Goal: Task Accomplishment & Management: Use online tool/utility

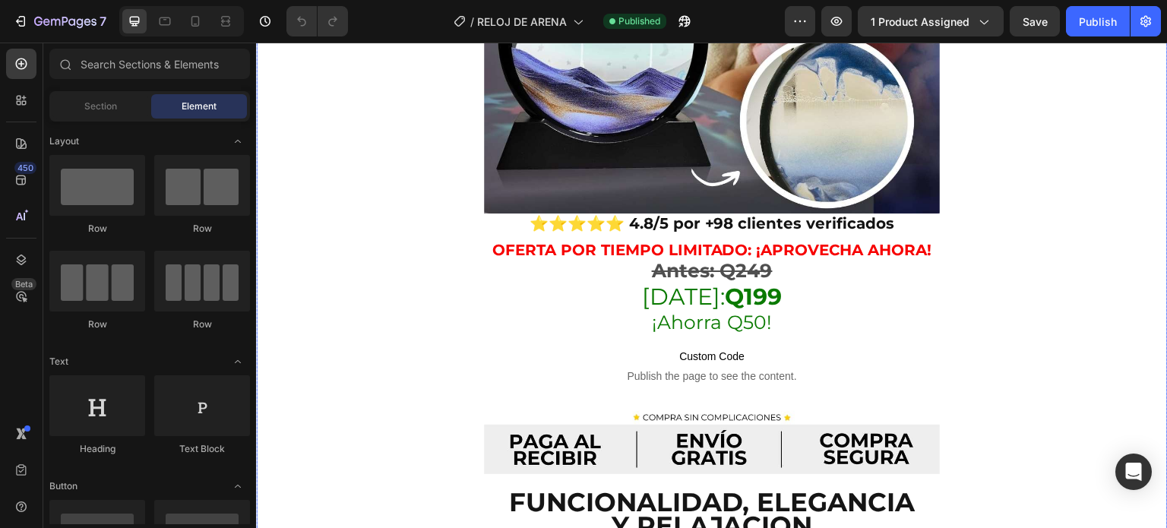
scroll to position [510, 0]
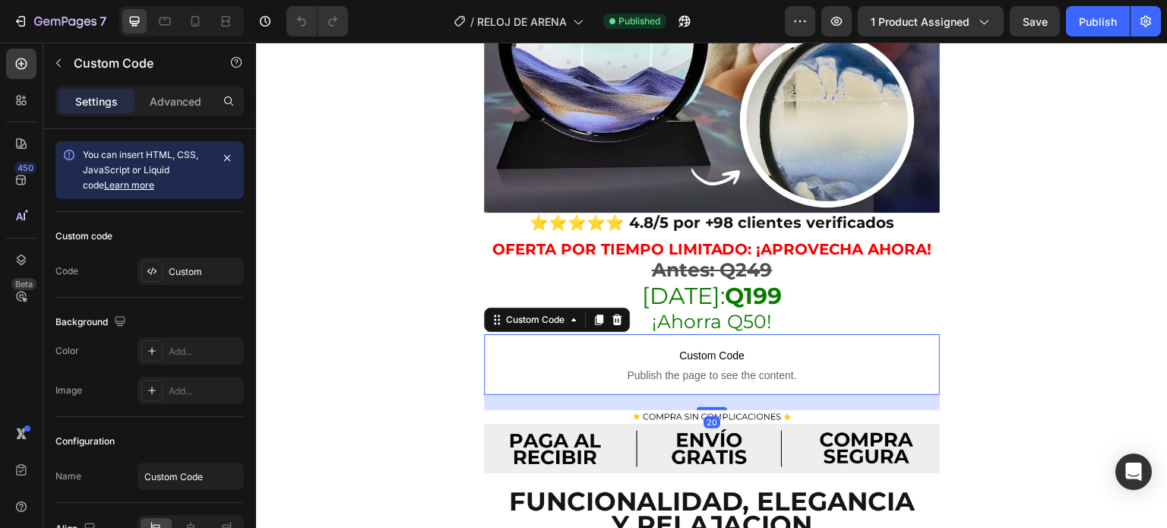
click at [697, 346] on span "Custom Code" at bounding box center [712, 355] width 380 height 18
click at [161, 267] on div at bounding box center [151, 271] width 21 height 21
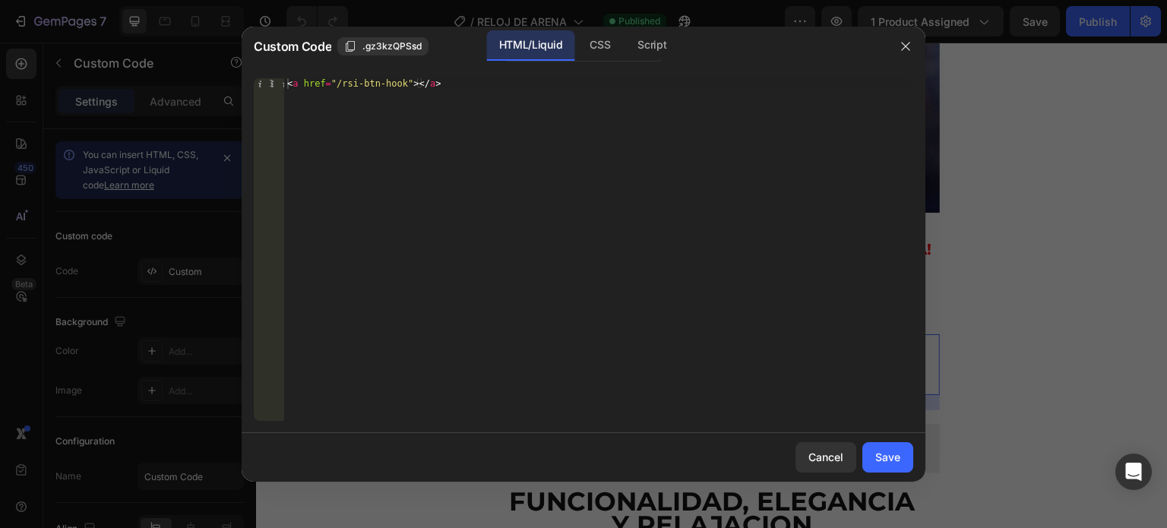
type textarea "<a href="/rsi-btn-hook"></a>"
click at [357, 81] on div "< a href = "/rsi-btn-hook" > </ a >" at bounding box center [598, 260] width 629 height 364
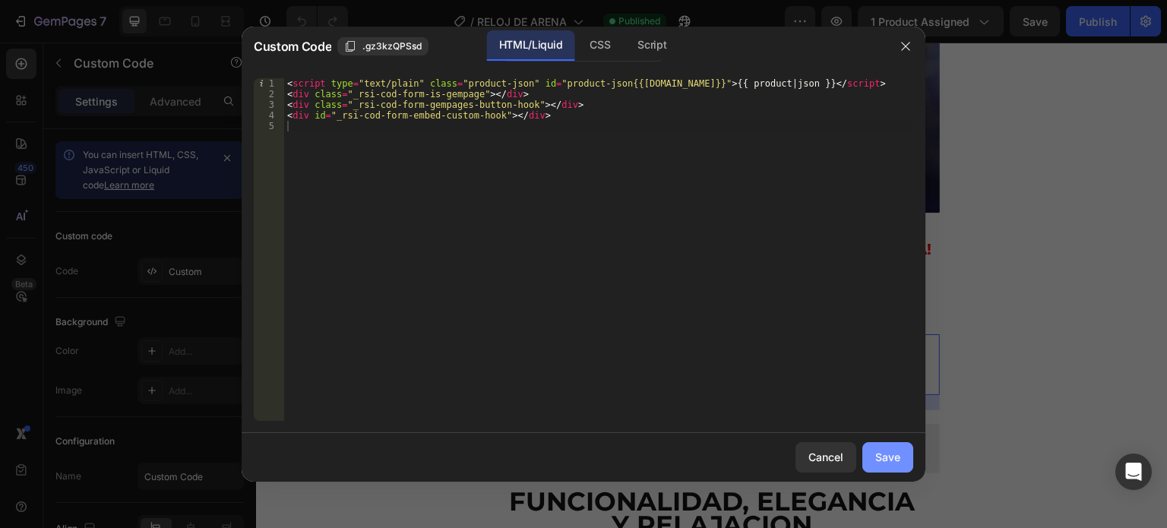
click at [880, 454] on div "Save" at bounding box center [887, 457] width 25 height 16
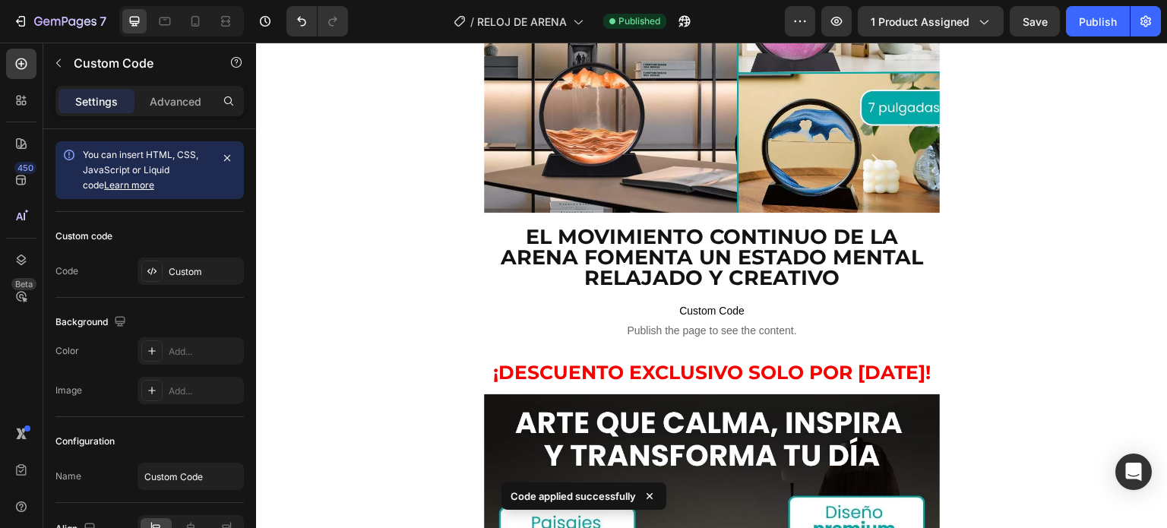
scroll to position [1850, 0]
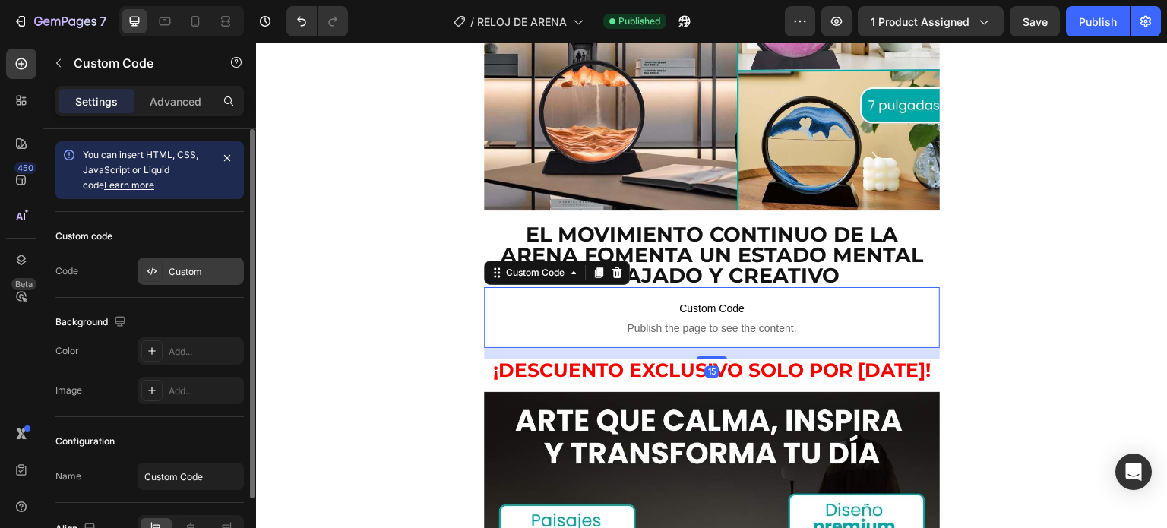
click at [152, 265] on icon at bounding box center [152, 271] width 12 height 12
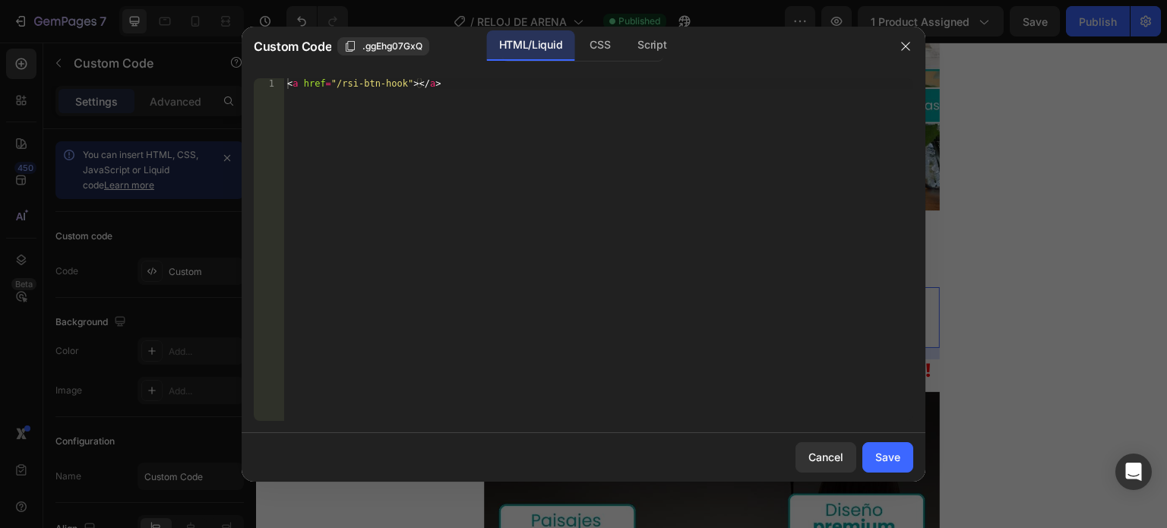
type textarea "<a href="/rsi-btn-hook"></a>"
click at [473, 128] on div "< a href = "/rsi-btn-hook" > </ a >" at bounding box center [598, 260] width 629 height 364
paste textarea
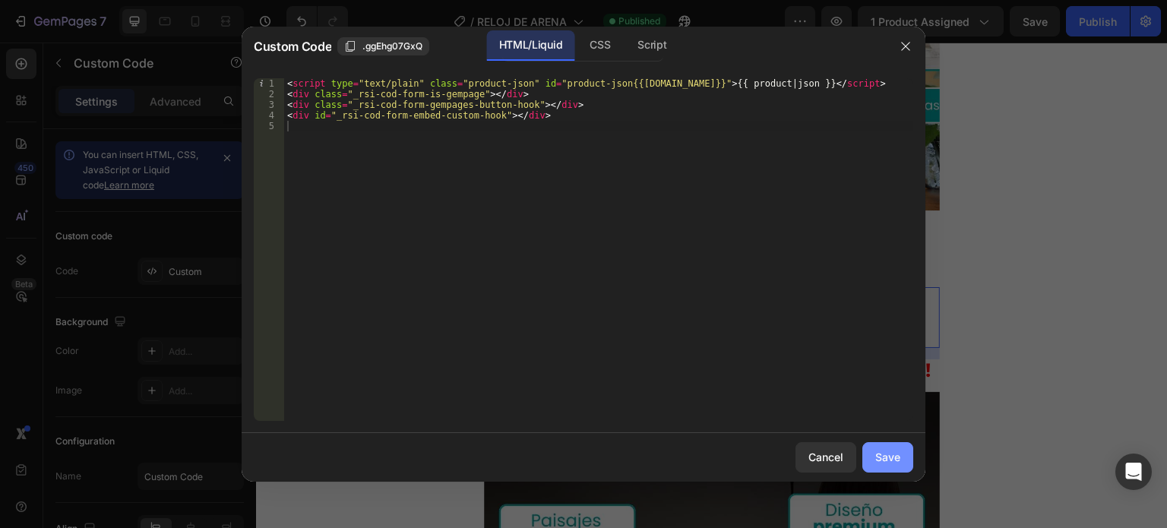
click at [882, 452] on div "Save" at bounding box center [887, 457] width 25 height 16
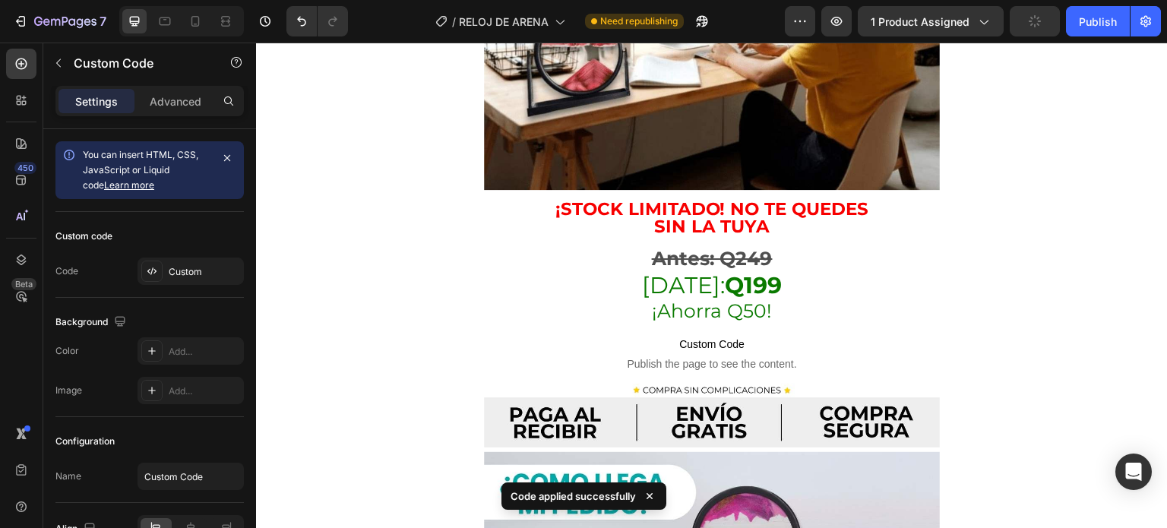
scroll to position [2656, 0]
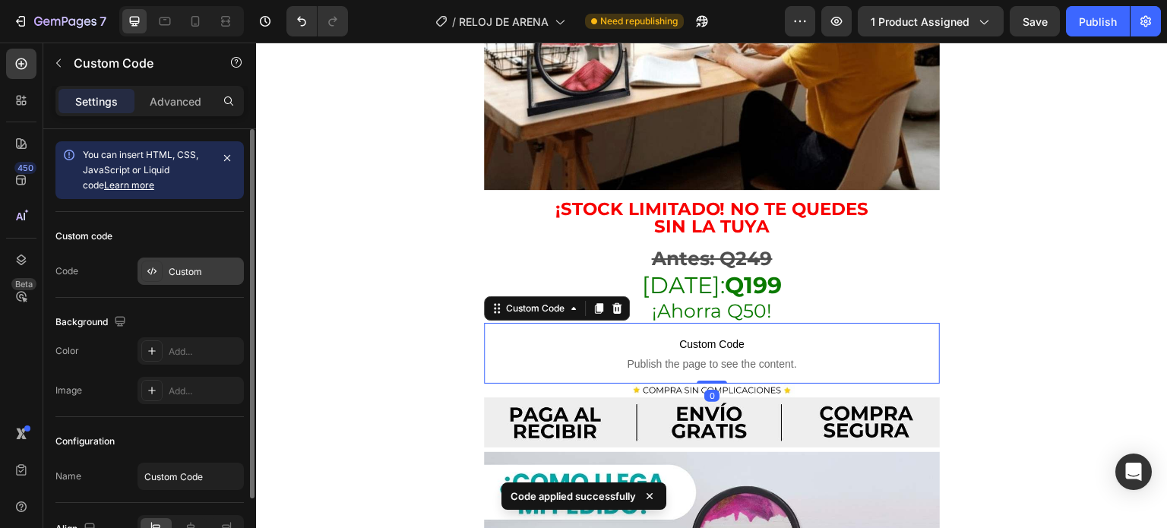
click at [153, 271] on icon at bounding box center [152, 271] width 12 height 12
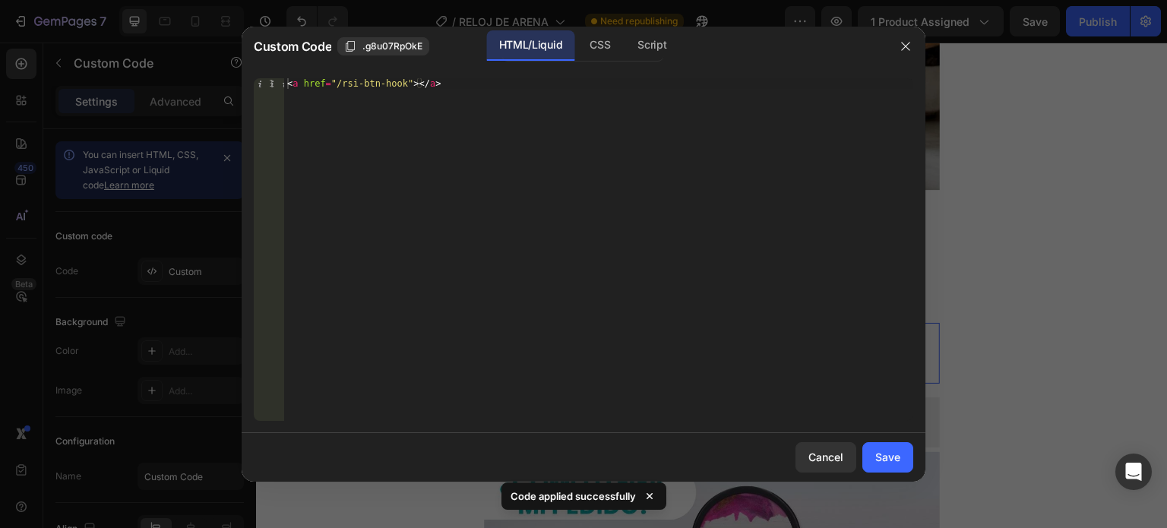
type textarea "<a href="/rsi-btn-hook"></a>"
click at [481, 203] on div "< a href = "/rsi-btn-hook" > </ a >" at bounding box center [598, 260] width 629 height 364
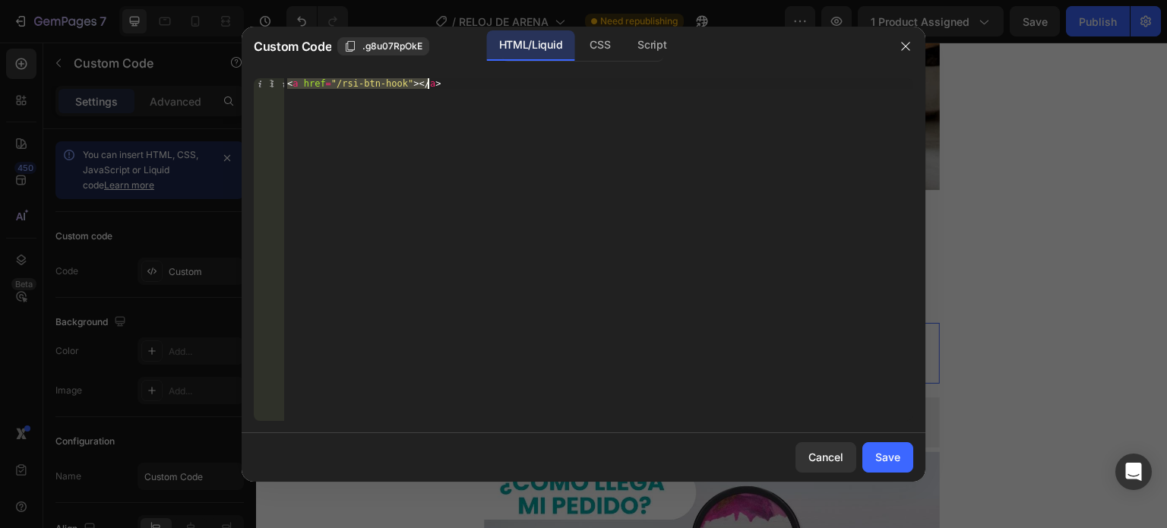
paste textarea
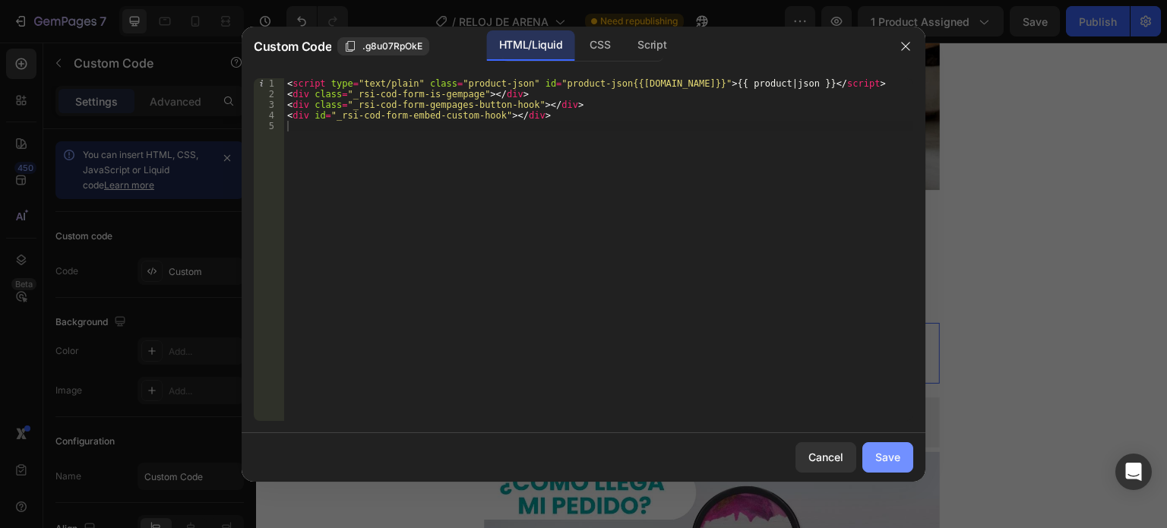
click at [883, 458] on div "Save" at bounding box center [887, 457] width 25 height 16
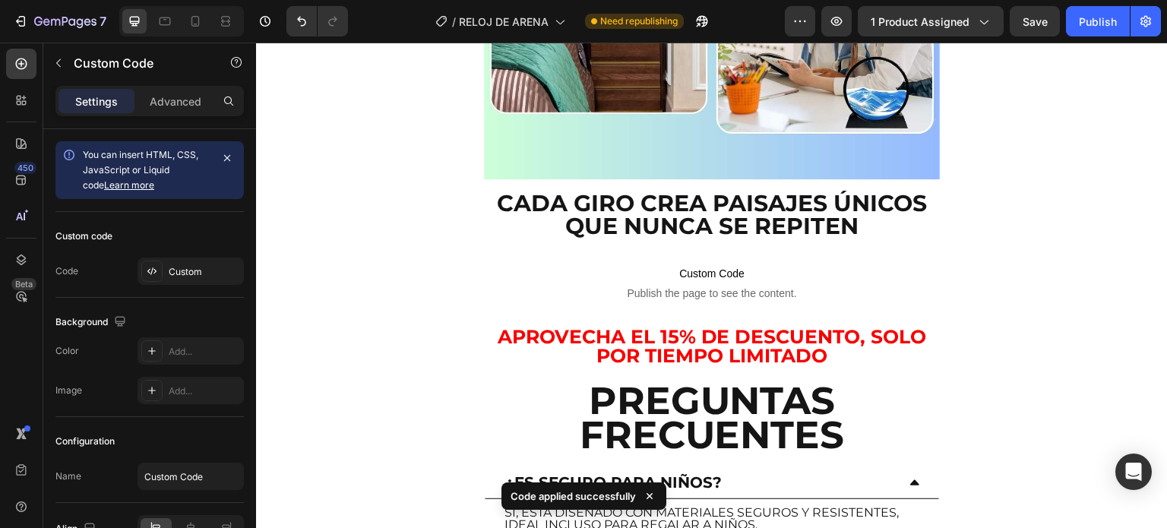
scroll to position [3908, 0]
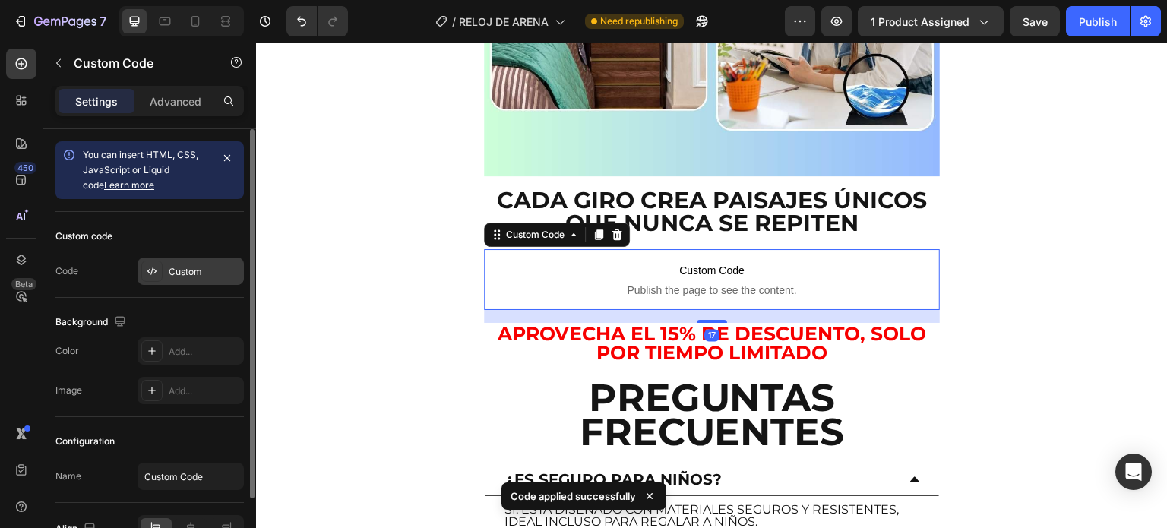
click at [158, 264] on div at bounding box center [151, 271] width 21 height 21
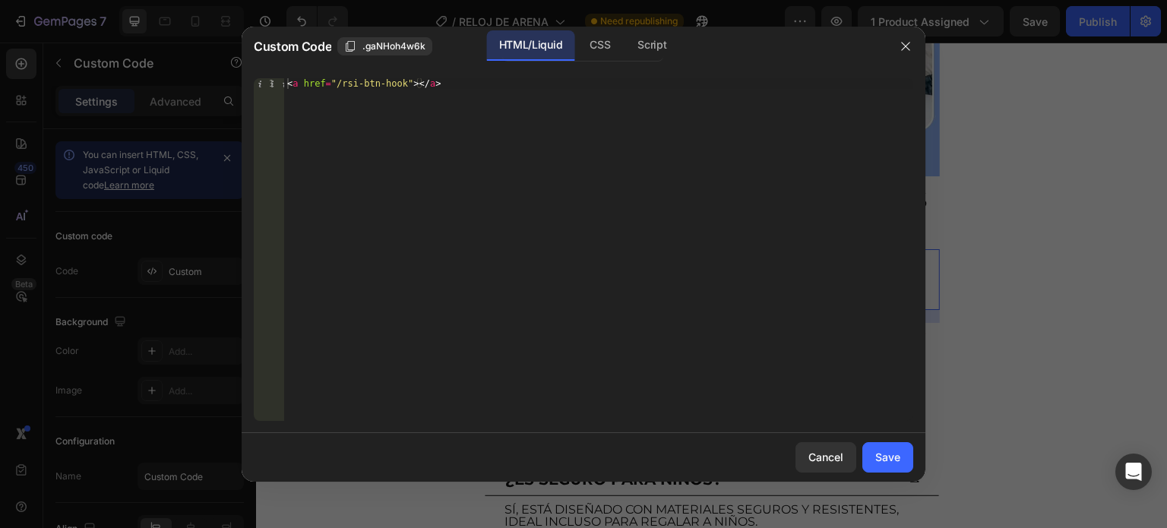
type textarea "<a href="/rsi-btn-hook"></a>"
click at [471, 148] on div "< a href = "/rsi-btn-hook" > </ a >" at bounding box center [598, 260] width 629 height 364
paste textarea
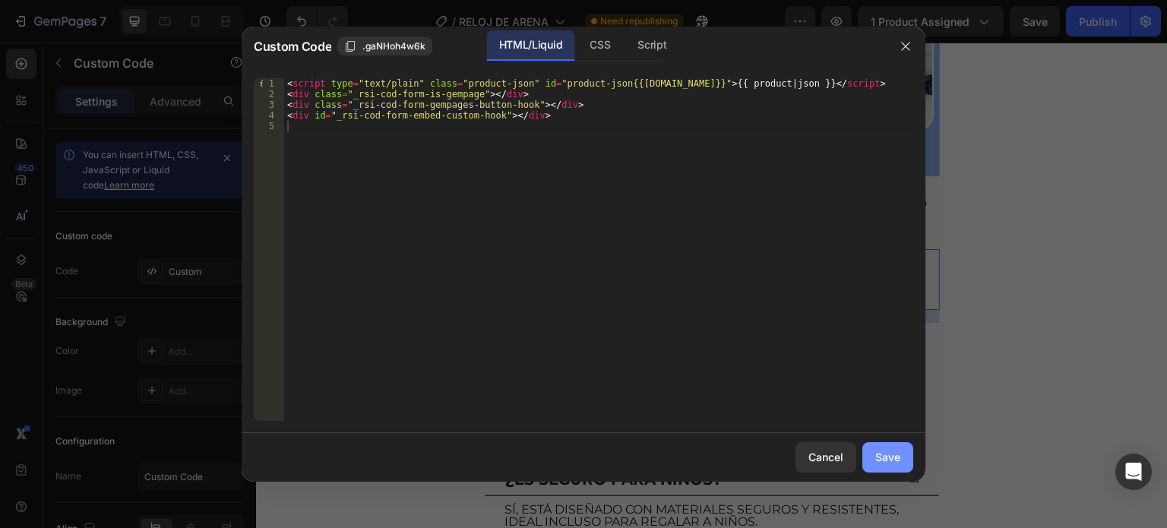
click at [891, 458] on div "Save" at bounding box center [887, 457] width 25 height 16
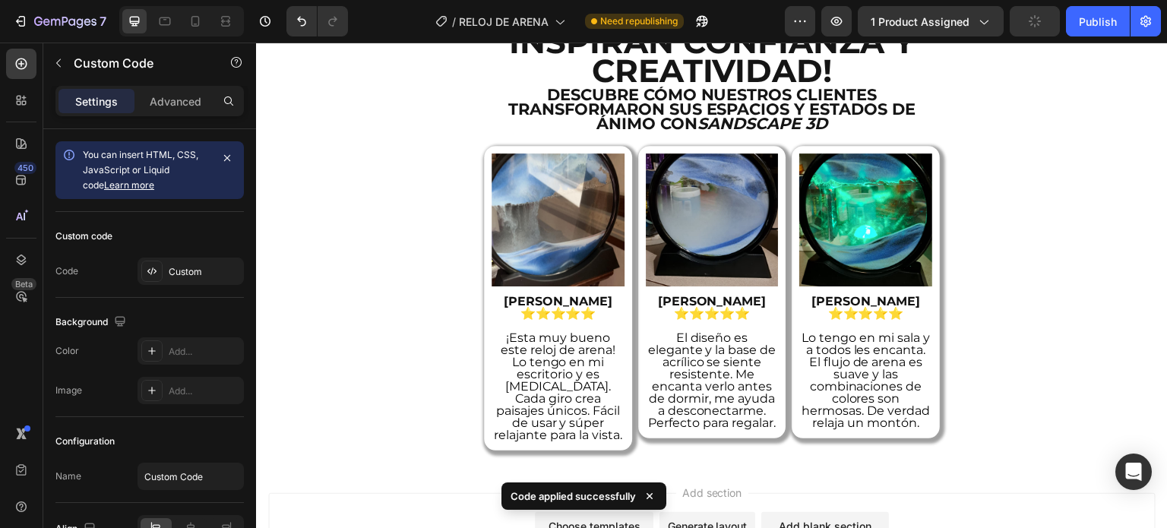
scroll to position [4580, 0]
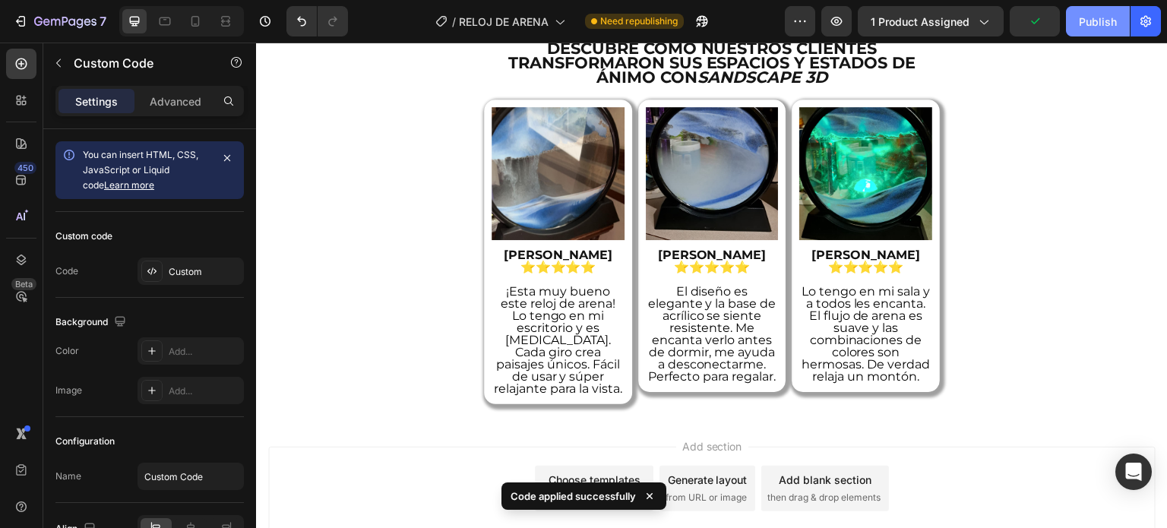
click at [1079, 33] on button "Publish" at bounding box center [1098, 21] width 64 height 30
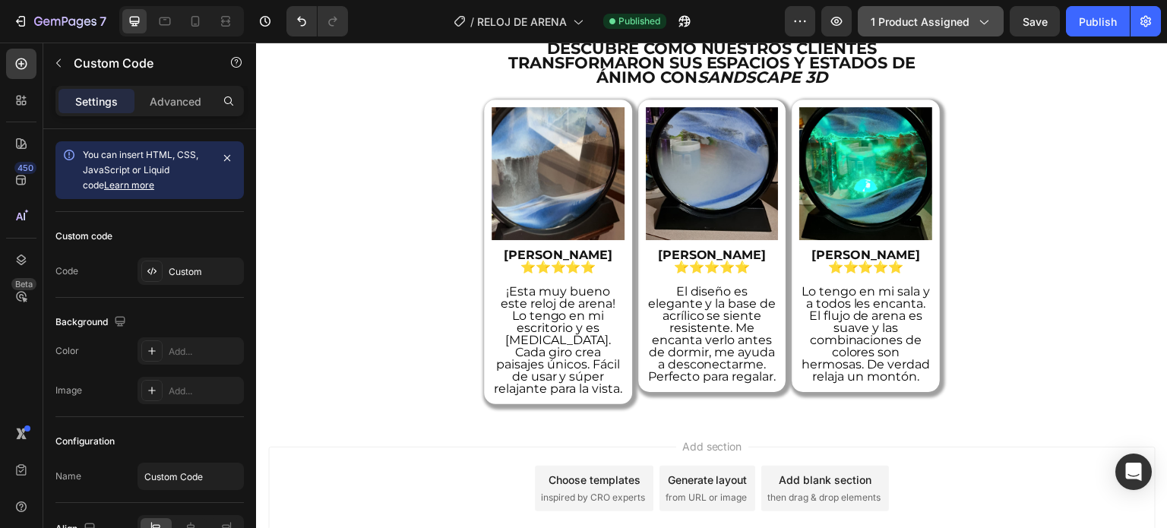
click at [929, 27] on span "1 product assigned" at bounding box center [920, 22] width 99 height 16
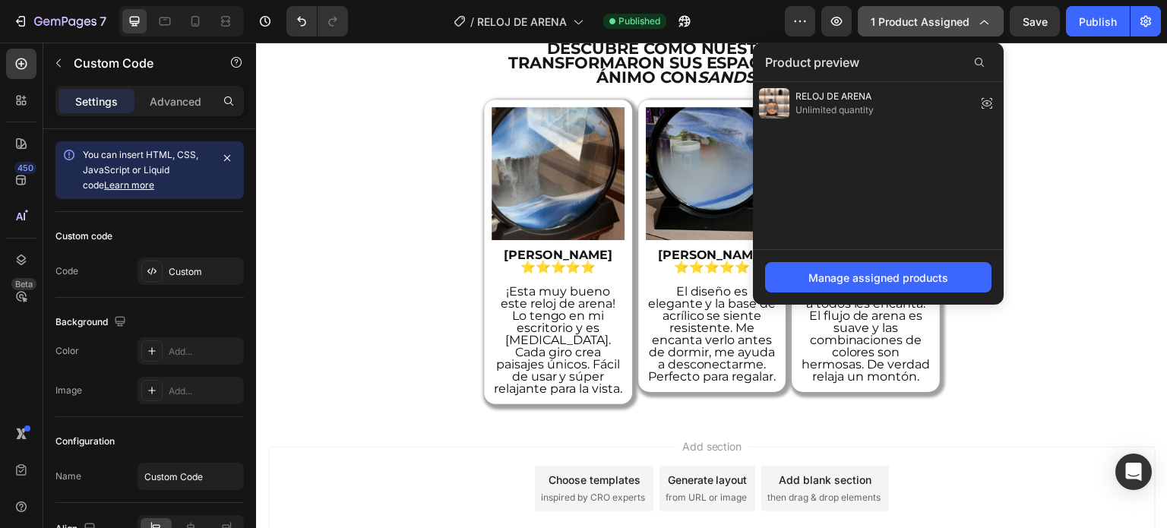
click at [929, 27] on span "1 product assigned" at bounding box center [920, 22] width 99 height 16
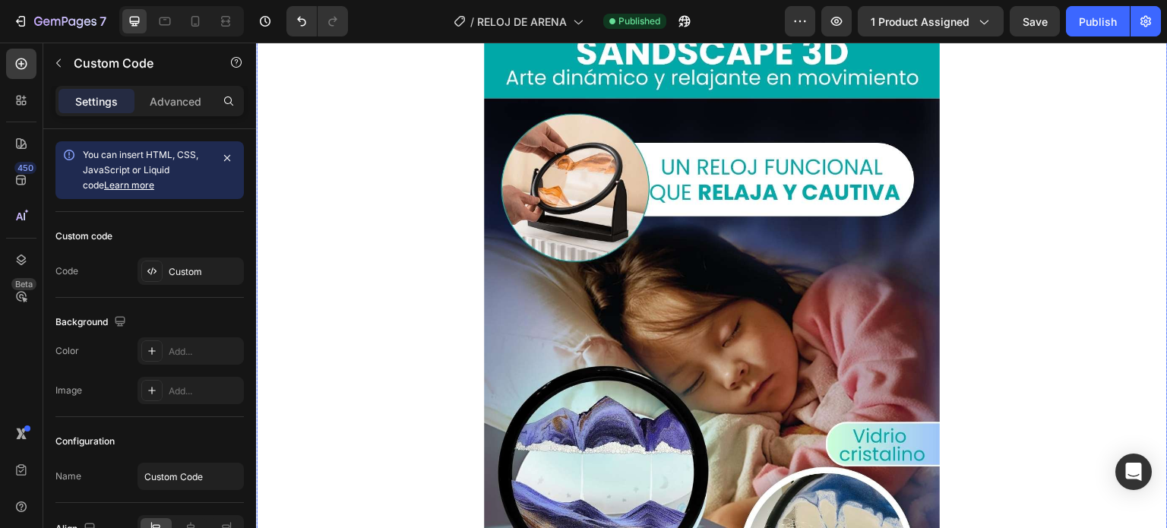
scroll to position [0, 0]
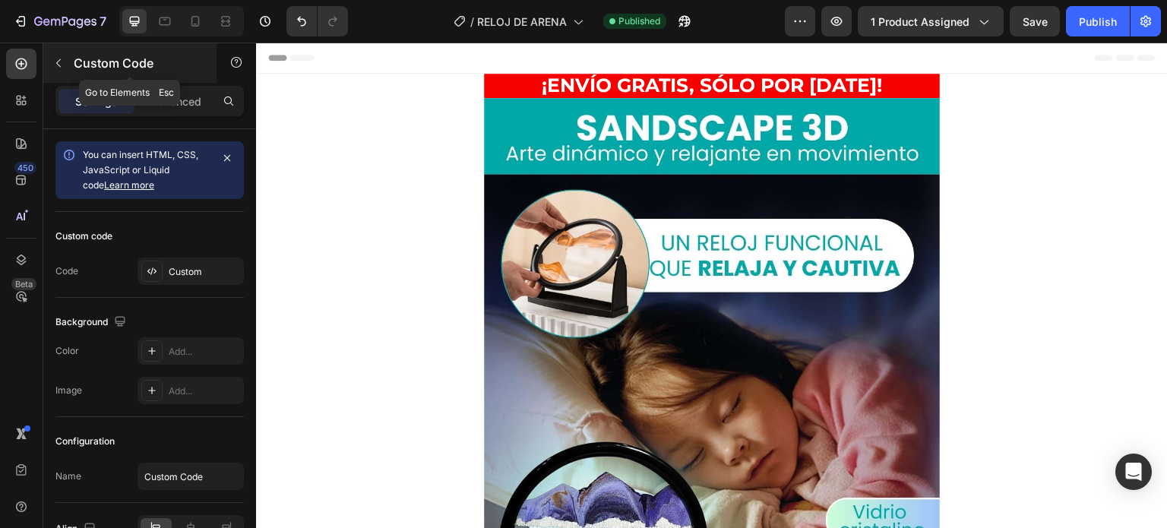
click at [54, 57] on icon "button" at bounding box center [58, 63] width 12 height 12
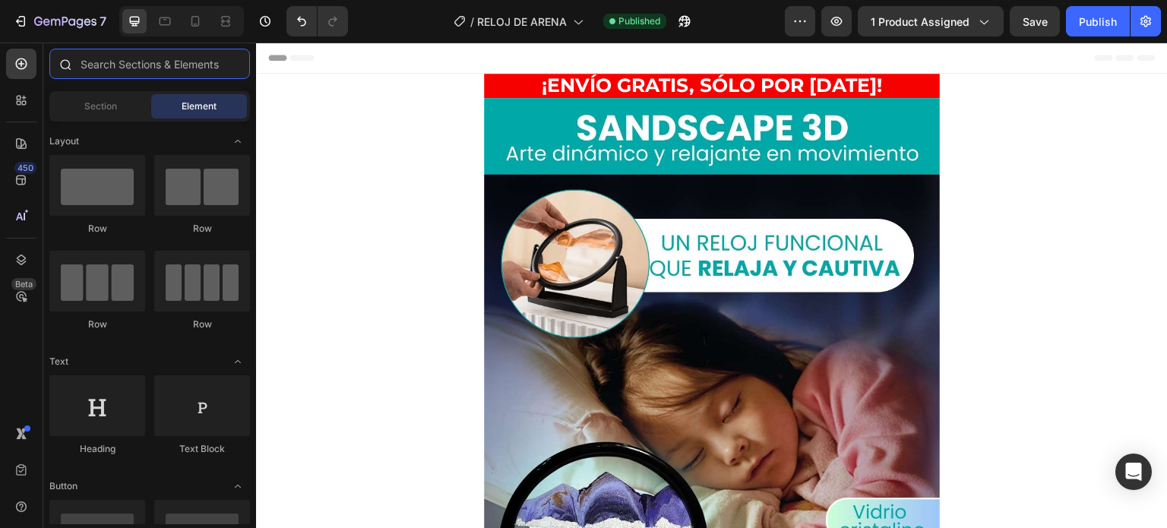
click at [121, 73] on input "text" at bounding box center [149, 64] width 201 height 30
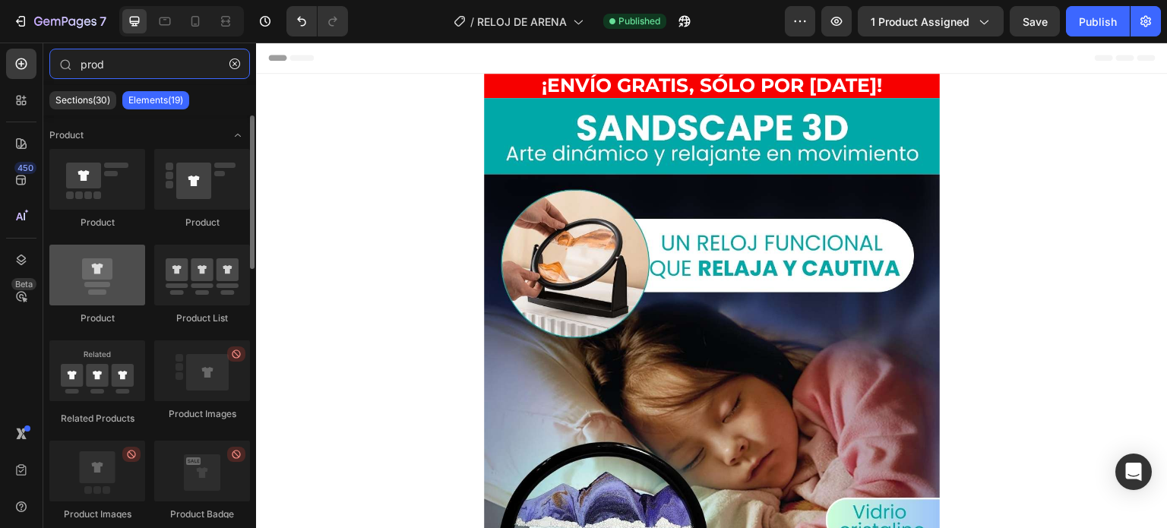
type input "prod"
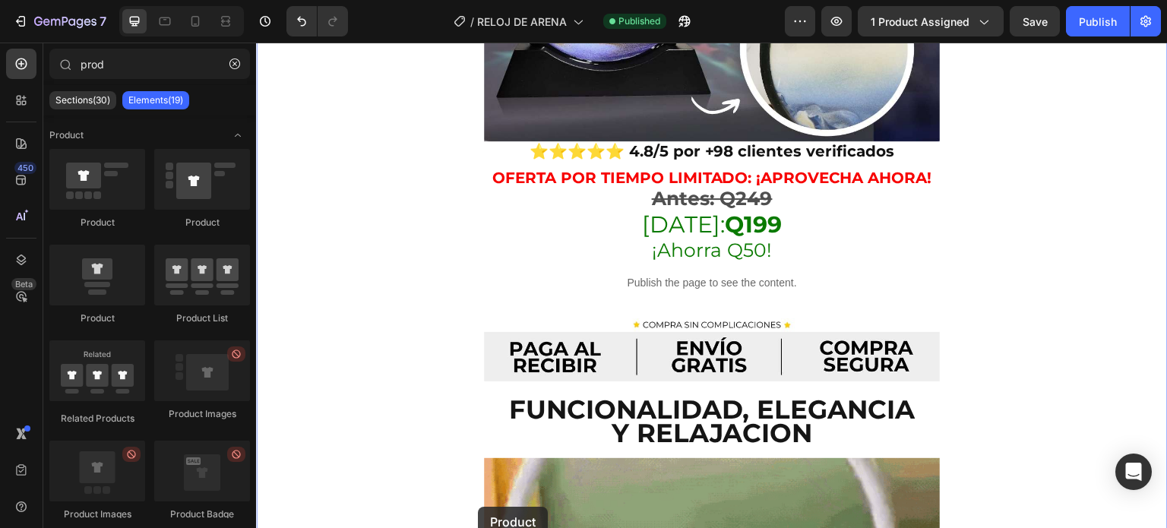
scroll to position [603, 0]
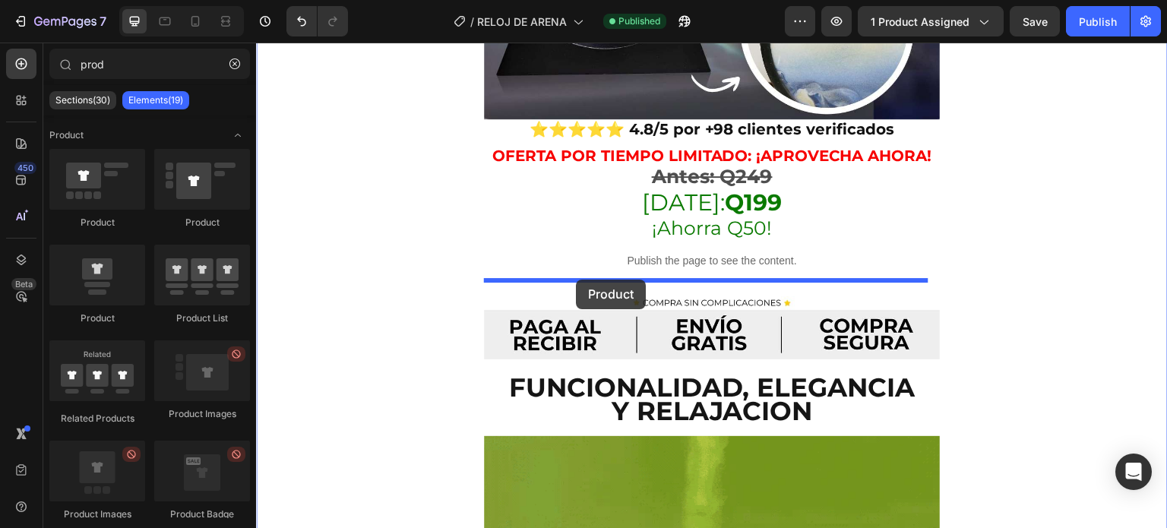
drag, startPoint x: 359, startPoint y: 323, endPoint x: 576, endPoint y: 280, distance: 220.8
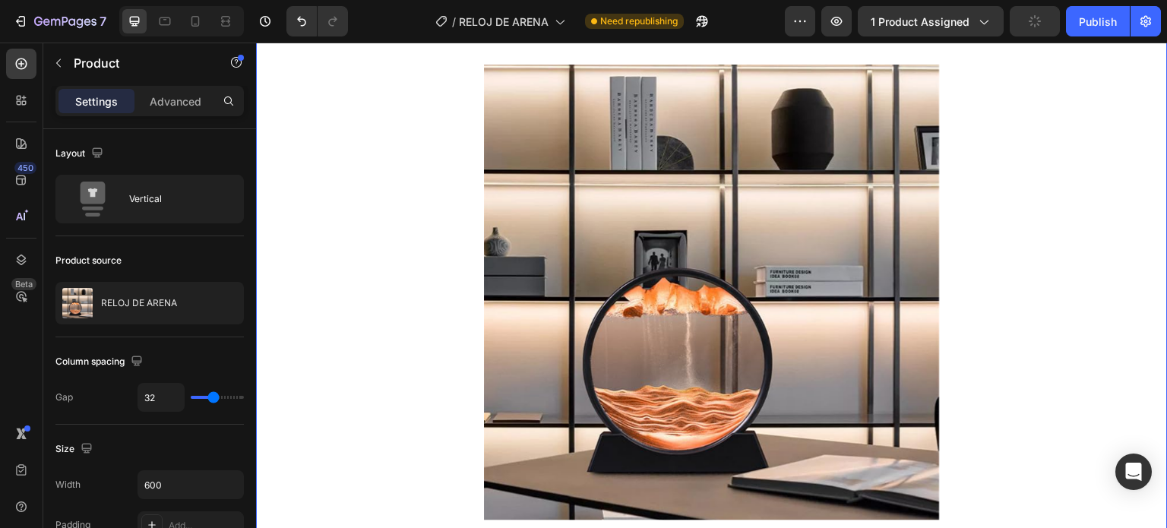
scroll to position [952, 0]
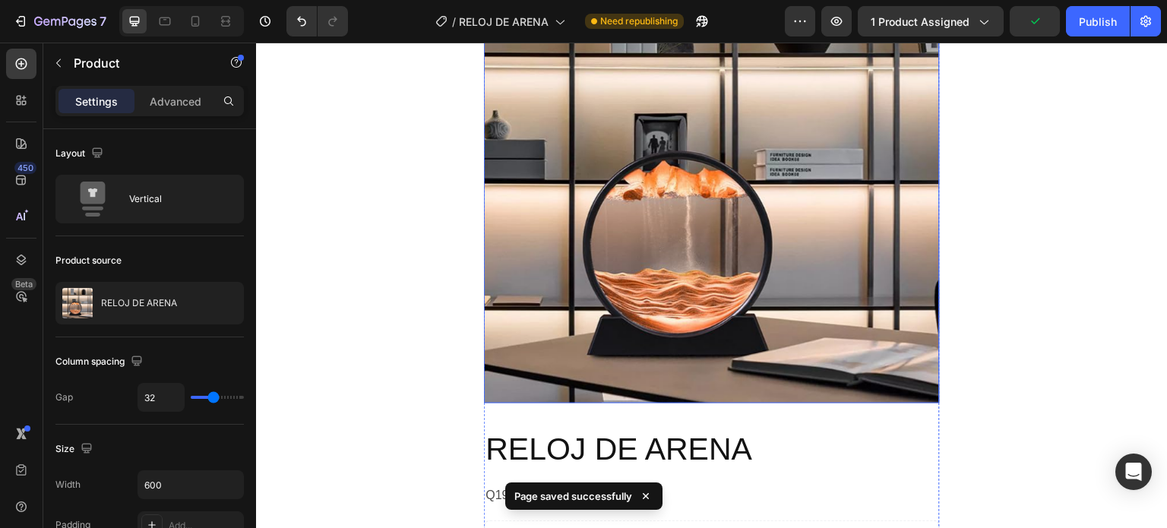
click at [624, 267] on img at bounding box center [712, 176] width 456 height 456
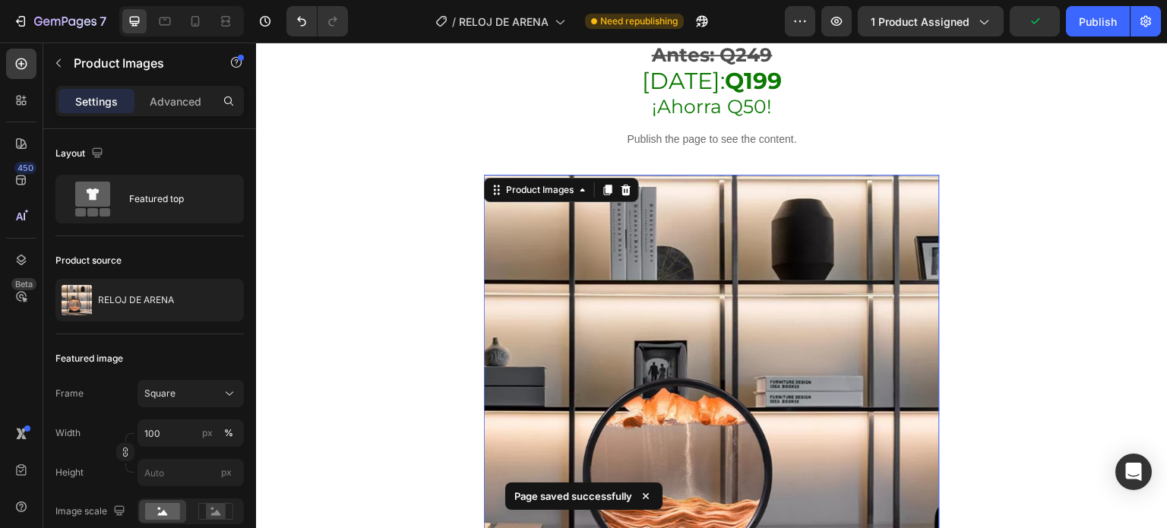
scroll to position [724, 0]
click at [624, 185] on icon at bounding box center [626, 190] width 10 height 11
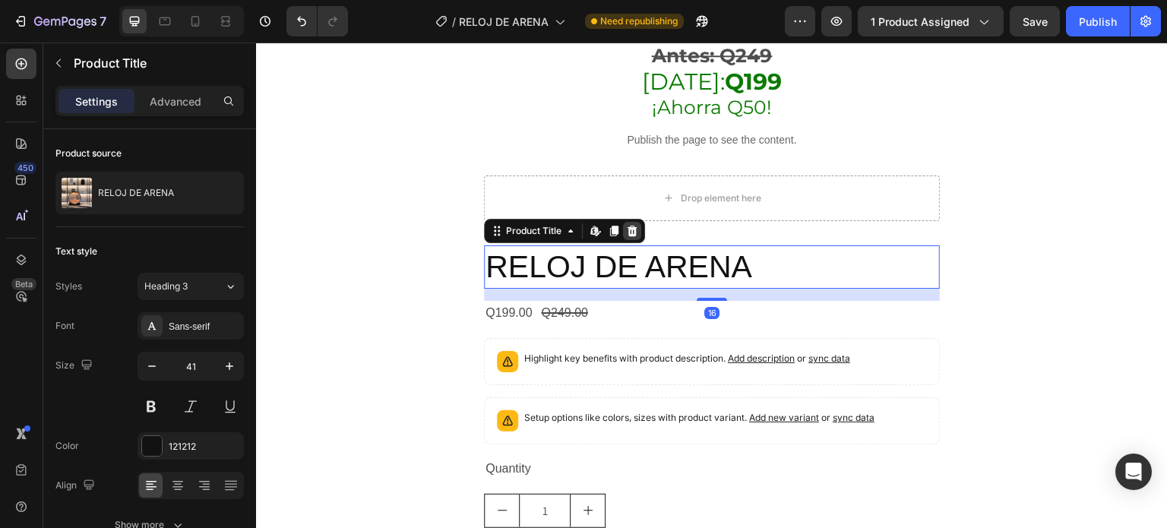
click at [635, 226] on icon at bounding box center [632, 231] width 10 height 11
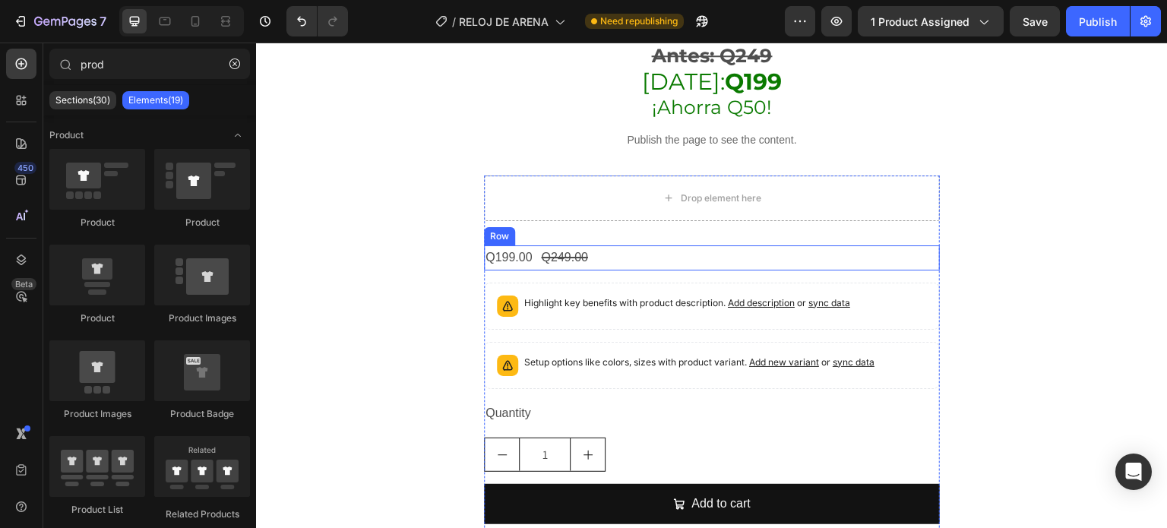
click at [608, 245] on div "Q199.00 Product Price Product Price Q249.00 Product Price Product Price Row" at bounding box center [712, 257] width 456 height 25
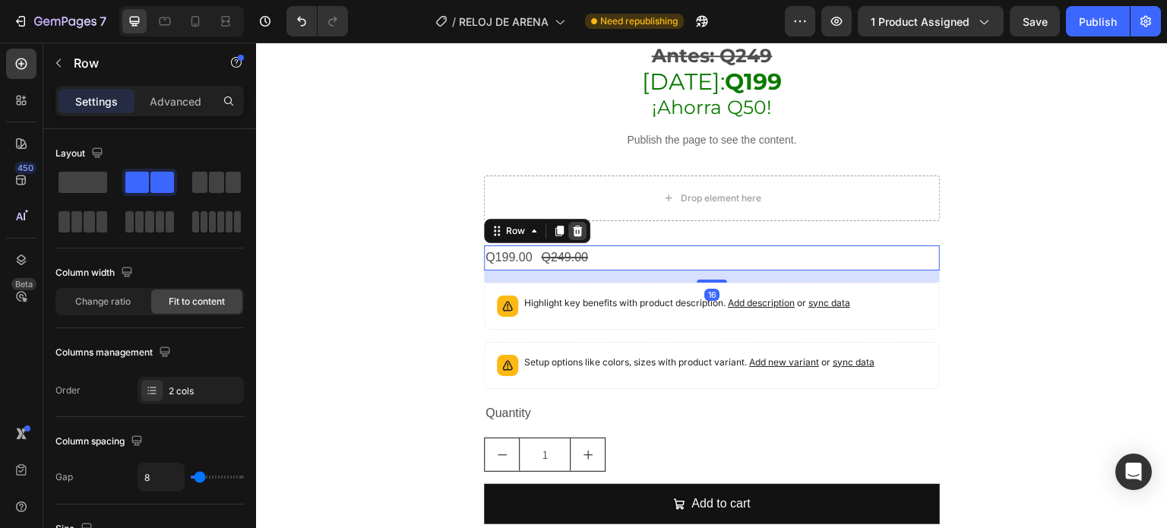
click at [577, 226] on icon at bounding box center [578, 231] width 10 height 11
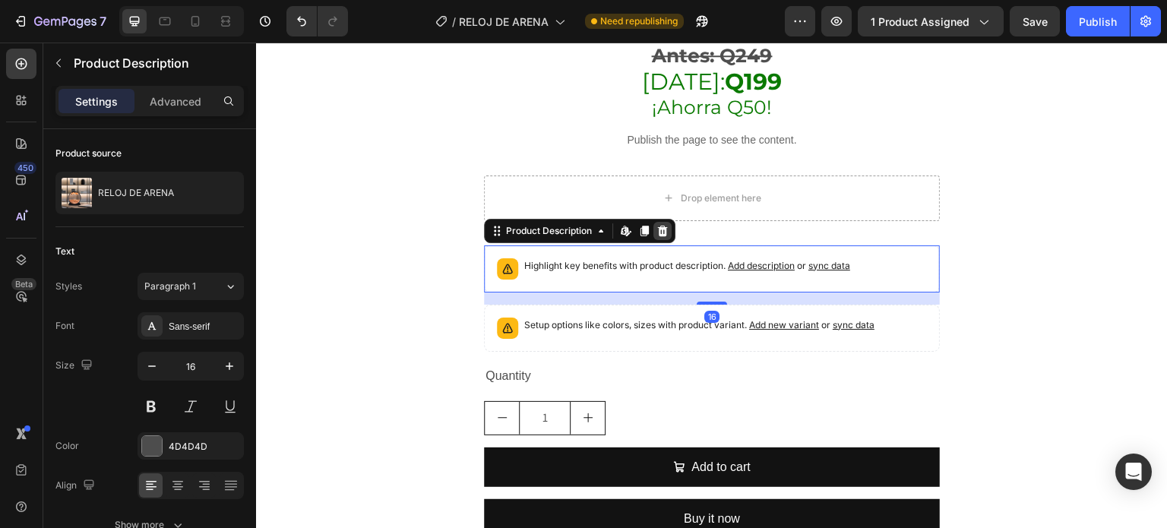
click at [661, 226] on icon at bounding box center [663, 231] width 10 height 11
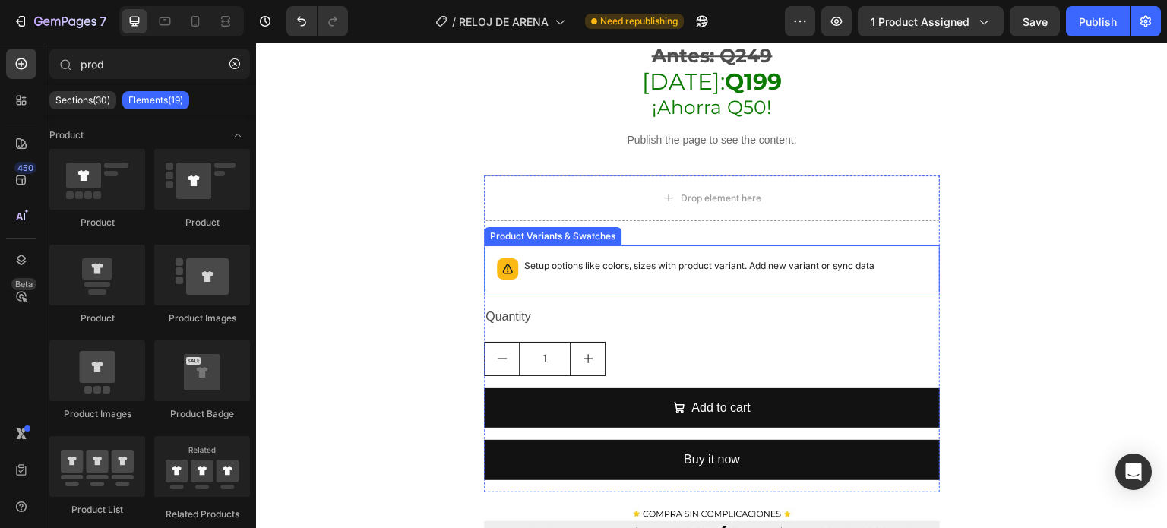
click at [592, 258] on p "Setup options like colors, sizes with product variant. Add new variant or sync …" at bounding box center [699, 265] width 350 height 15
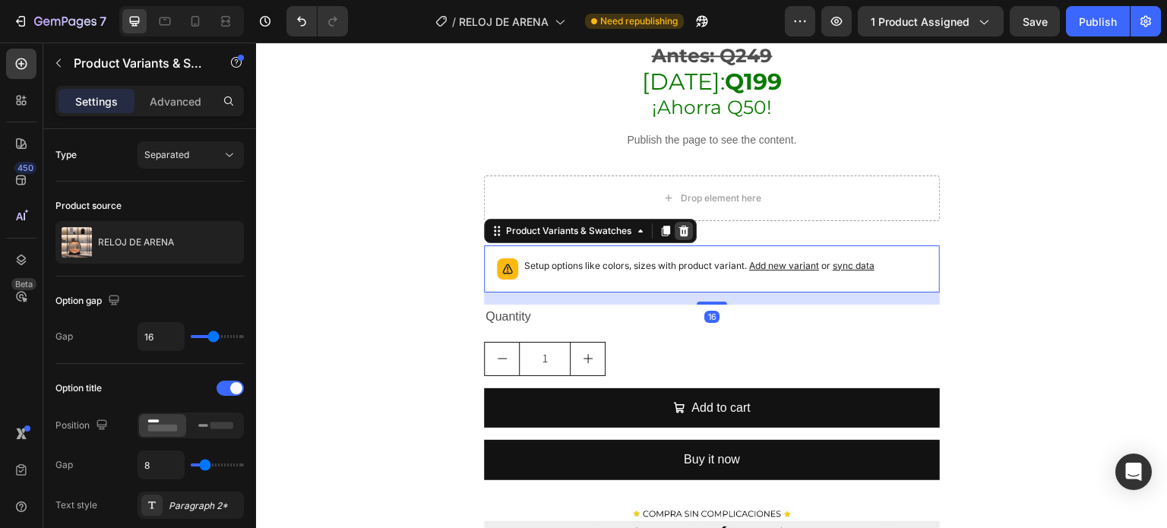
click at [683, 226] on icon at bounding box center [684, 231] width 10 height 11
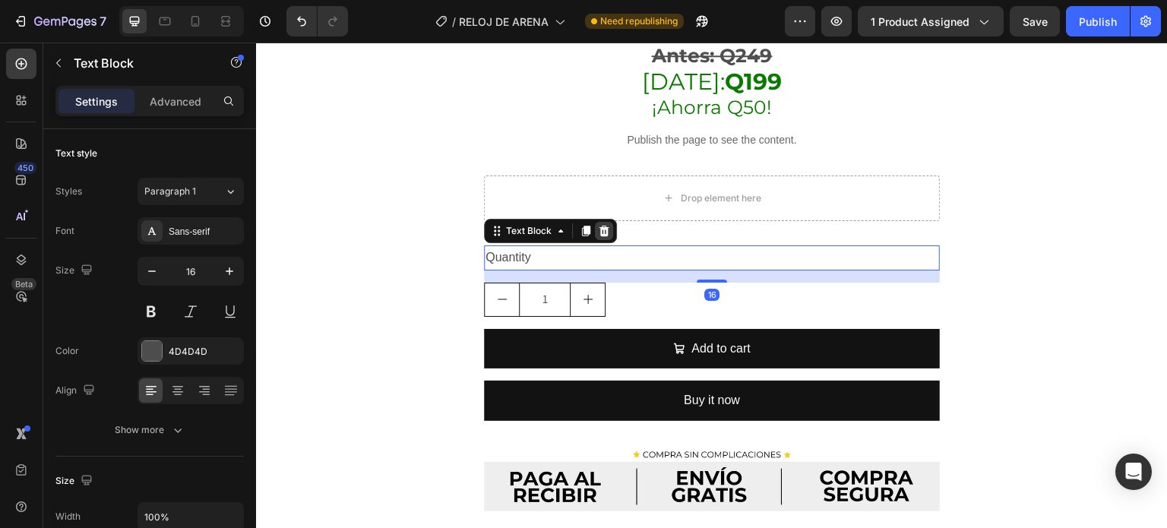
click at [609, 222] on div at bounding box center [604, 231] width 18 height 18
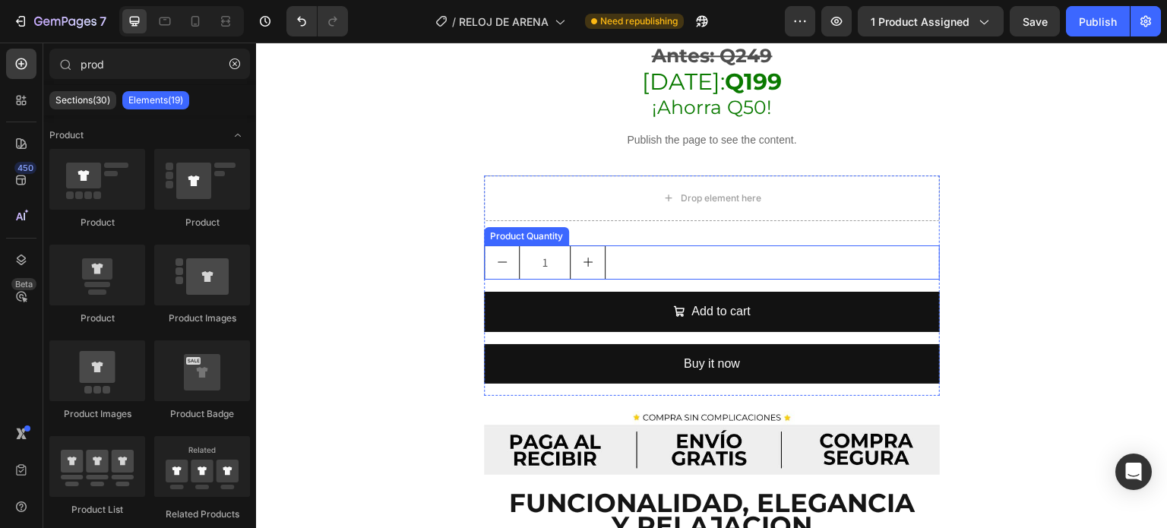
click at [629, 245] on div "1" at bounding box center [712, 262] width 456 height 34
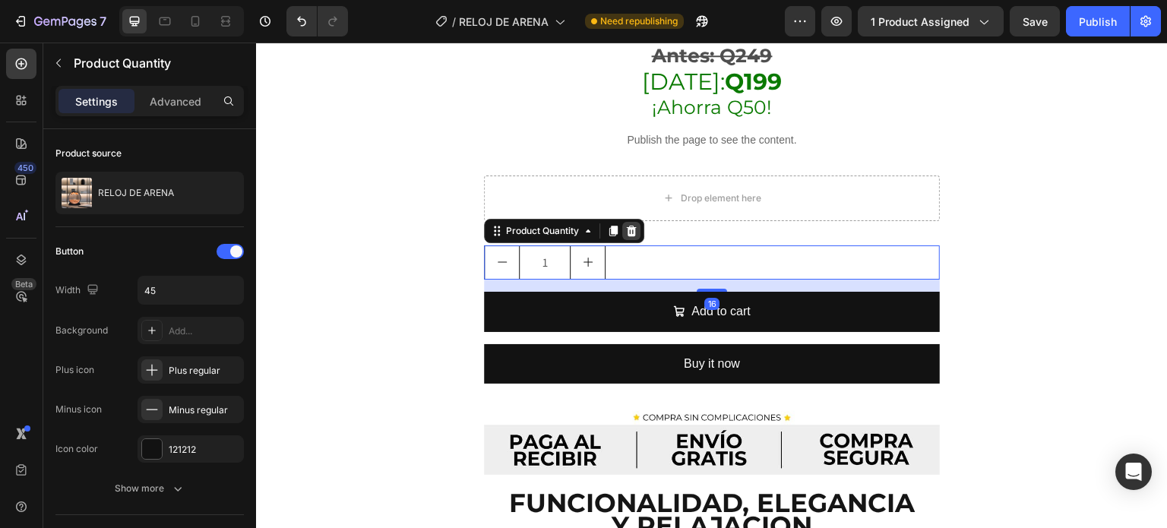
click at [634, 226] on icon at bounding box center [632, 231] width 10 height 11
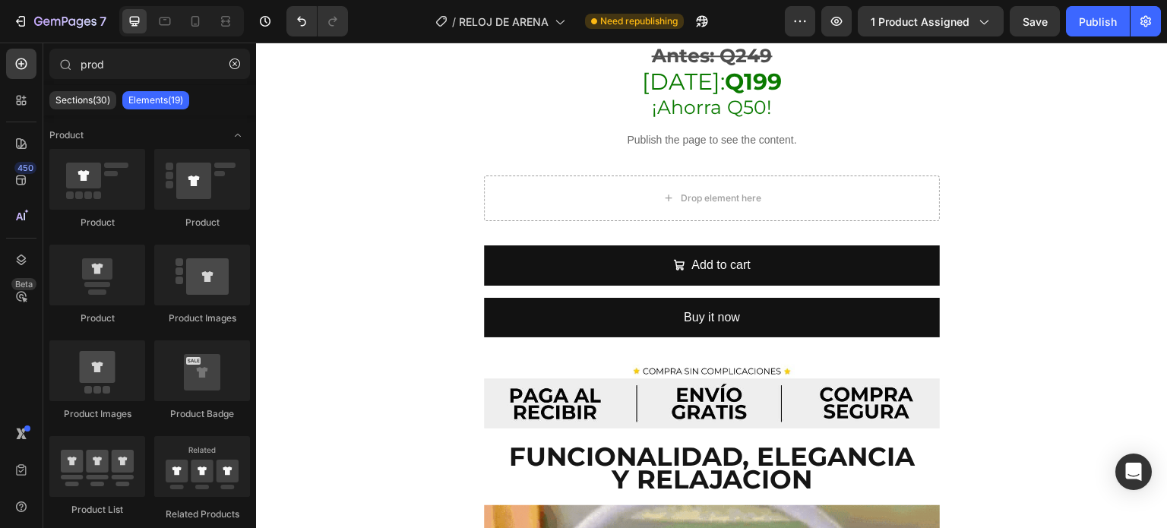
click at [1084, 38] on div "7 Version history / RELOJ DE ARENA Need republishing Preview 1 product assigned…" at bounding box center [583, 21] width 1167 height 43
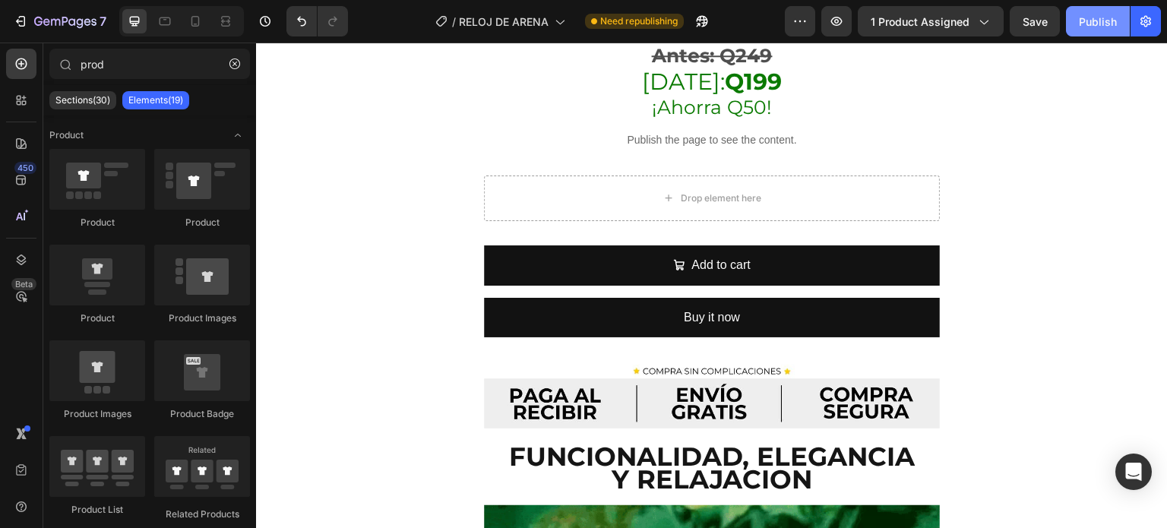
click at [1082, 24] on div "Publish" at bounding box center [1098, 22] width 38 height 16
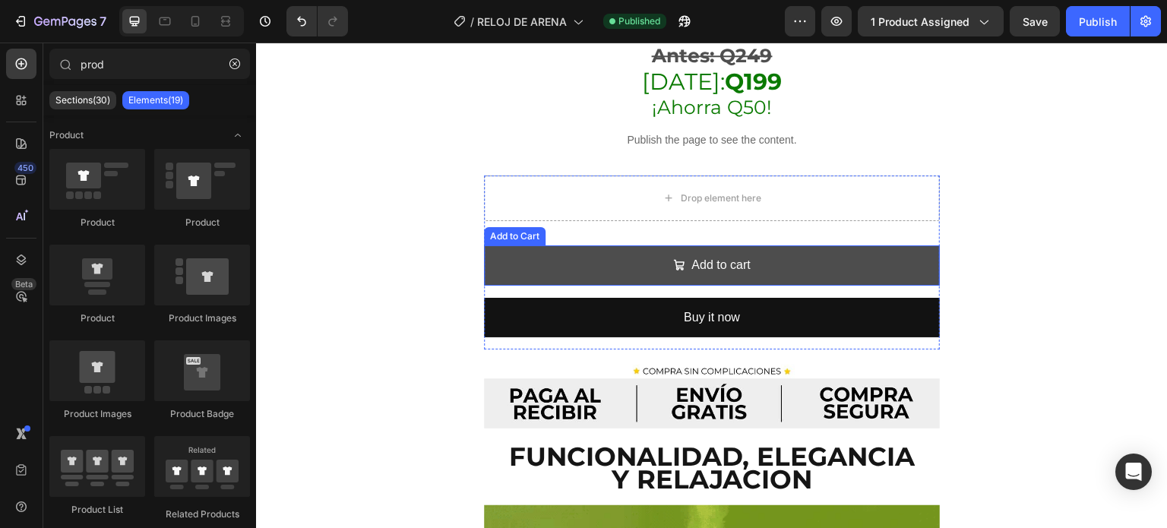
click at [529, 255] on button "Add to cart" at bounding box center [712, 265] width 456 height 40
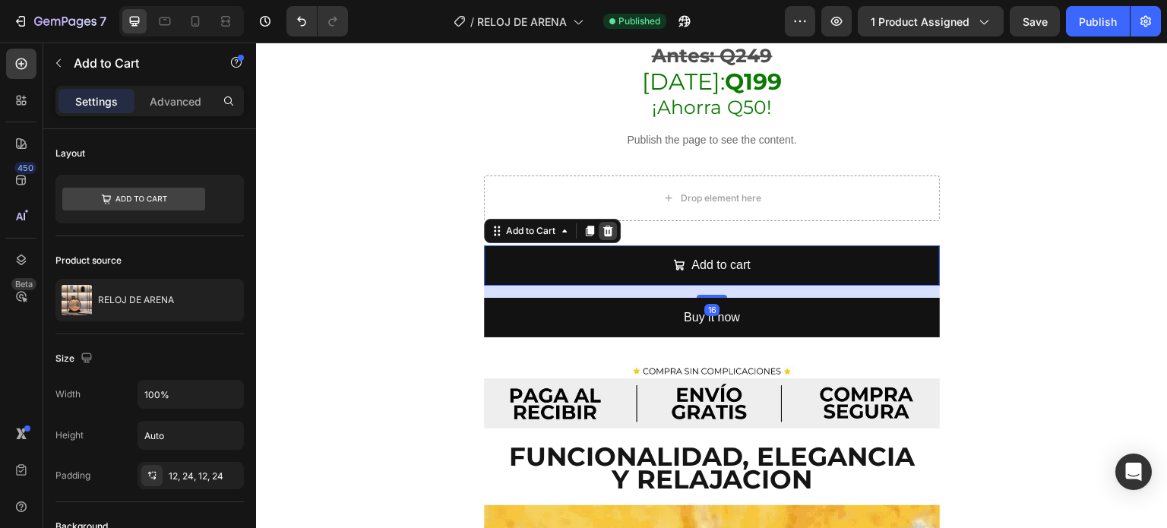
click at [605, 226] on icon at bounding box center [608, 231] width 10 height 11
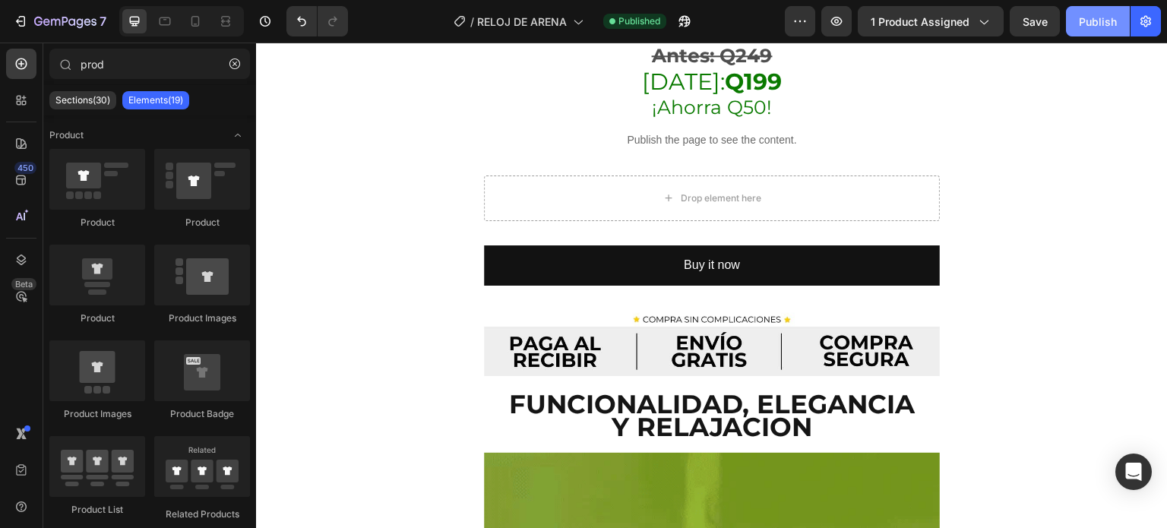
click at [1088, 24] on div "Publish" at bounding box center [1098, 22] width 38 height 16
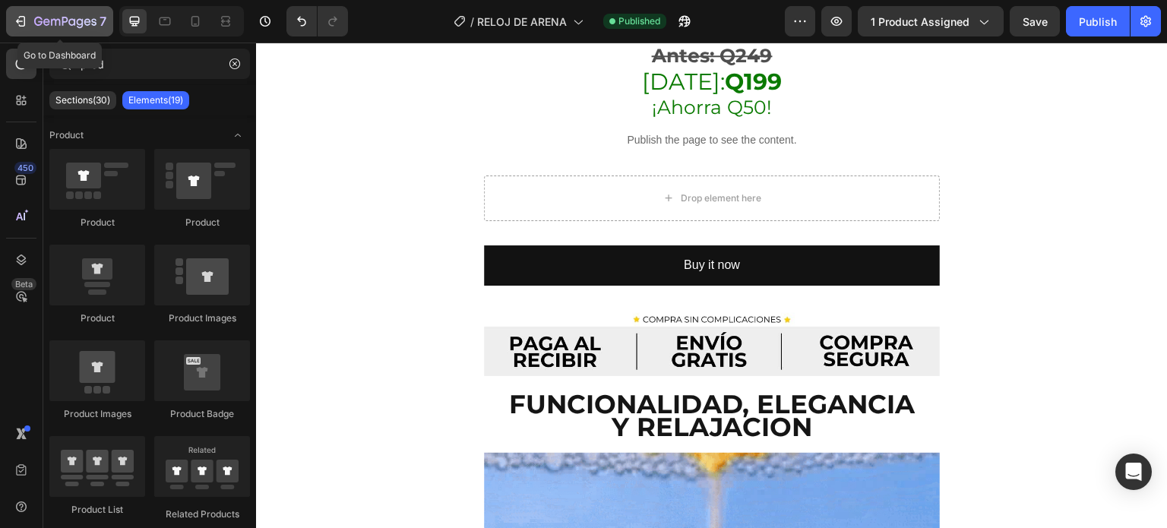
click at [51, 19] on icon "button" at bounding box center [55, 22] width 9 height 7
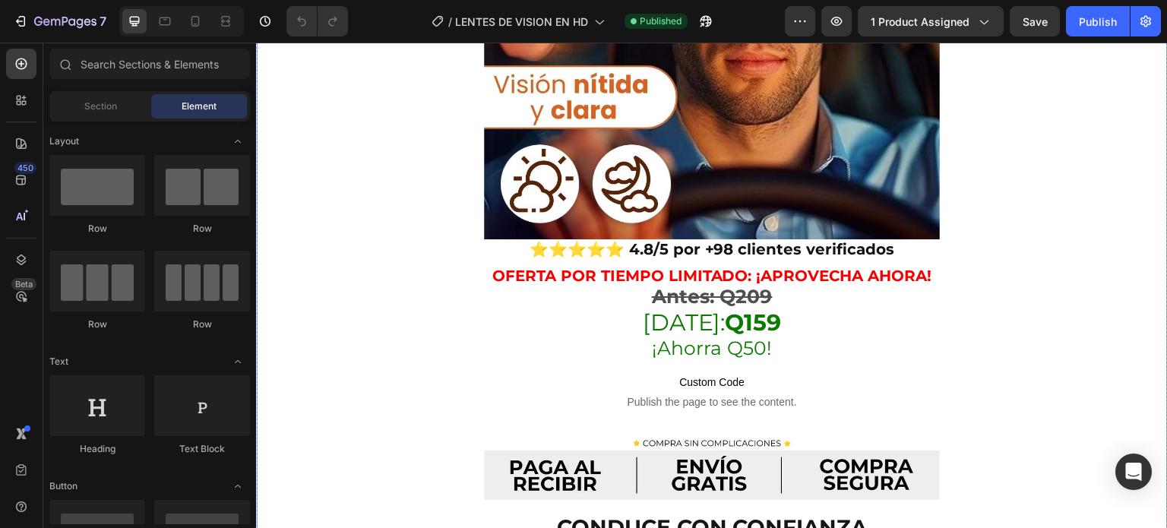
scroll to position [483, 0]
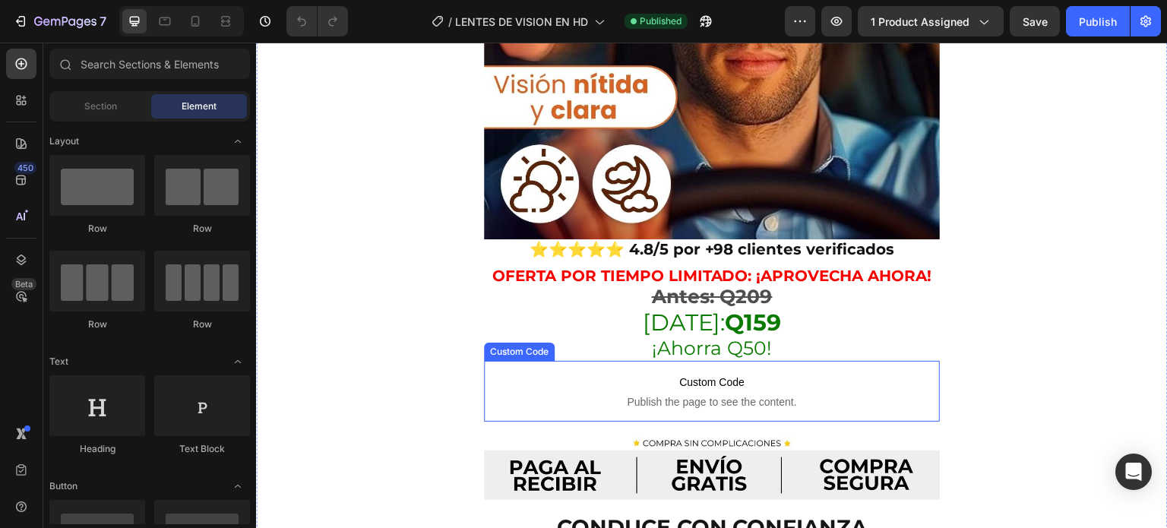
click at [653, 373] on span "Custom Code" at bounding box center [712, 382] width 380 height 18
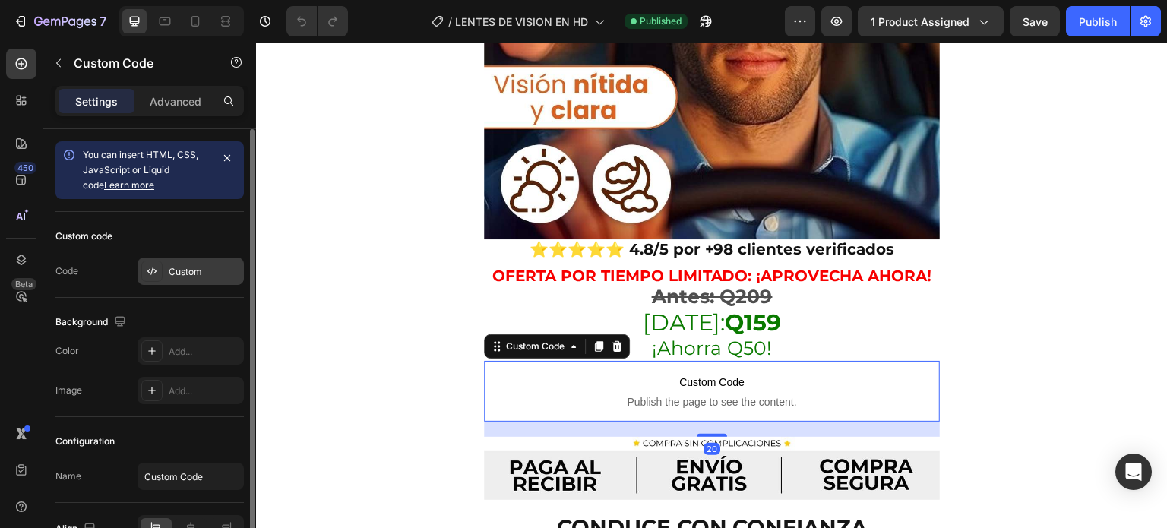
click at [150, 272] on icon at bounding box center [148, 271] width 3 height 5
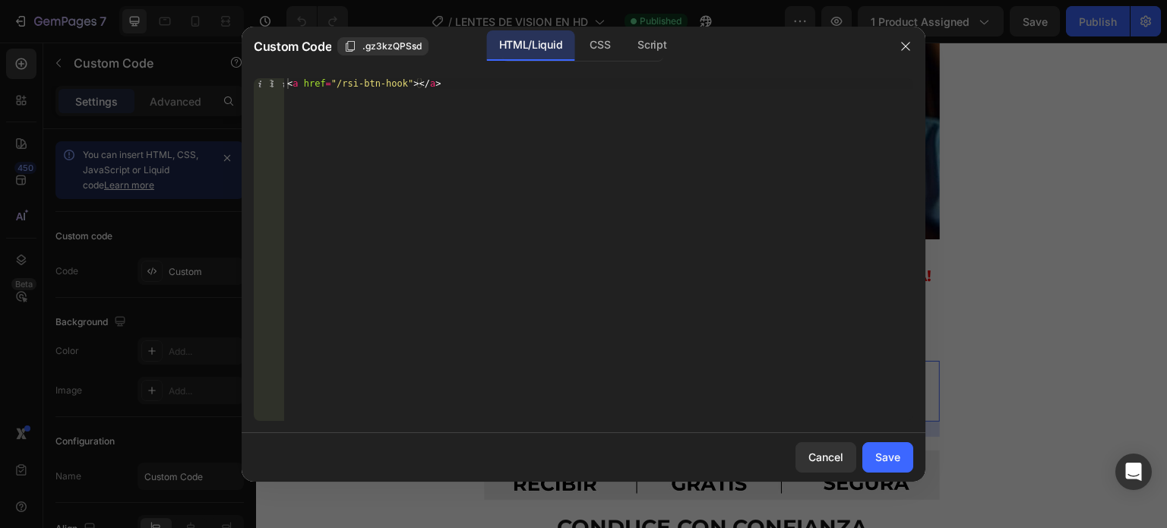
type textarea "<a href="/rsi-btn-hook"></a>"
click at [559, 250] on div "< a href = "/rsi-btn-hook" > </ a >" at bounding box center [598, 260] width 629 height 364
paste textarea
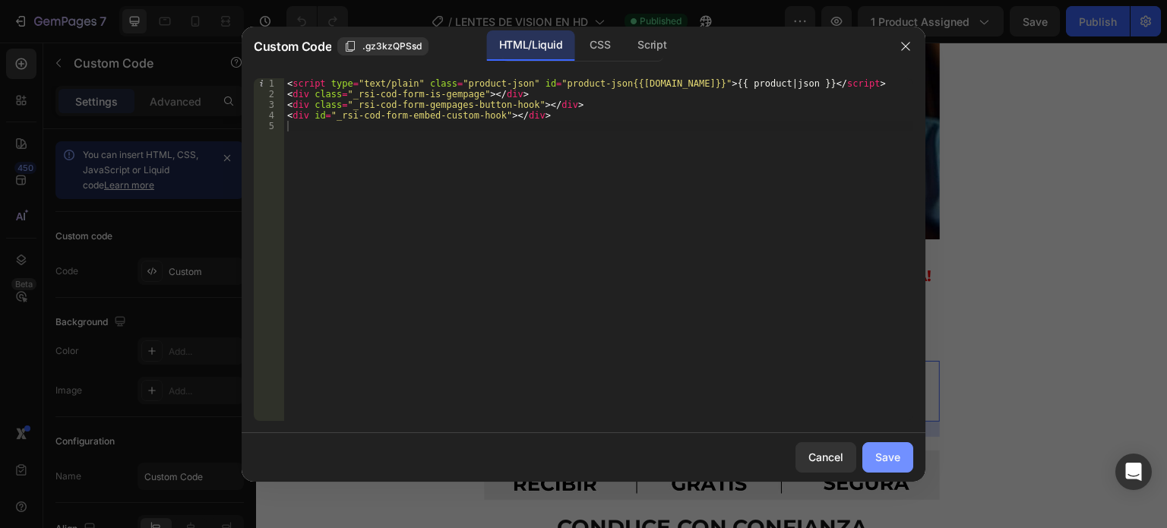
click at [881, 455] on div "Save" at bounding box center [887, 457] width 25 height 16
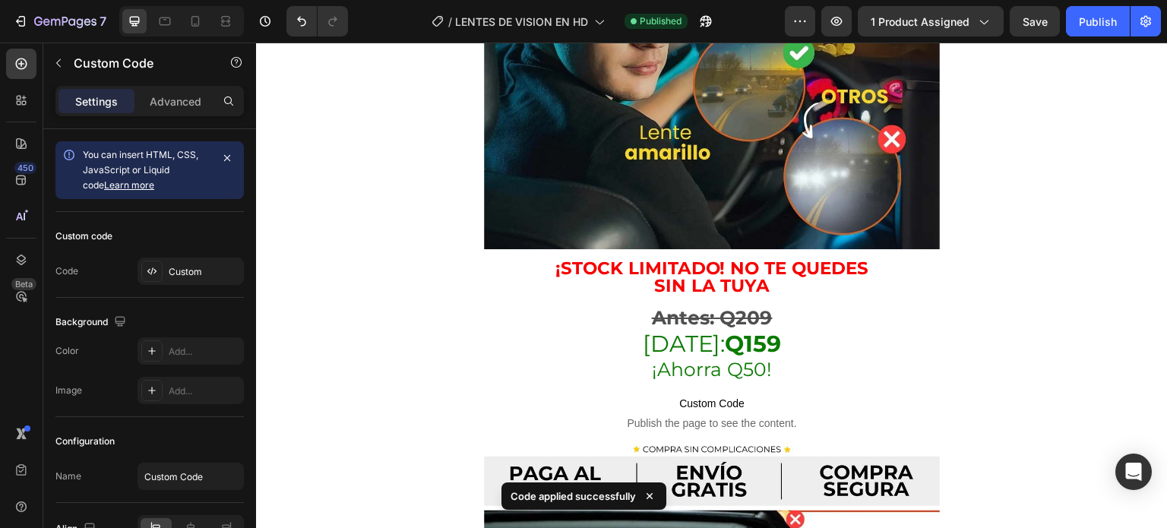
scroll to position [2826, 0]
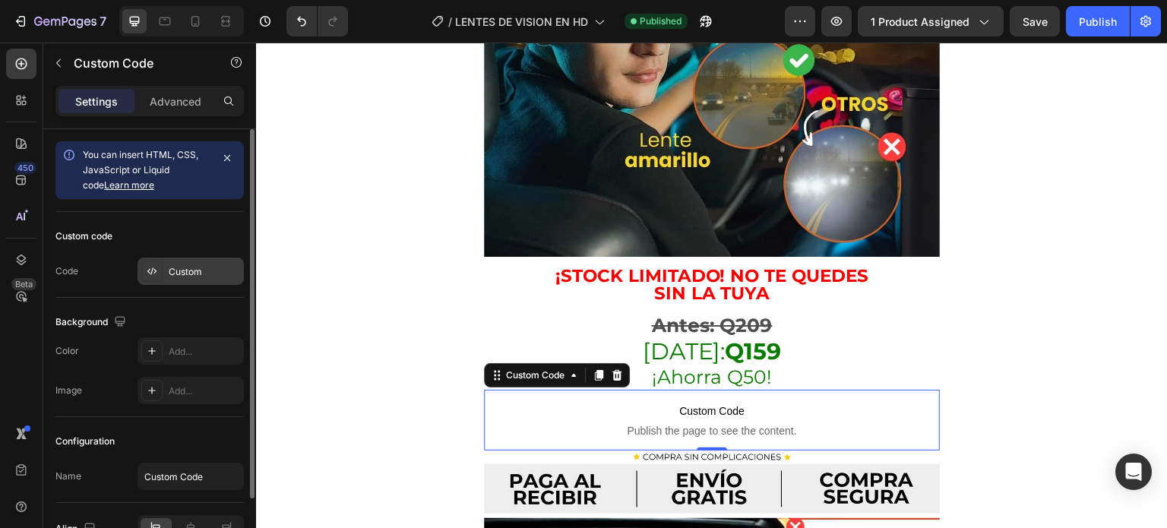
click at [146, 267] on icon at bounding box center [152, 271] width 12 height 12
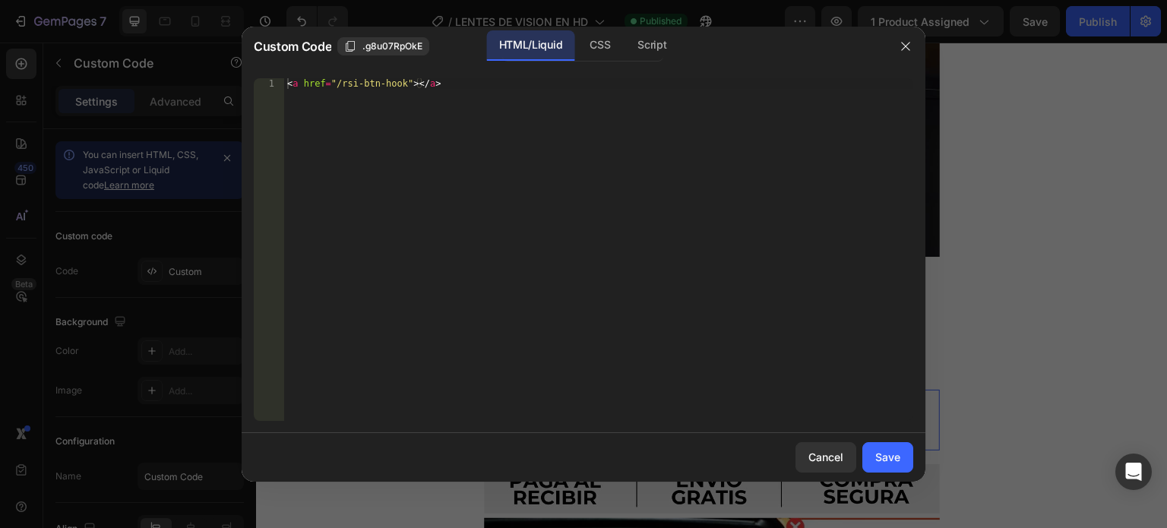
type textarea "<a href="/rsi-btn-hook"></a>"
click at [461, 158] on div "< a href = "/rsi-btn-hook" > </ a >" at bounding box center [598, 260] width 629 height 364
paste textarea
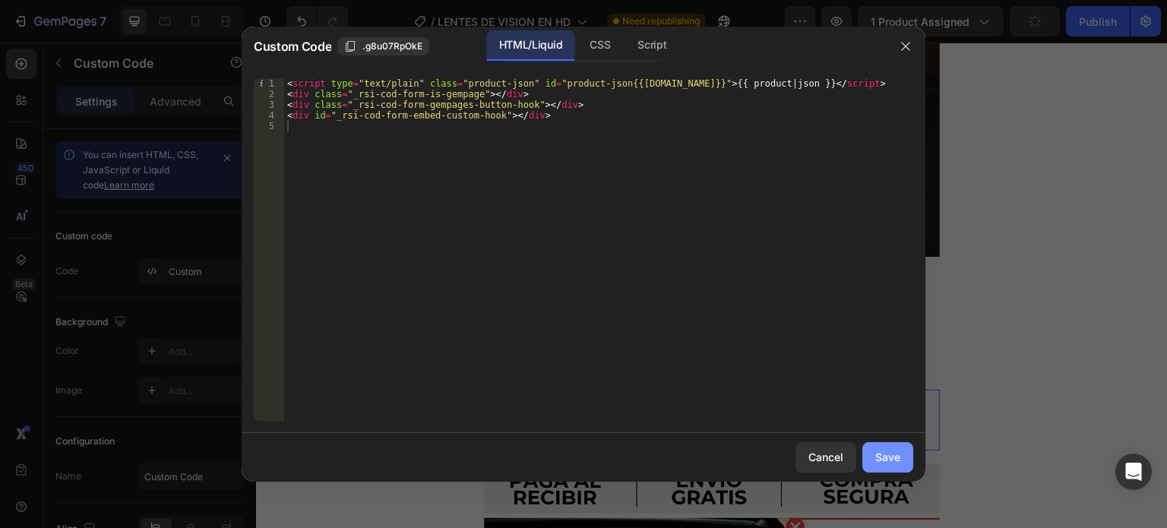
click at [900, 454] on button "Save" at bounding box center [887, 457] width 51 height 30
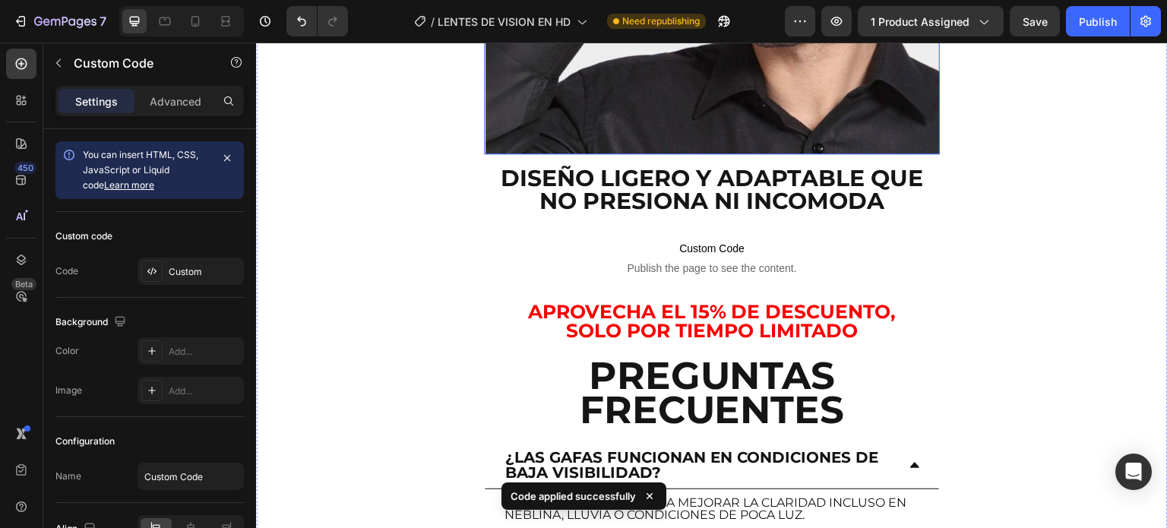
scroll to position [4146, 0]
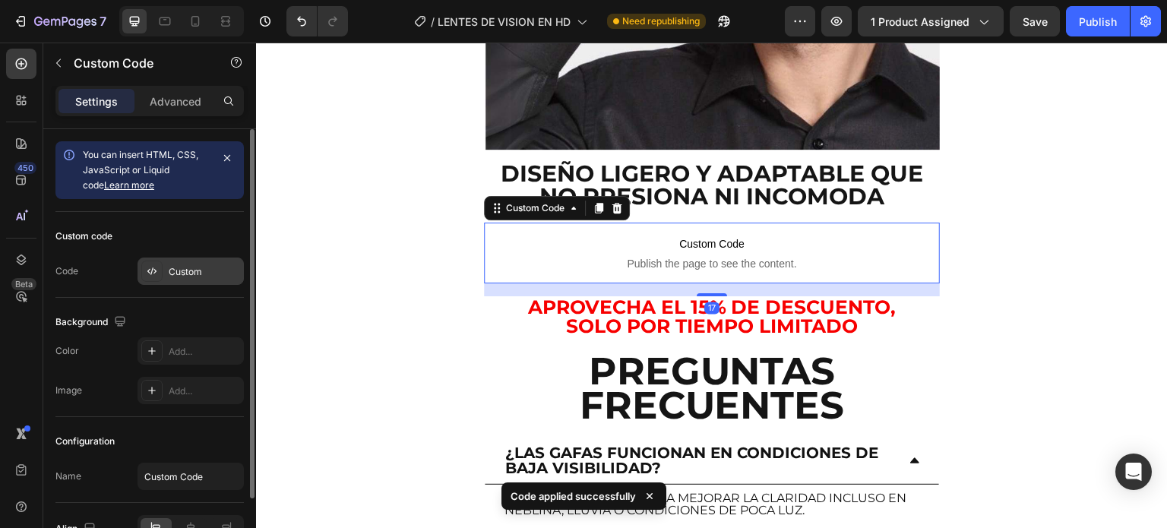
click at [153, 265] on icon at bounding box center [152, 271] width 12 height 12
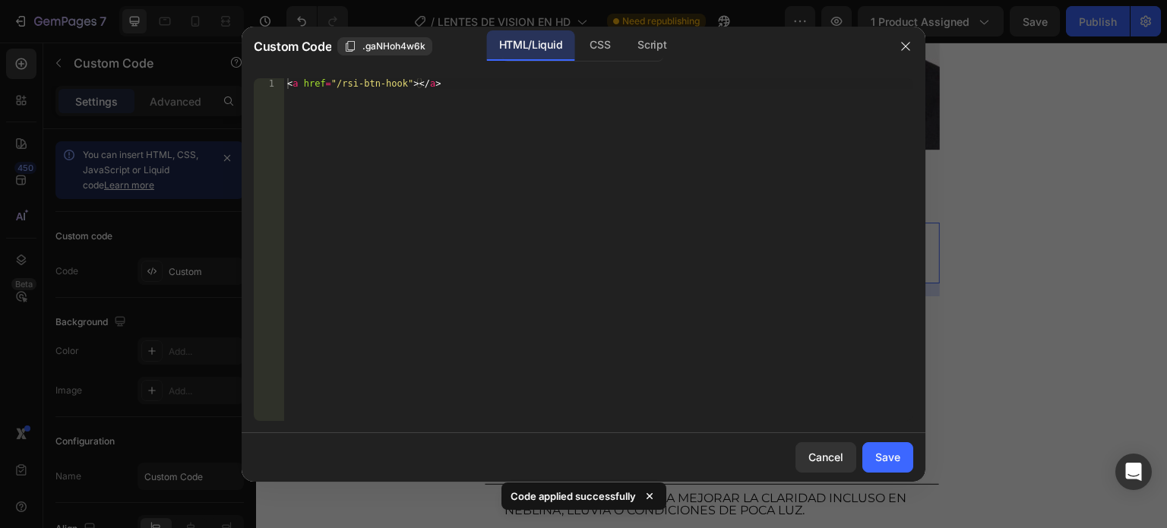
type textarea "<a href="/rsi-btn-hook"></a>"
click at [416, 154] on div "< a href = "/rsi-btn-hook" > </ a >" at bounding box center [598, 260] width 629 height 364
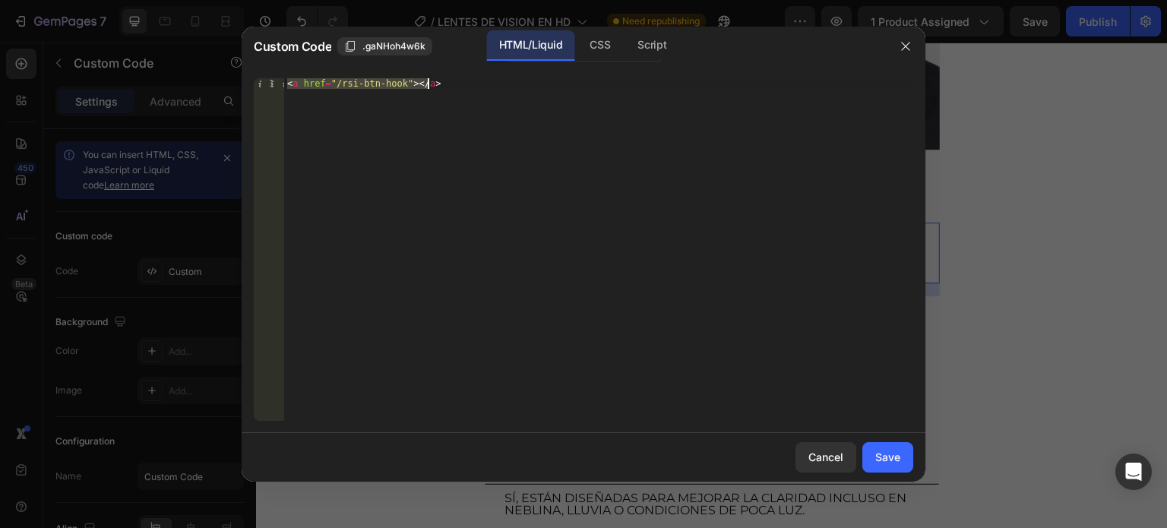
paste textarea
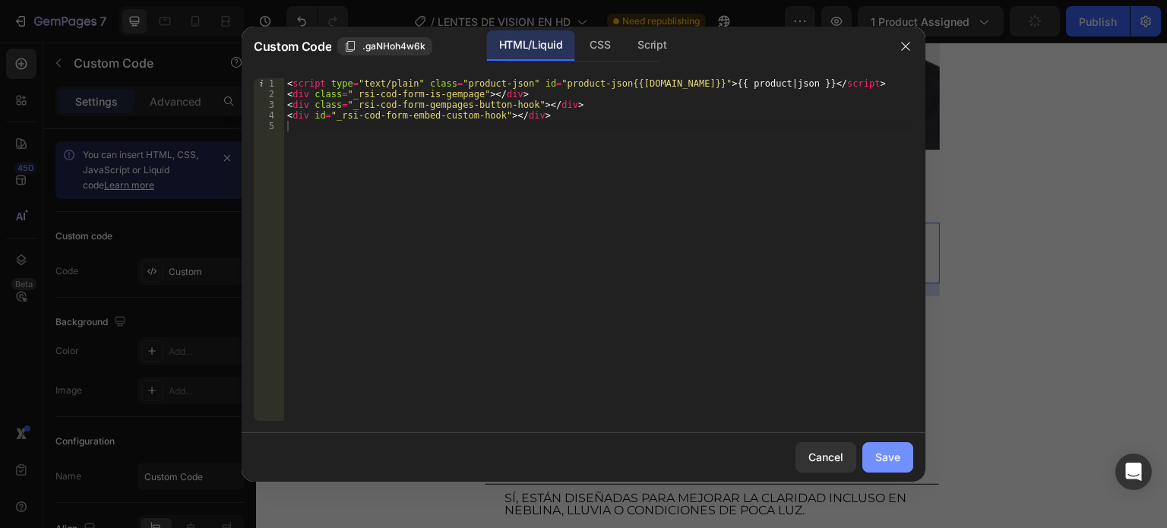
click at [880, 457] on div "Save" at bounding box center [887, 457] width 25 height 16
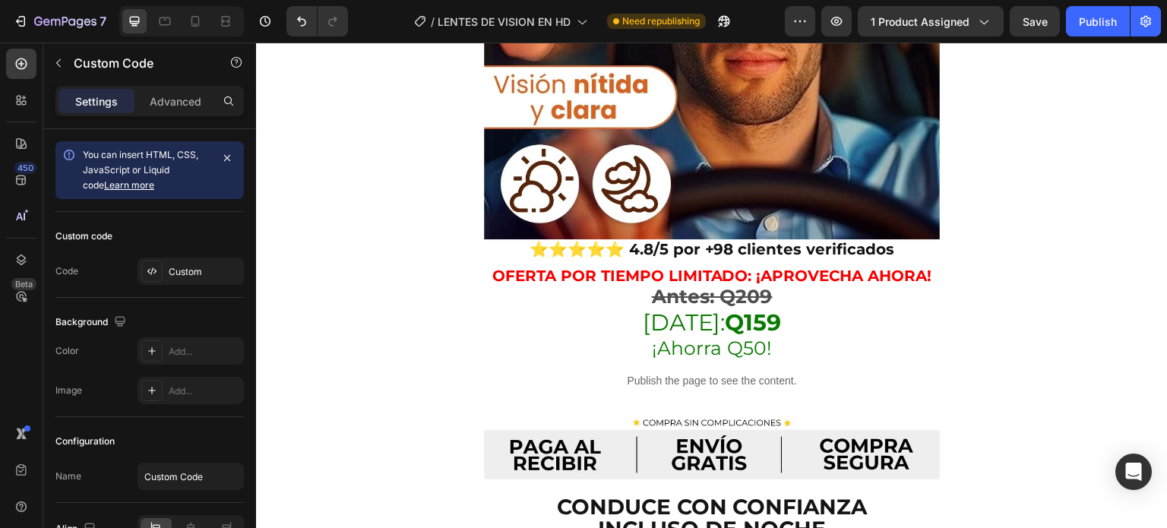
scroll to position [634, 0]
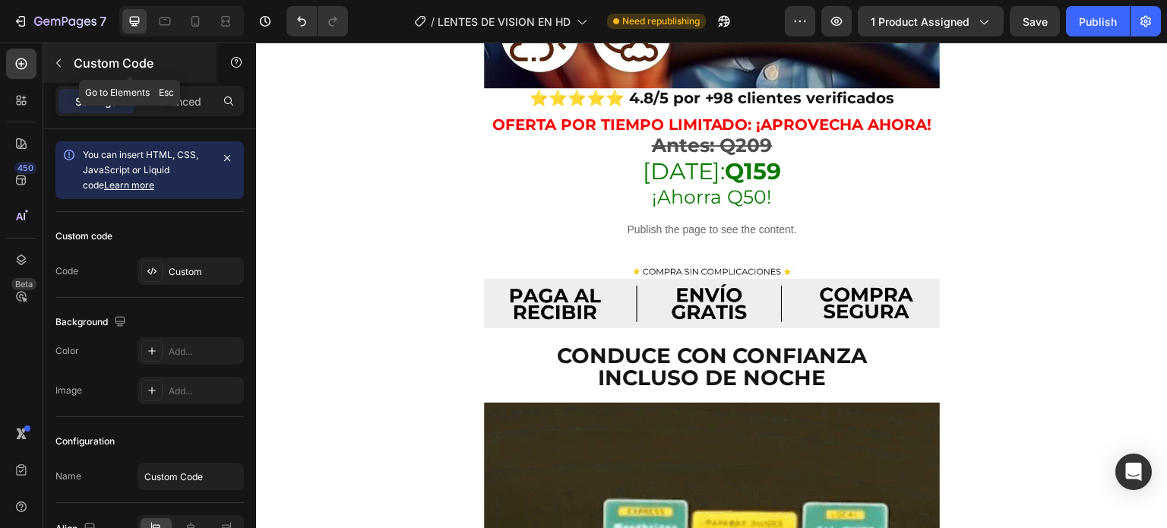
click at [60, 54] on button "button" at bounding box center [58, 63] width 24 height 24
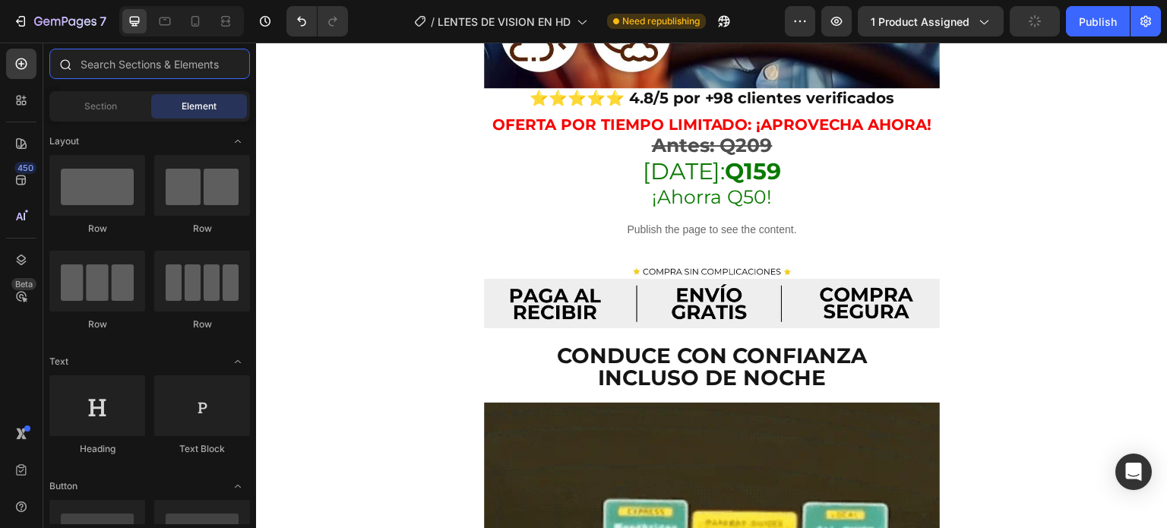
click at [119, 58] on input "text" at bounding box center [149, 64] width 201 height 30
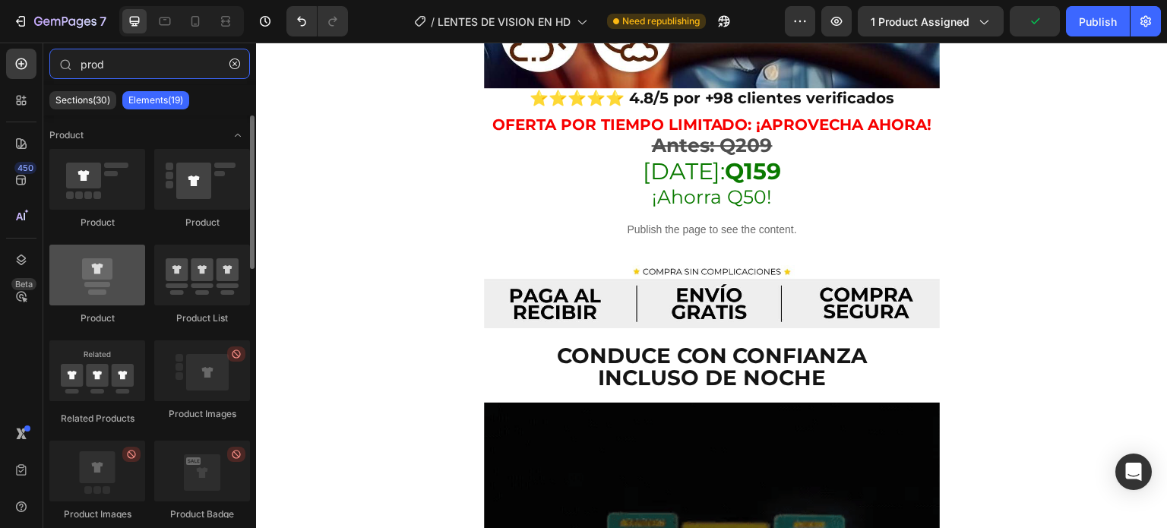
type input "prod"
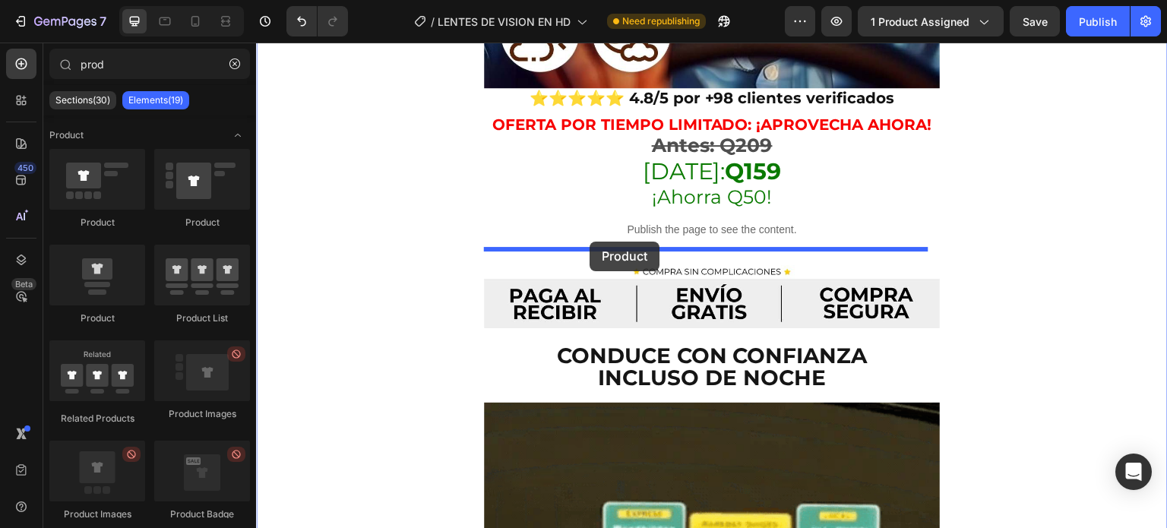
drag, startPoint x: 347, startPoint y: 317, endPoint x: 589, endPoint y: 242, distance: 253.7
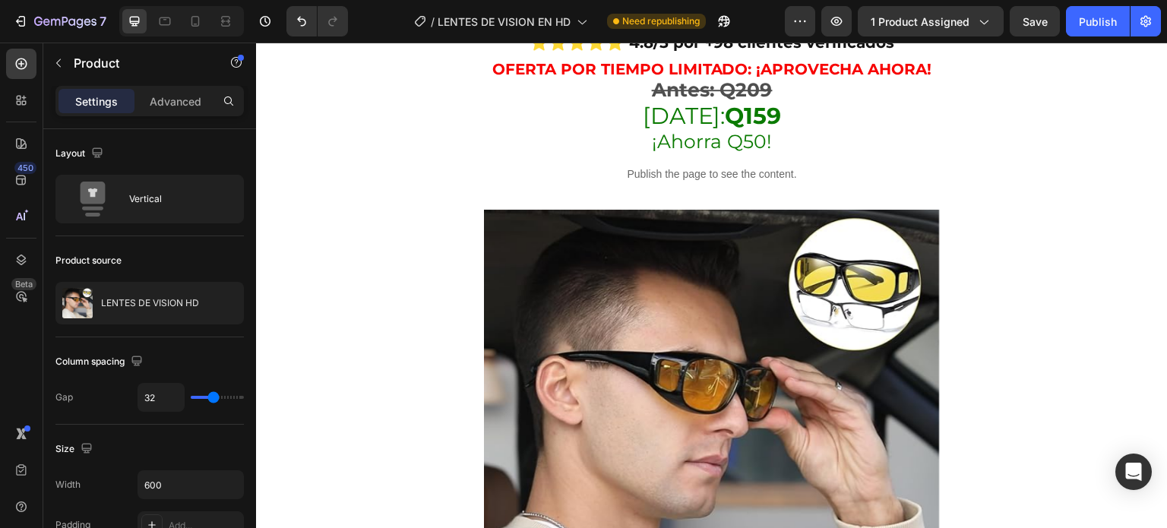
scroll to position [690, 0]
click at [576, 252] on img at bounding box center [712, 438] width 456 height 456
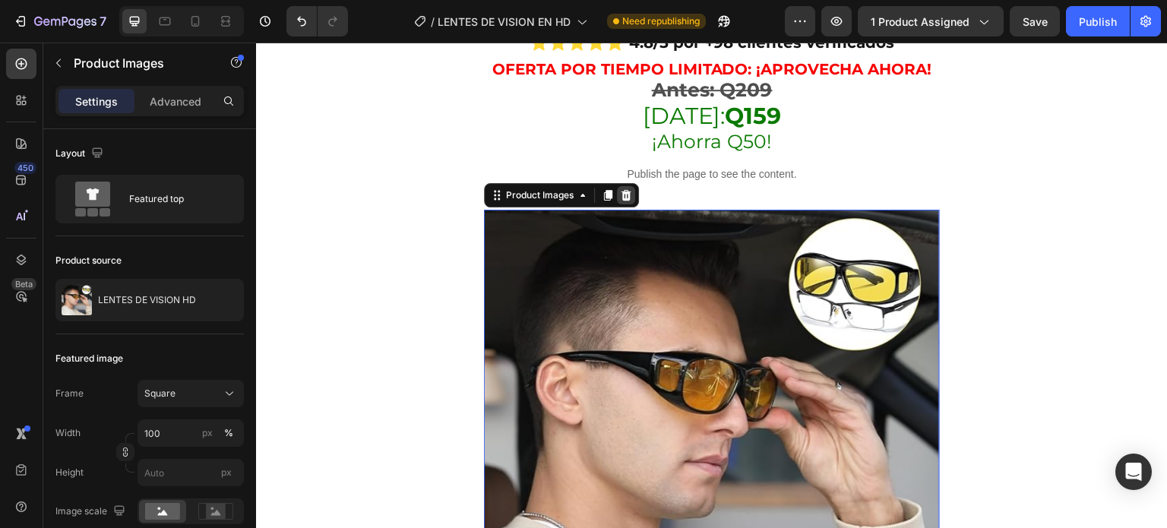
click at [621, 189] on icon at bounding box center [626, 195] width 12 height 12
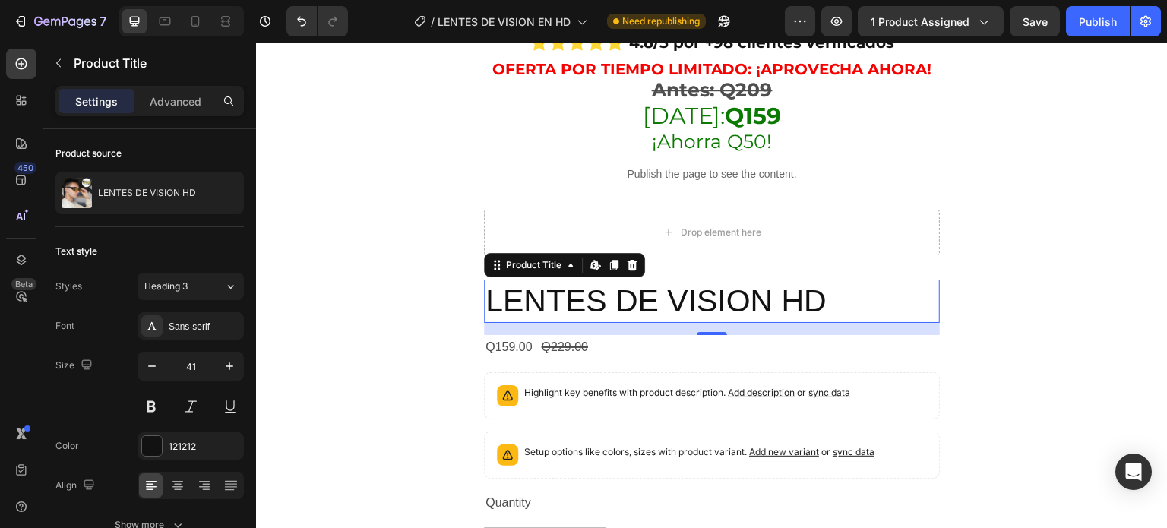
click at [559, 280] on h2 "LENTES DE VISION HD" at bounding box center [712, 301] width 456 height 43
click at [632, 260] on icon at bounding box center [632, 265] width 10 height 11
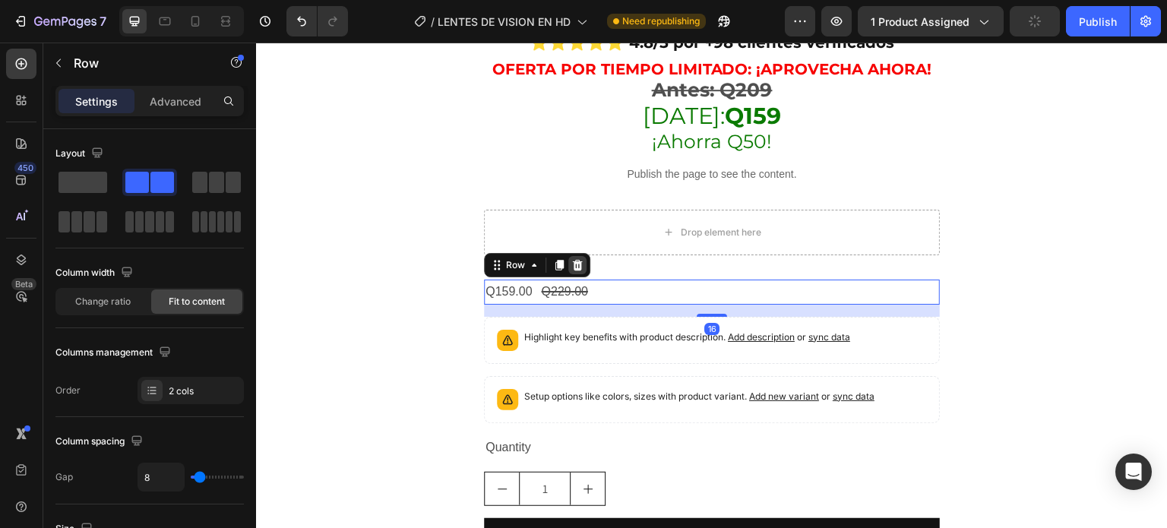
click at [574, 259] on icon at bounding box center [577, 265] width 12 height 12
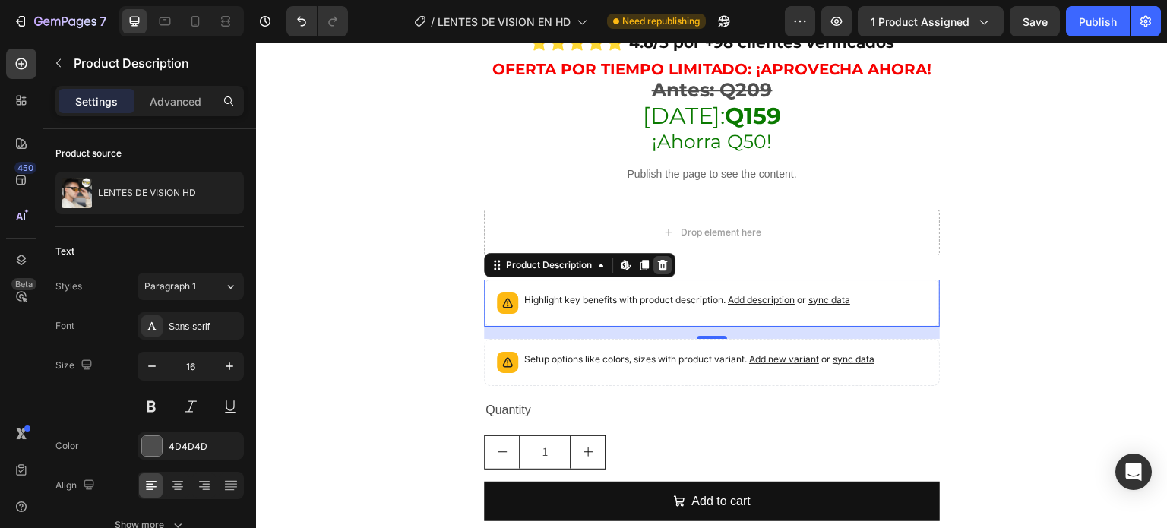
click at [664, 259] on icon at bounding box center [662, 265] width 12 height 12
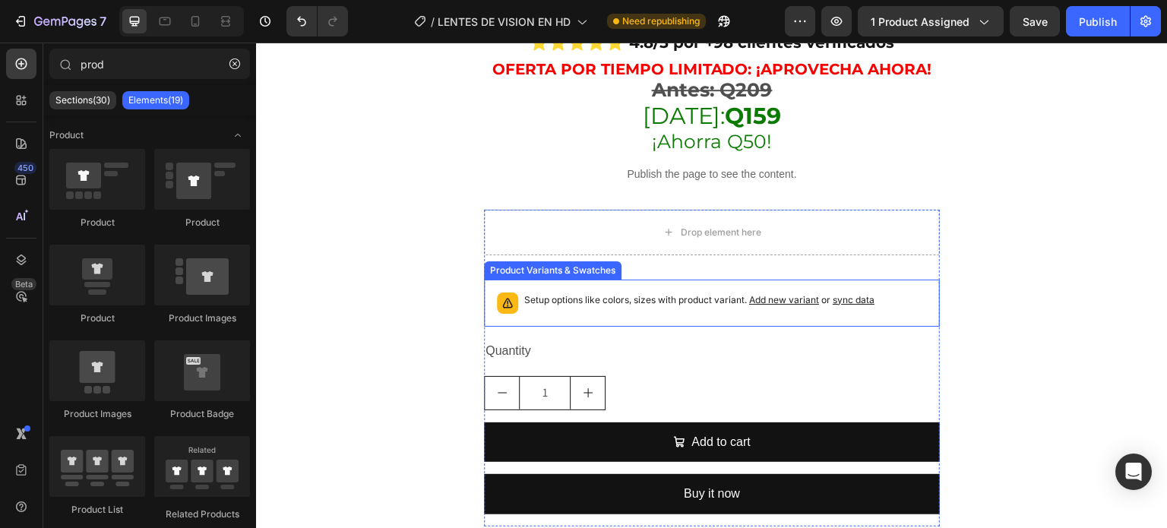
click at [547, 292] on p "Setup options like colors, sizes with product variant. Add new variant or sync …" at bounding box center [699, 299] width 350 height 15
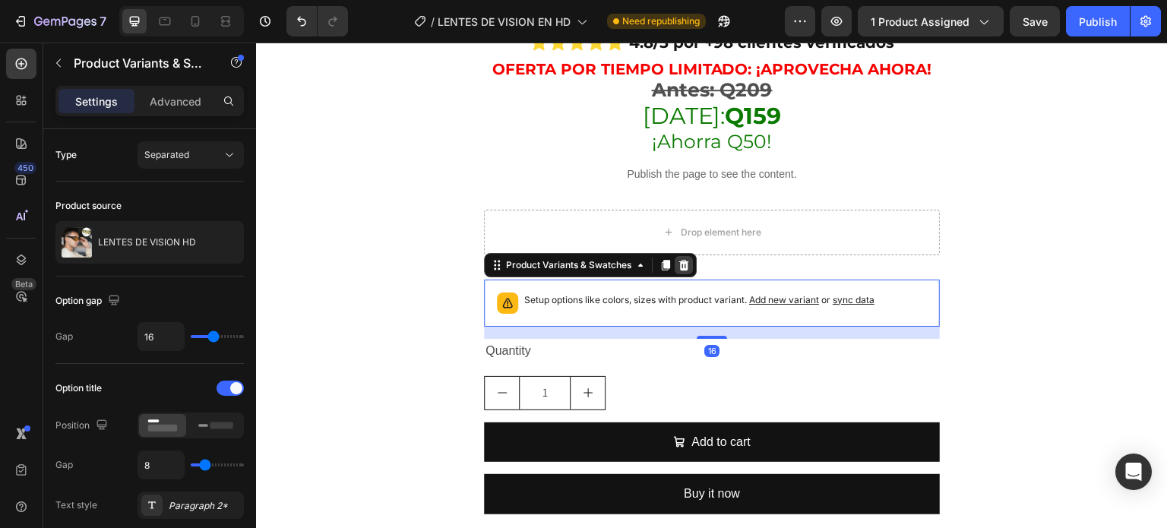
click at [683, 260] on icon at bounding box center [684, 265] width 10 height 11
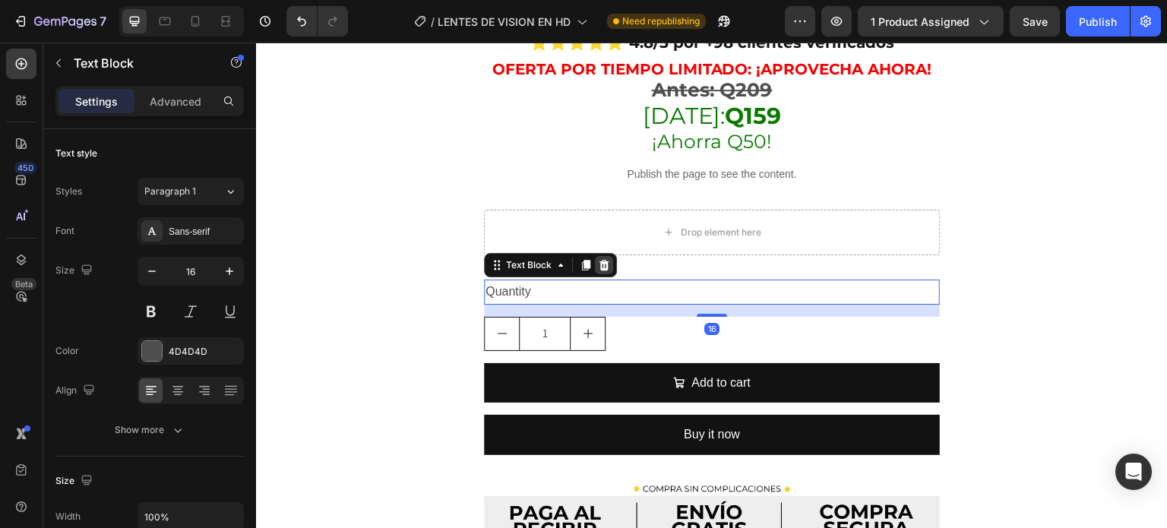
click at [605, 260] on icon at bounding box center [604, 265] width 10 height 11
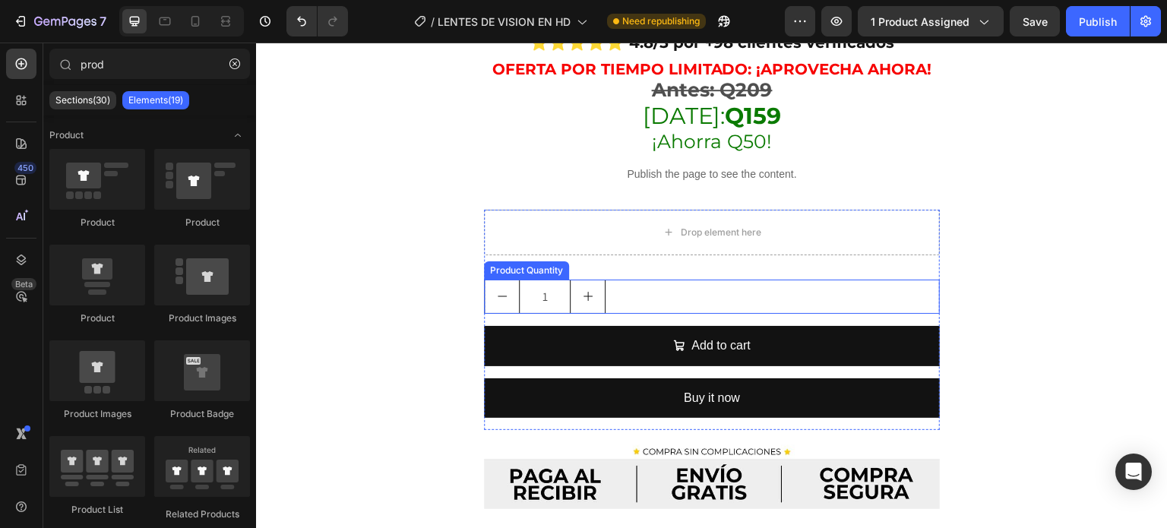
click at [643, 280] on div "1" at bounding box center [712, 297] width 456 height 34
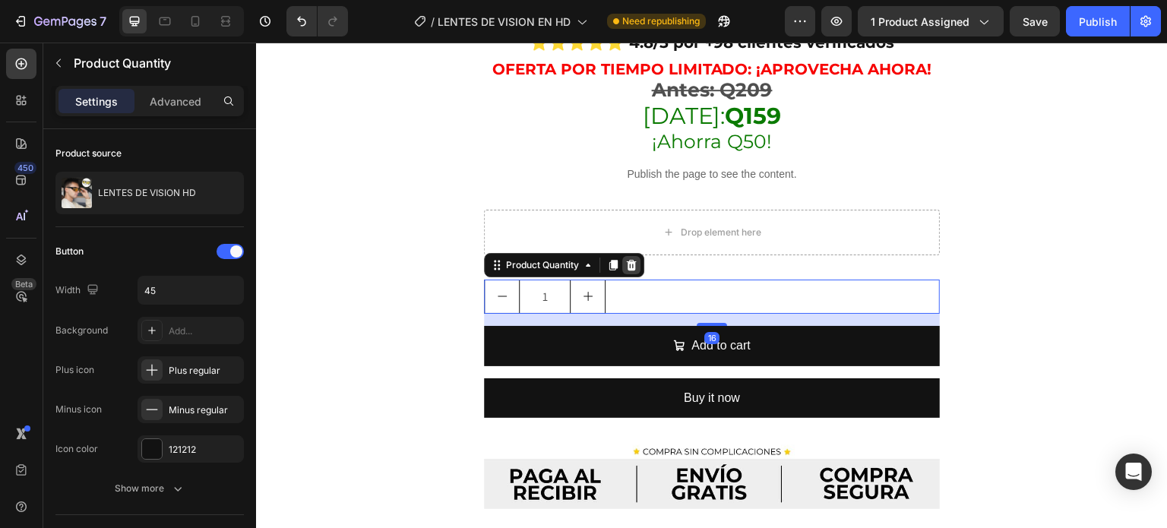
click at [637, 259] on icon at bounding box center [631, 265] width 12 height 12
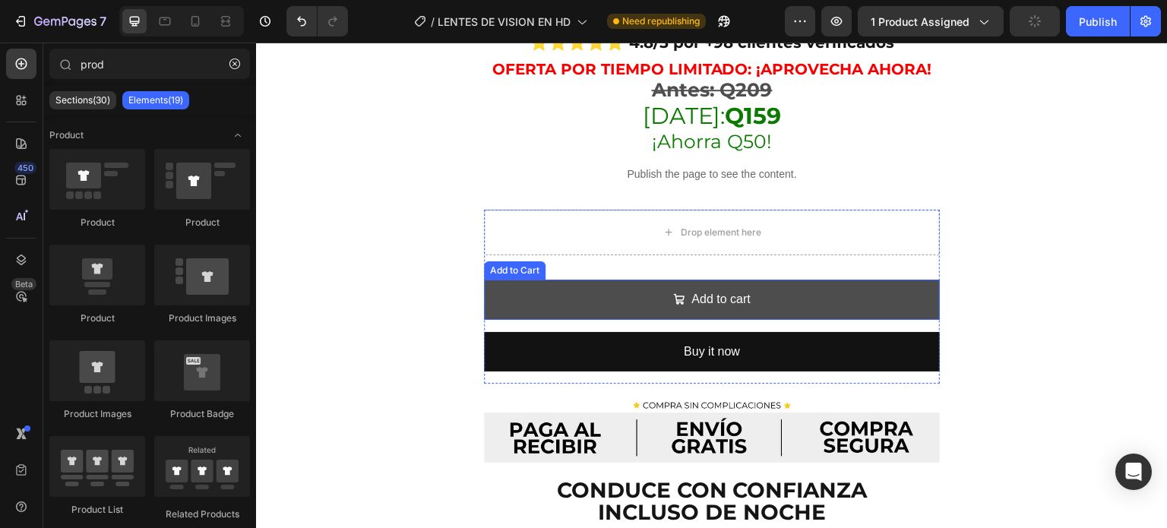
click at [542, 295] on button "Add to cart" at bounding box center [712, 300] width 456 height 40
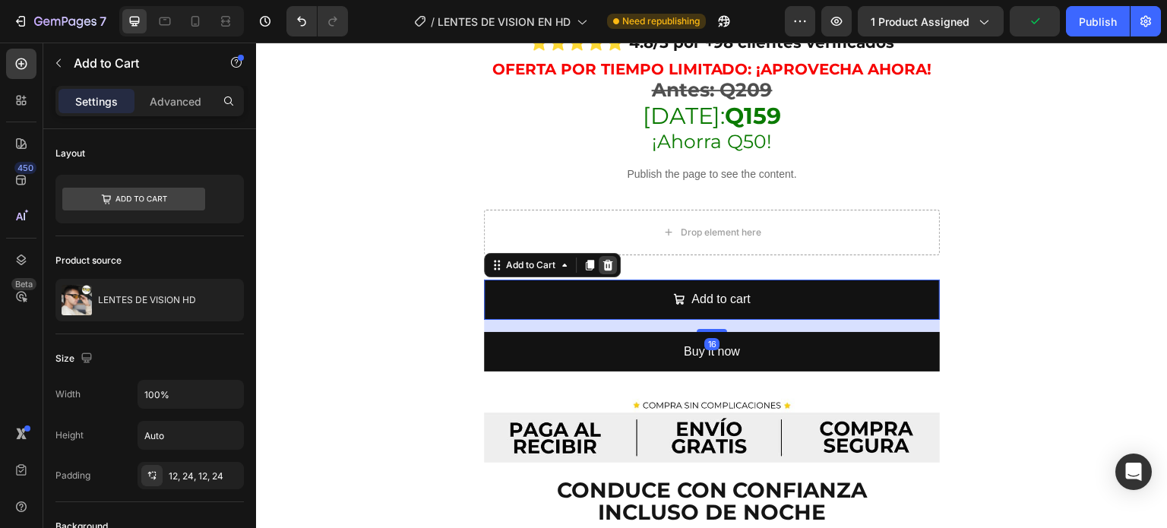
click at [607, 260] on icon at bounding box center [608, 265] width 10 height 11
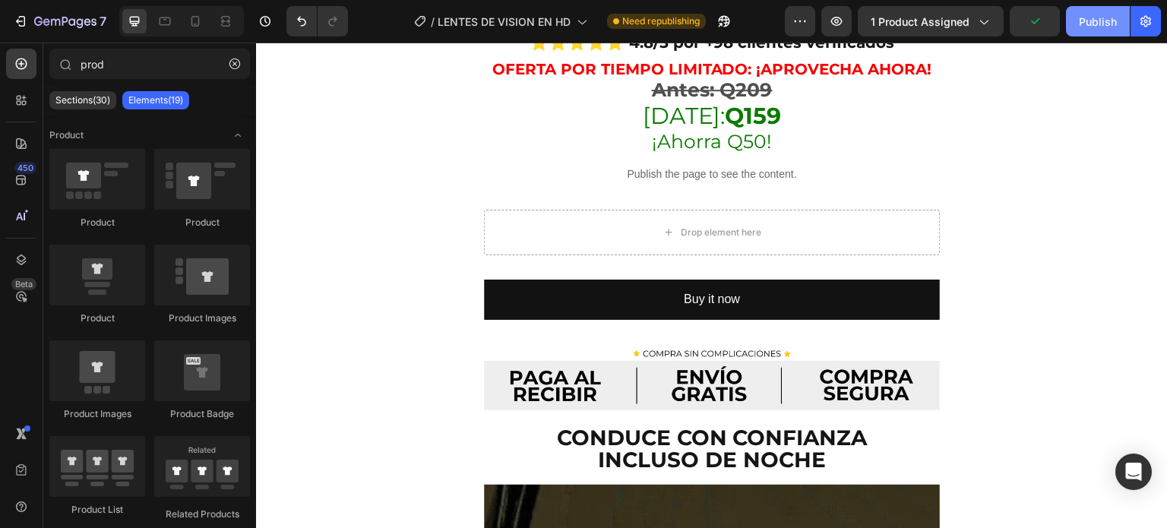
click at [1098, 27] on div "Publish" at bounding box center [1098, 22] width 38 height 16
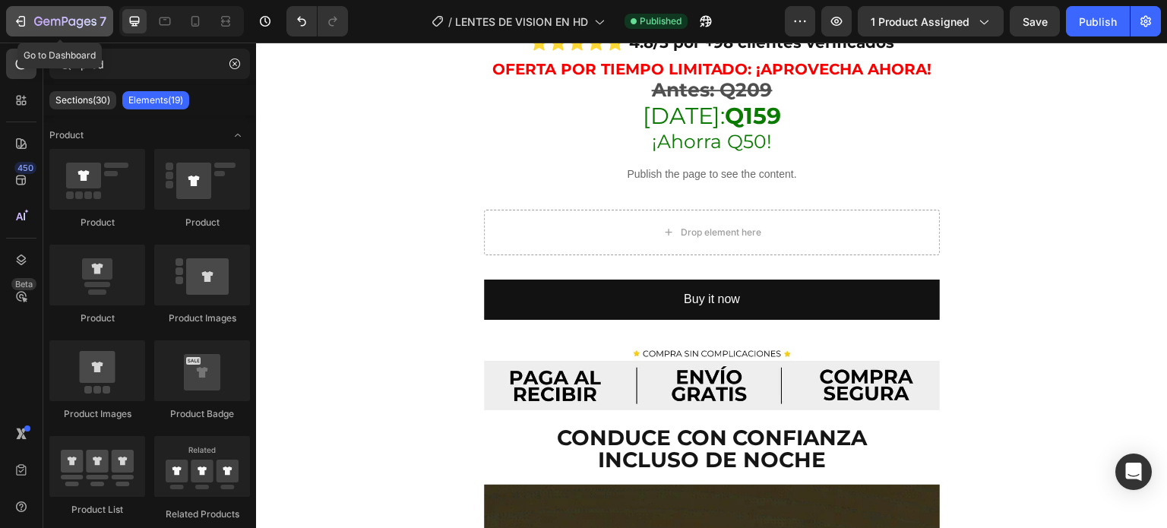
click at [21, 24] on icon "button" at bounding box center [20, 21] width 15 height 15
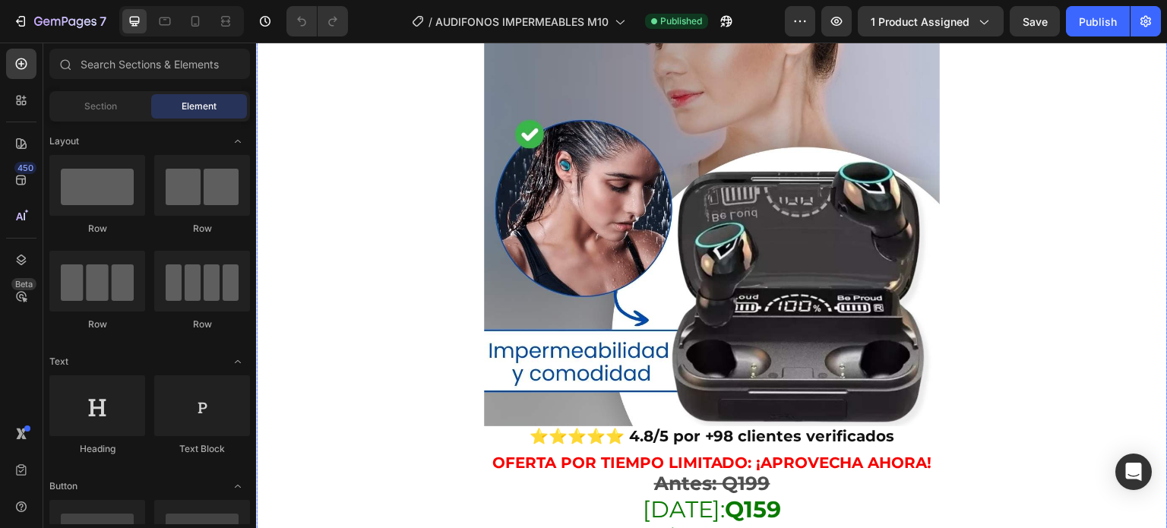
scroll to position [386, 0]
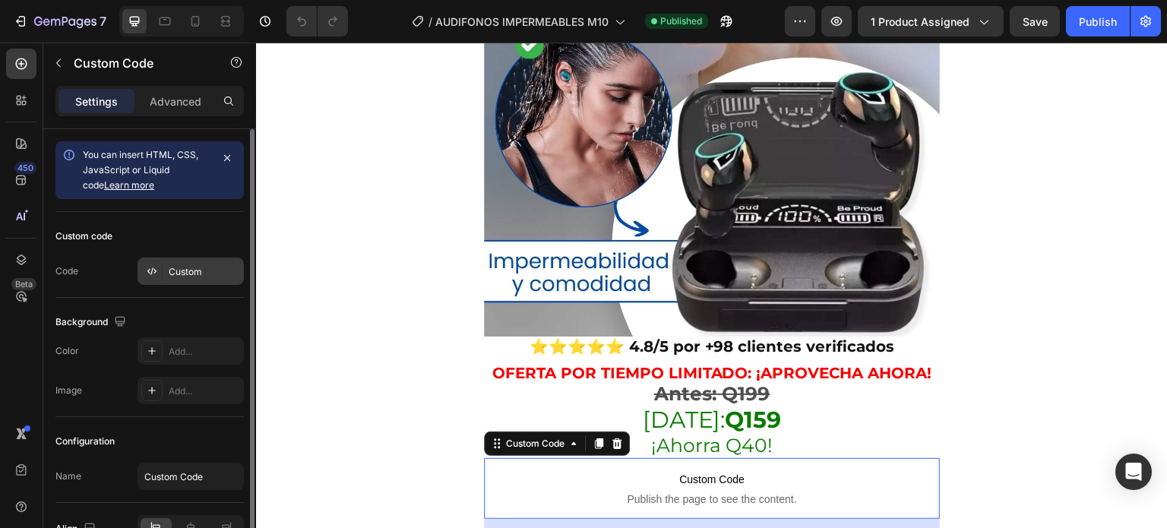
click at [155, 275] on icon at bounding box center [152, 271] width 12 height 12
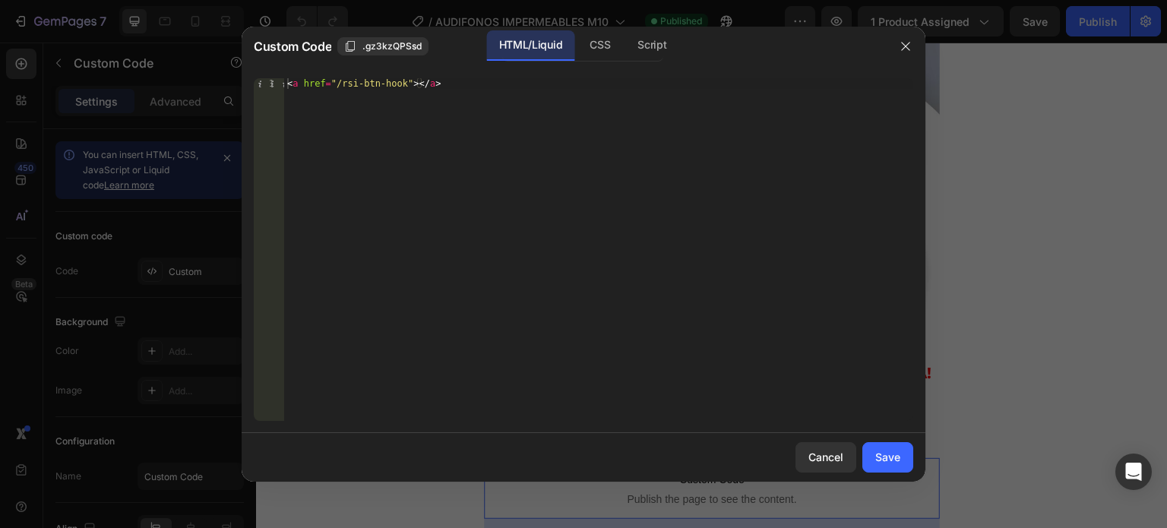
type textarea "<a href="/rsi-btn-hook"></a>"
click at [445, 94] on div "< a href = "/rsi-btn-hook" > </ a >" at bounding box center [598, 260] width 629 height 364
paste textarea
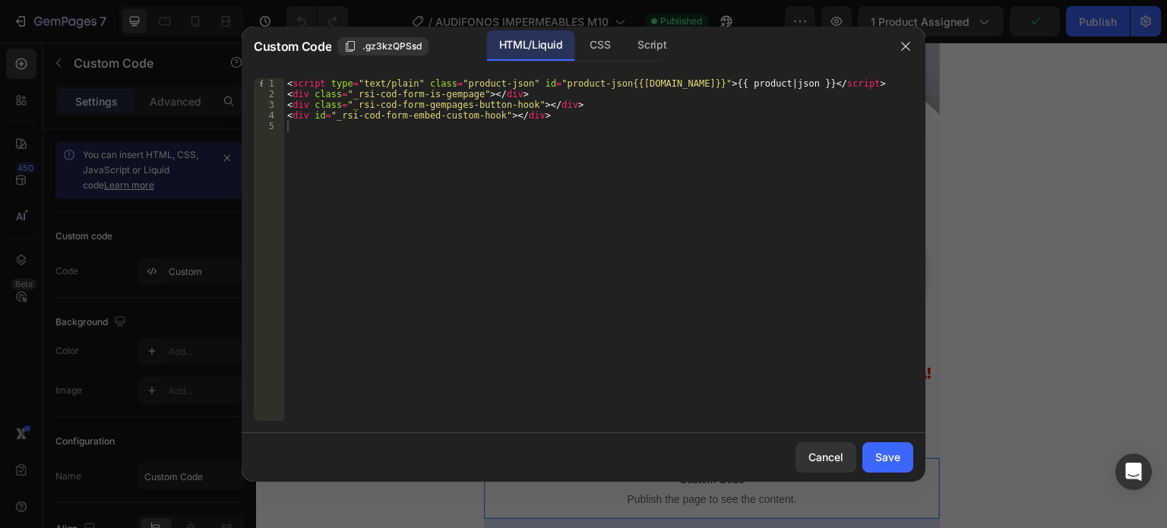
click at [906, 475] on div "Cancel Save" at bounding box center [584, 457] width 684 height 49
click at [896, 462] on div "Save" at bounding box center [887, 457] width 25 height 16
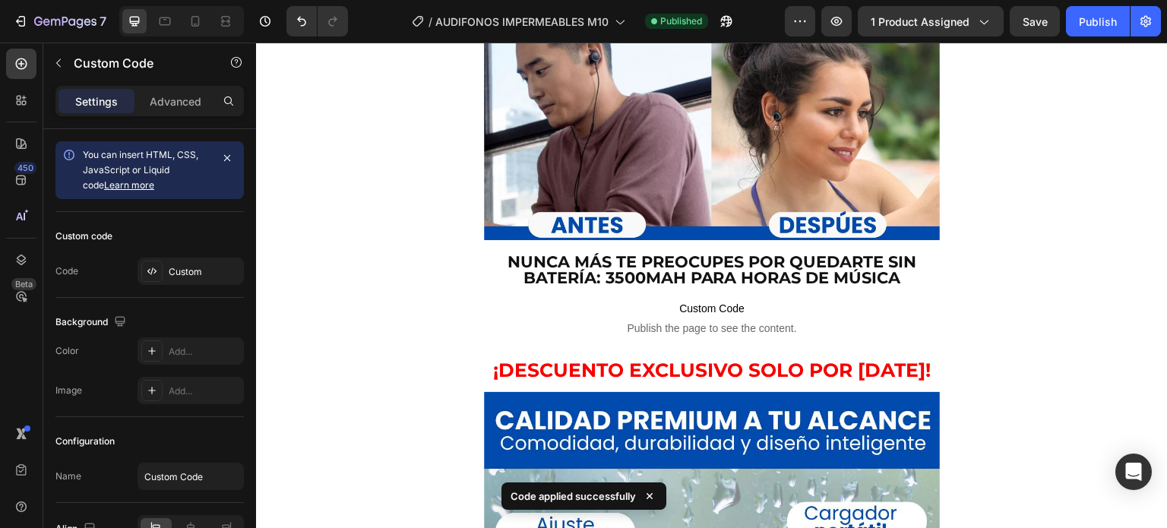
scroll to position [1808, 0]
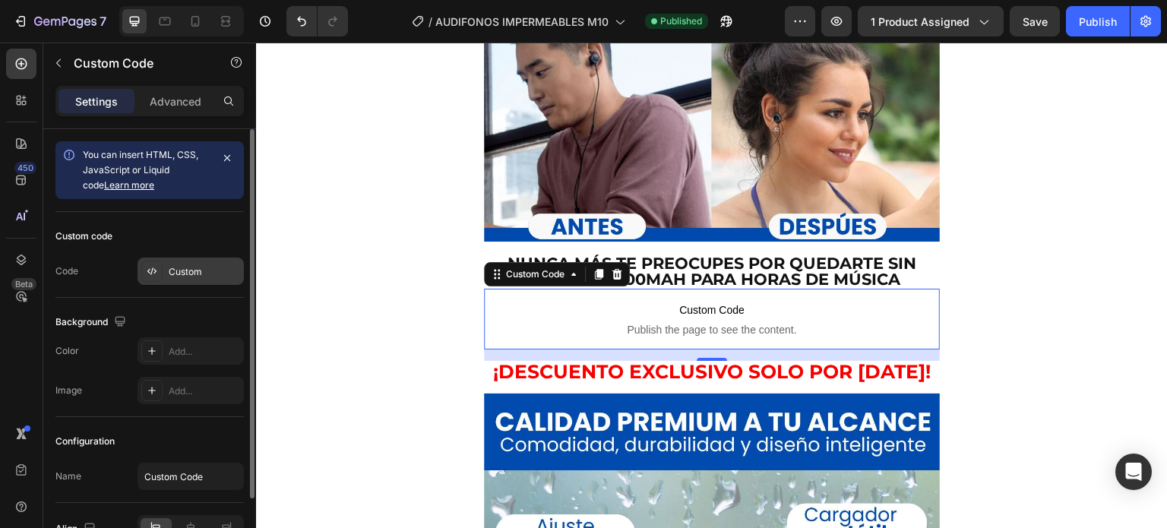
click at [143, 269] on div at bounding box center [151, 271] width 21 height 21
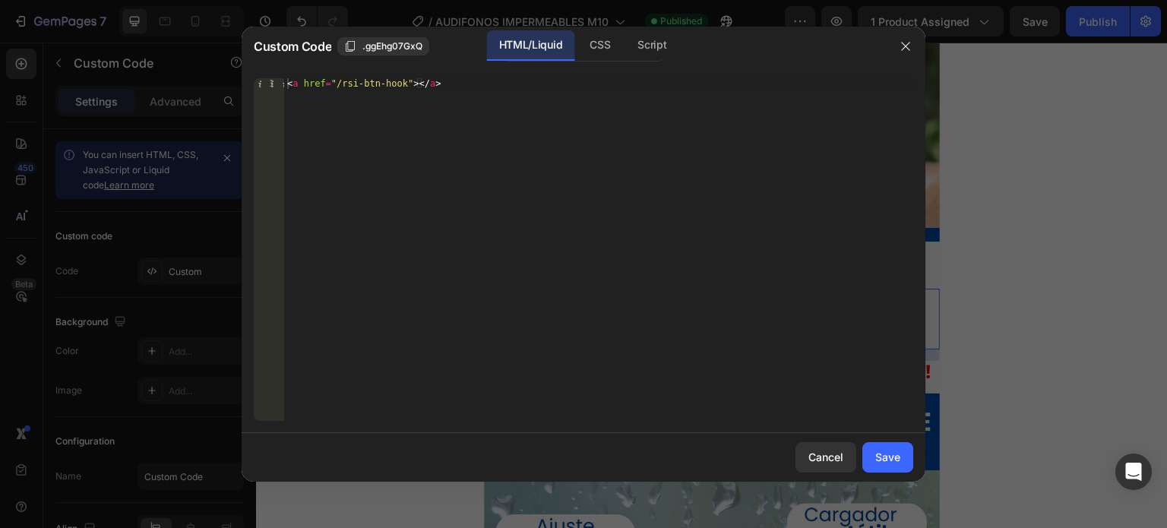
type textarea "<a href="/rsi-btn-hook"></a>"
click at [406, 128] on div "< a href = "/rsi-btn-hook" > </ a >" at bounding box center [598, 260] width 629 height 364
paste textarea
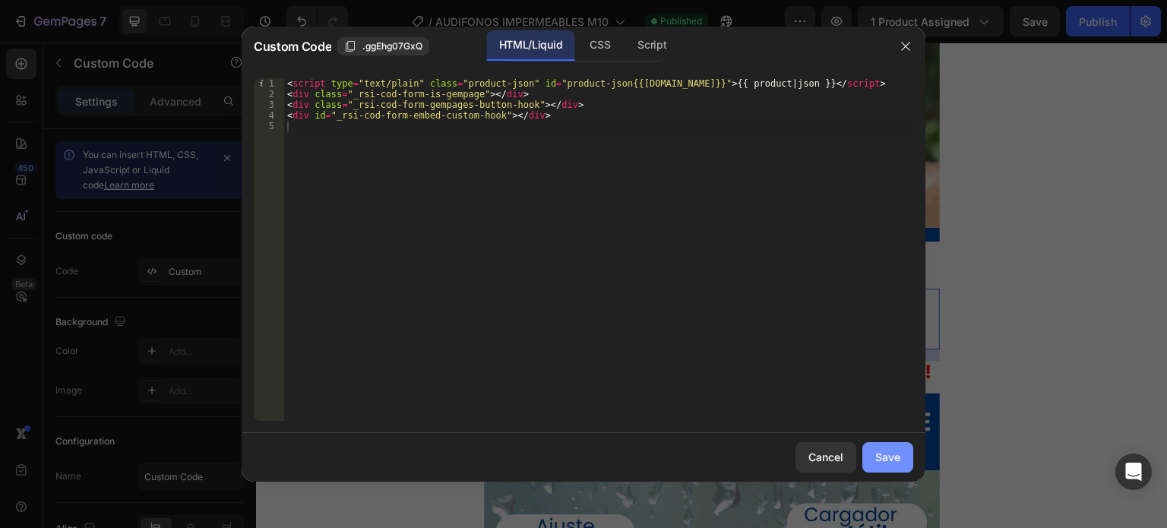
click at [878, 455] on div "Save" at bounding box center [887, 457] width 25 height 16
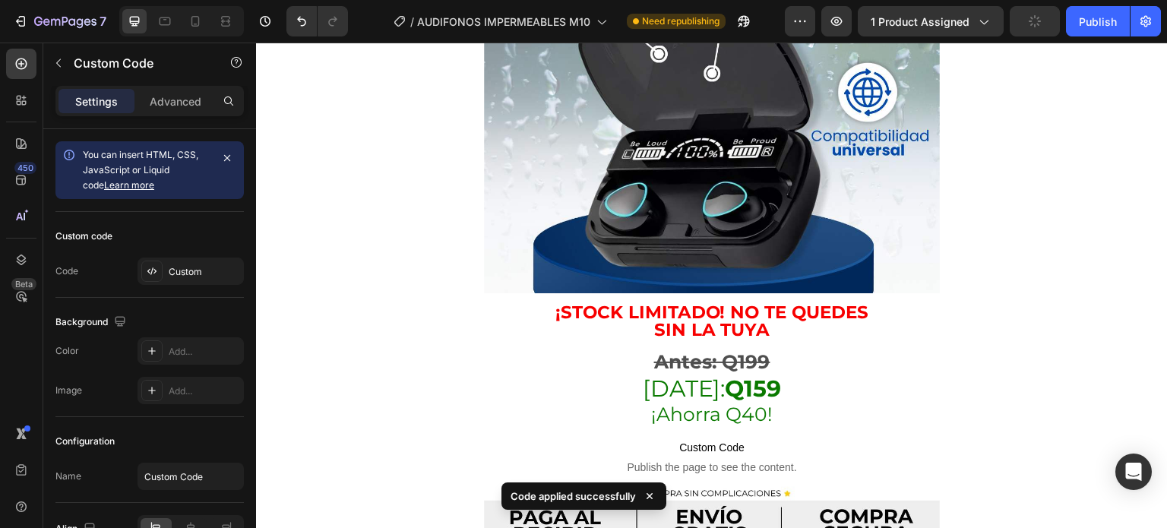
scroll to position [2565, 0]
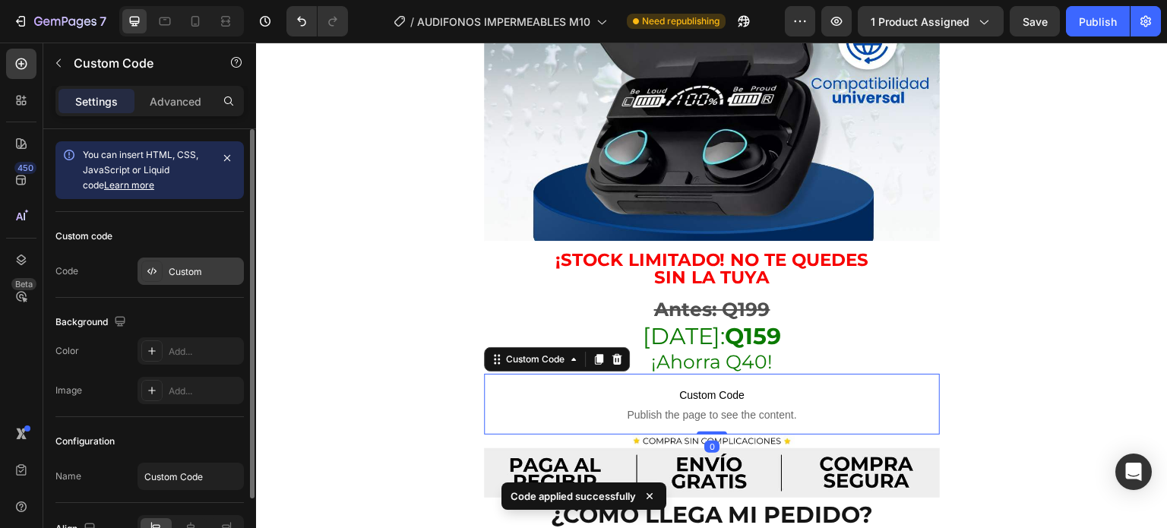
click at [149, 265] on icon at bounding box center [152, 271] width 12 height 12
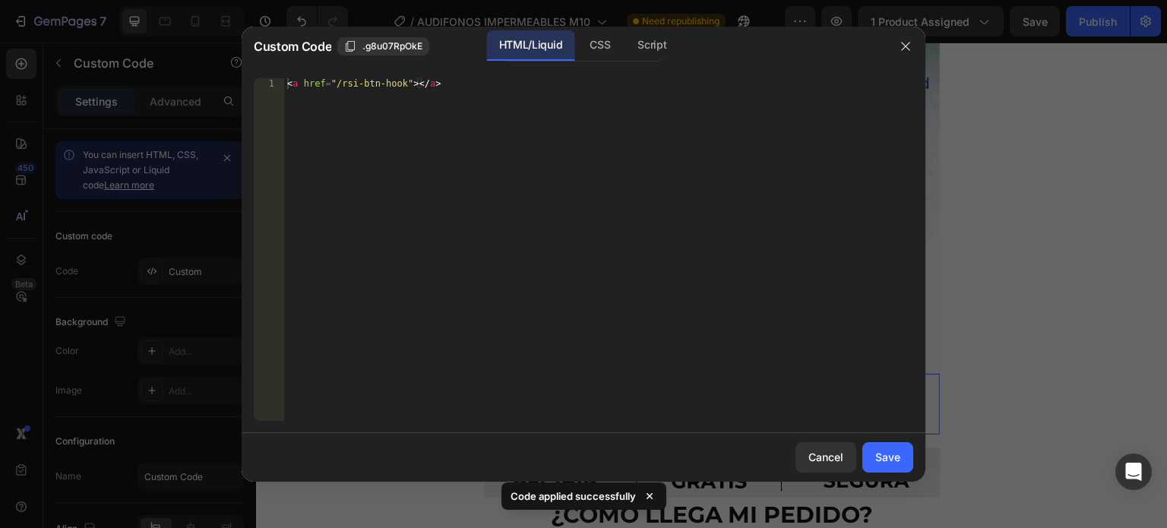
type textarea "<a href="/rsi-btn-hook"></a>"
click at [446, 194] on div "< a href = "/rsi-btn-hook" > </ a >" at bounding box center [598, 260] width 629 height 364
paste textarea
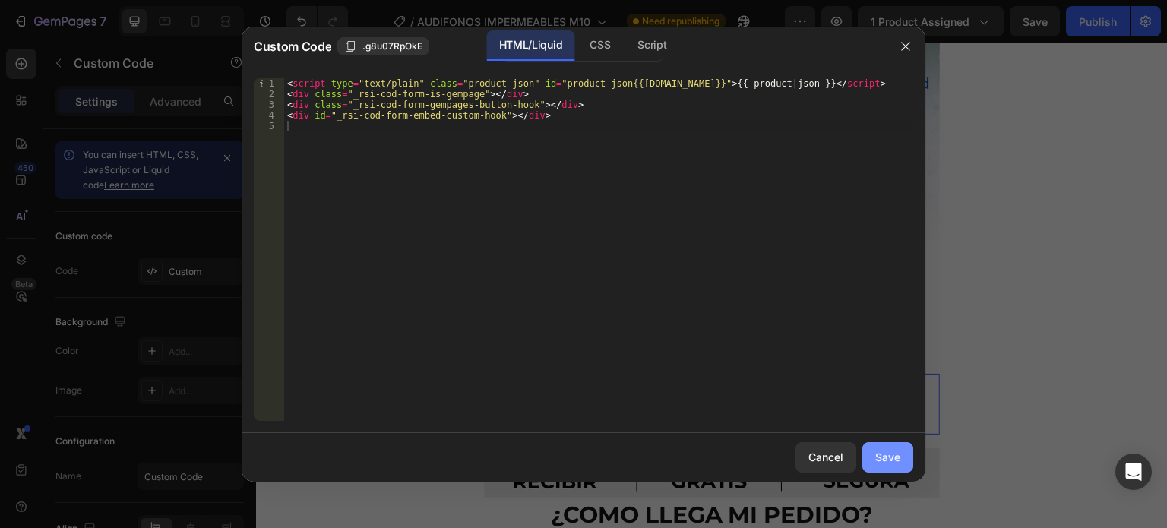
click at [883, 459] on div "Save" at bounding box center [887, 457] width 25 height 16
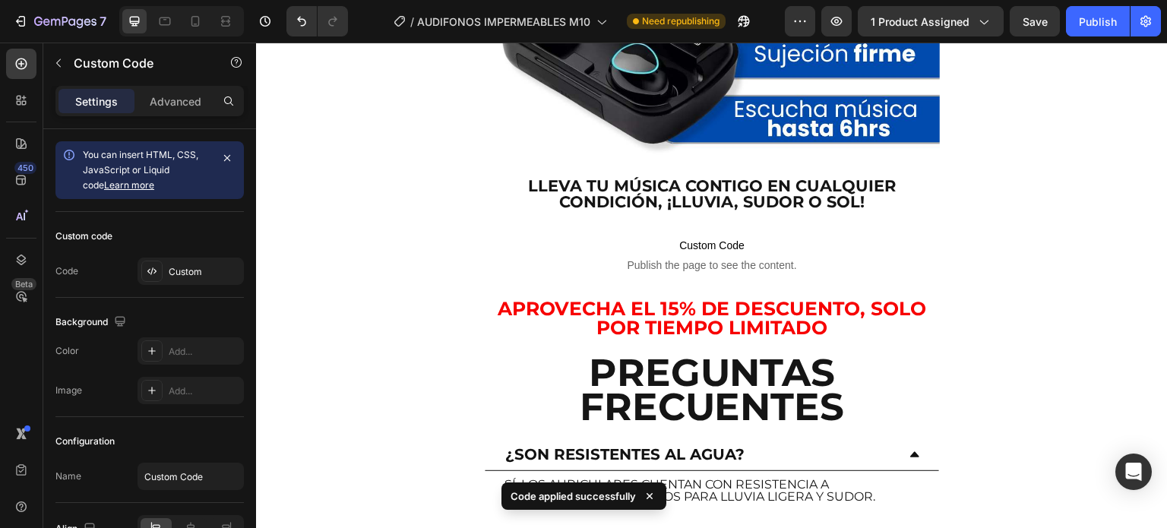
scroll to position [3920, 0]
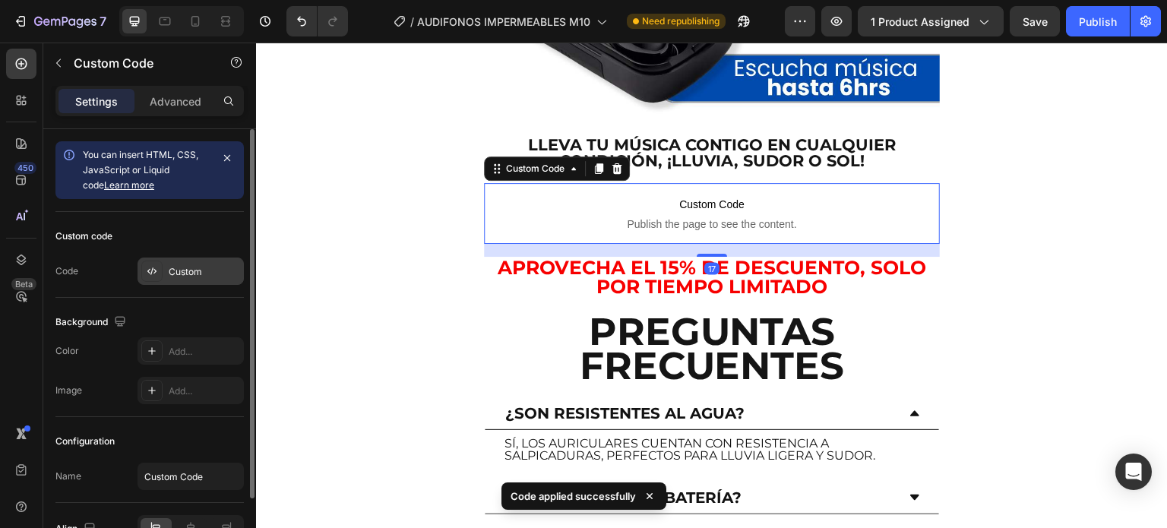
click at [153, 275] on icon at bounding box center [152, 271] width 12 height 12
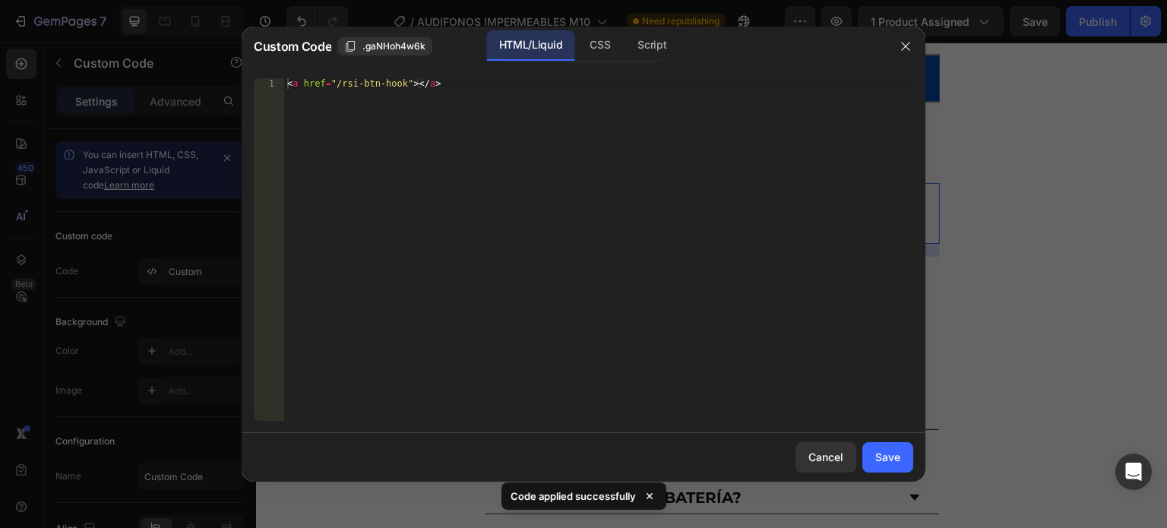
type textarea "<a href="/rsi-btn-hook"></a>"
click at [471, 197] on div "< a href = "/rsi-btn-hook" > </ a >" at bounding box center [598, 260] width 629 height 364
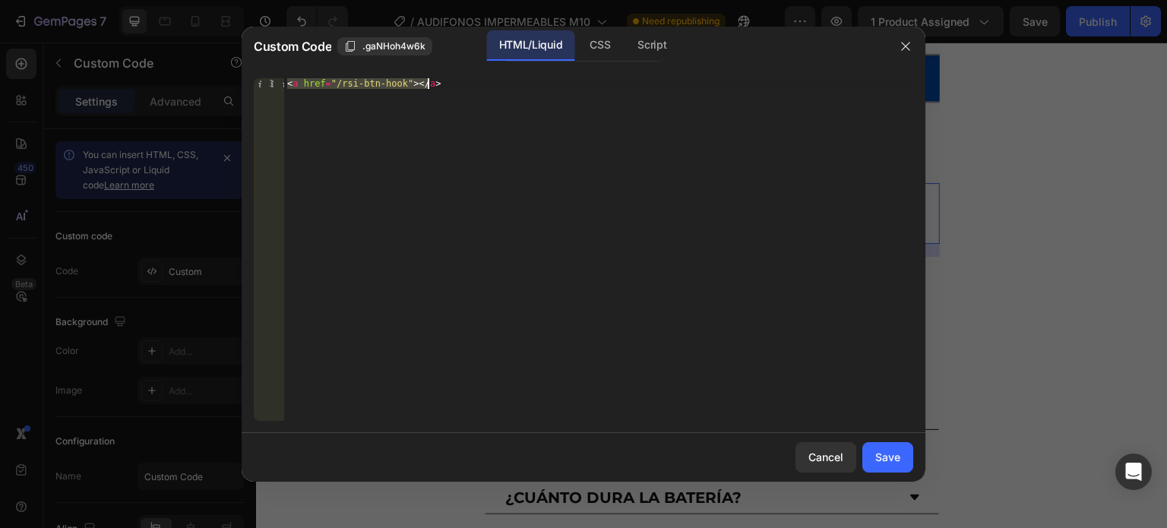
paste textarea
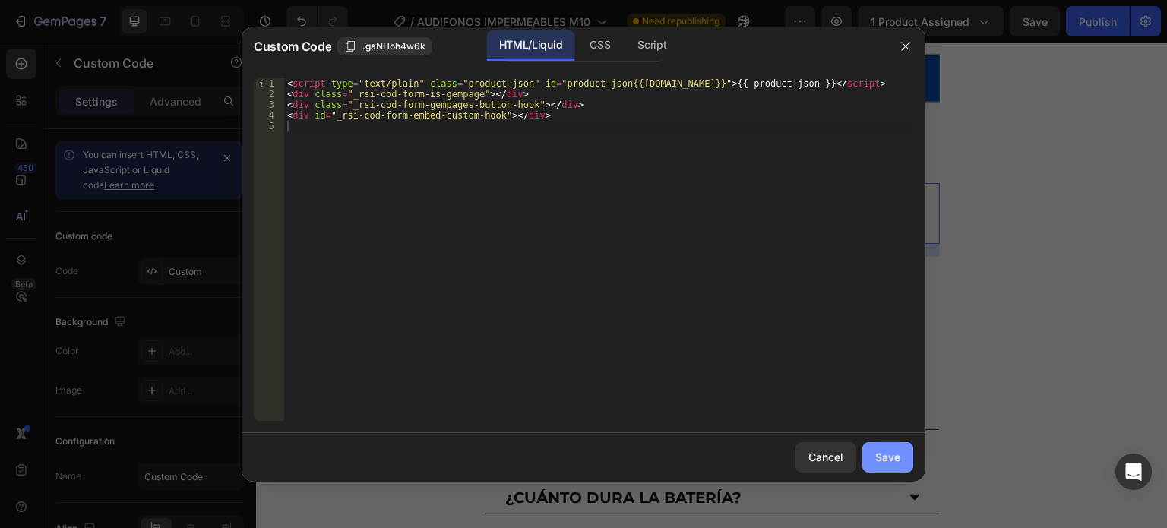
click at [872, 455] on button "Save" at bounding box center [887, 457] width 51 height 30
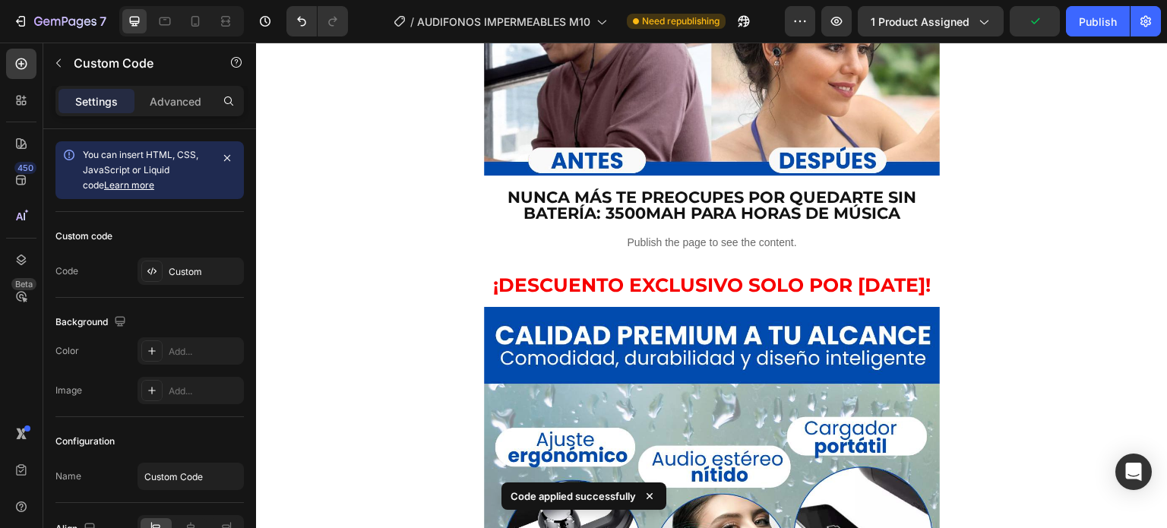
scroll to position [1779, 0]
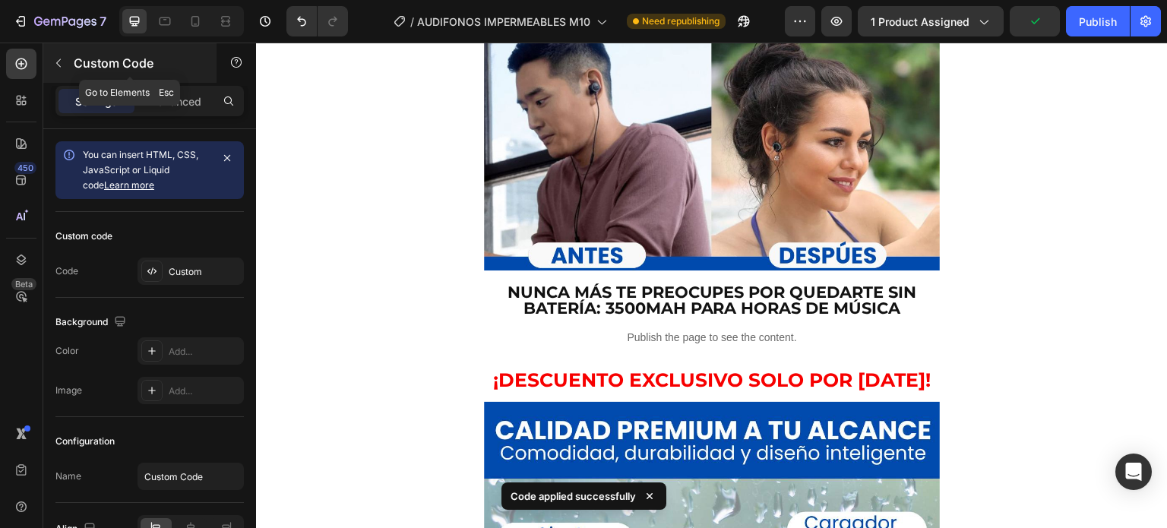
click at [54, 60] on icon "button" at bounding box center [58, 63] width 12 height 12
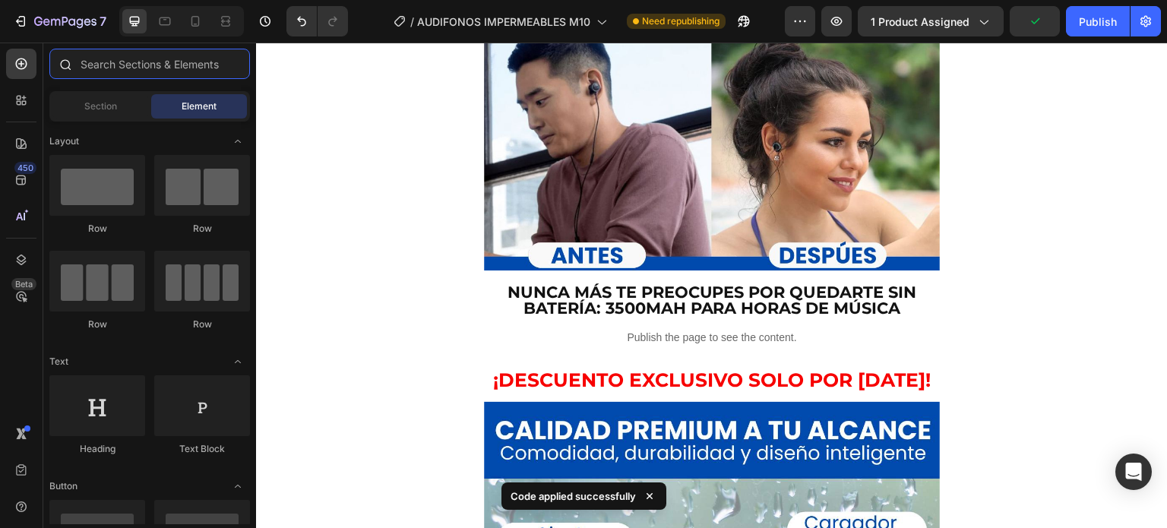
click at [122, 71] on input "text" at bounding box center [149, 64] width 201 height 30
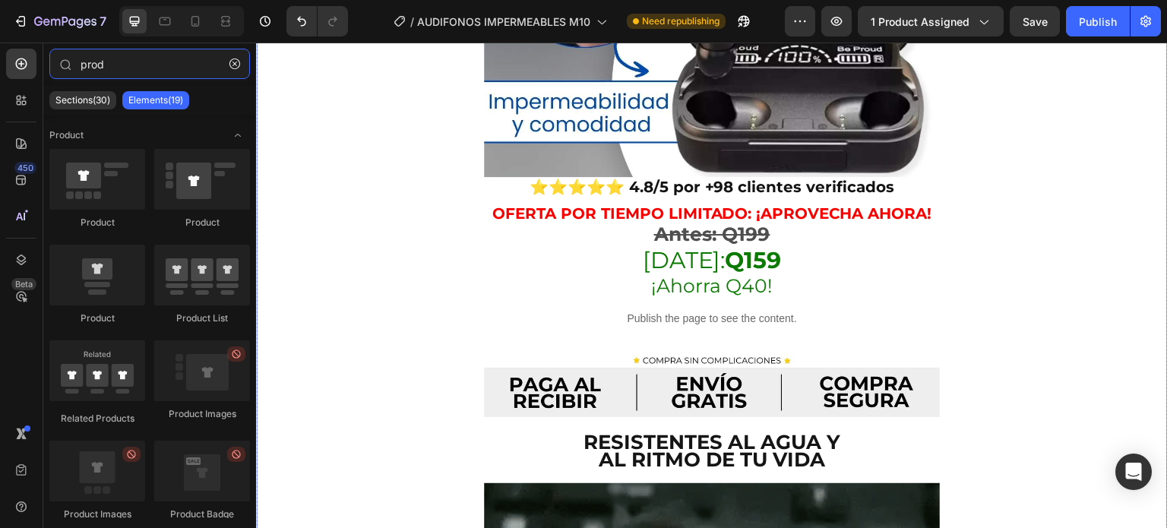
scroll to position [546, 0]
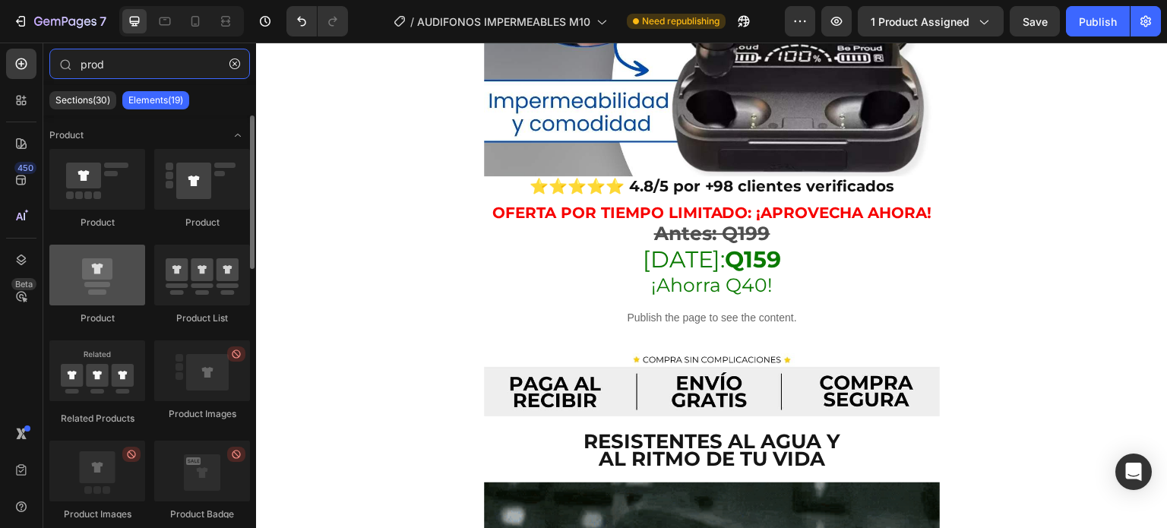
type input "prod"
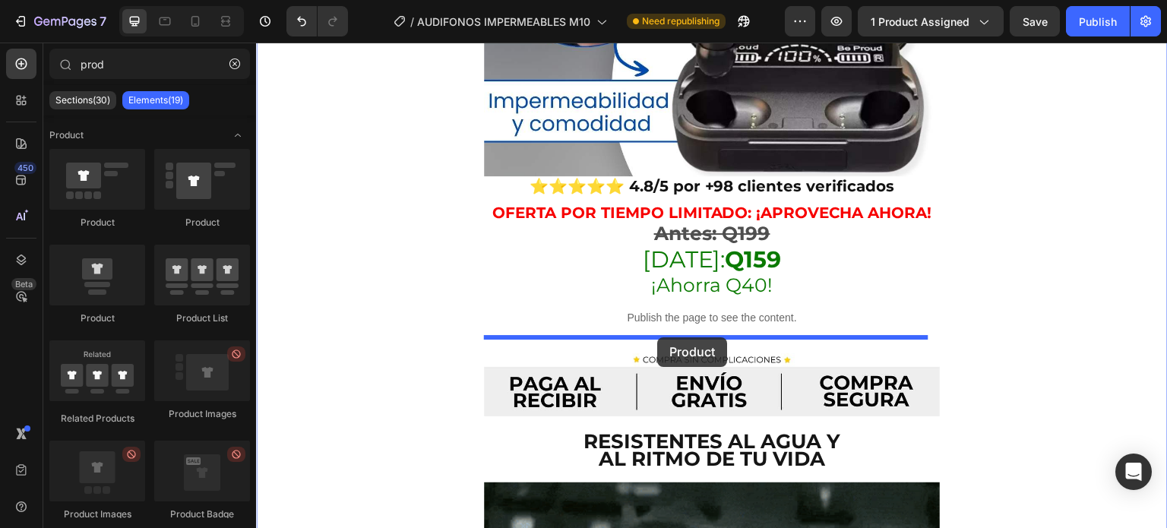
drag, startPoint x: 356, startPoint y: 315, endPoint x: 657, endPoint y: 337, distance: 301.6
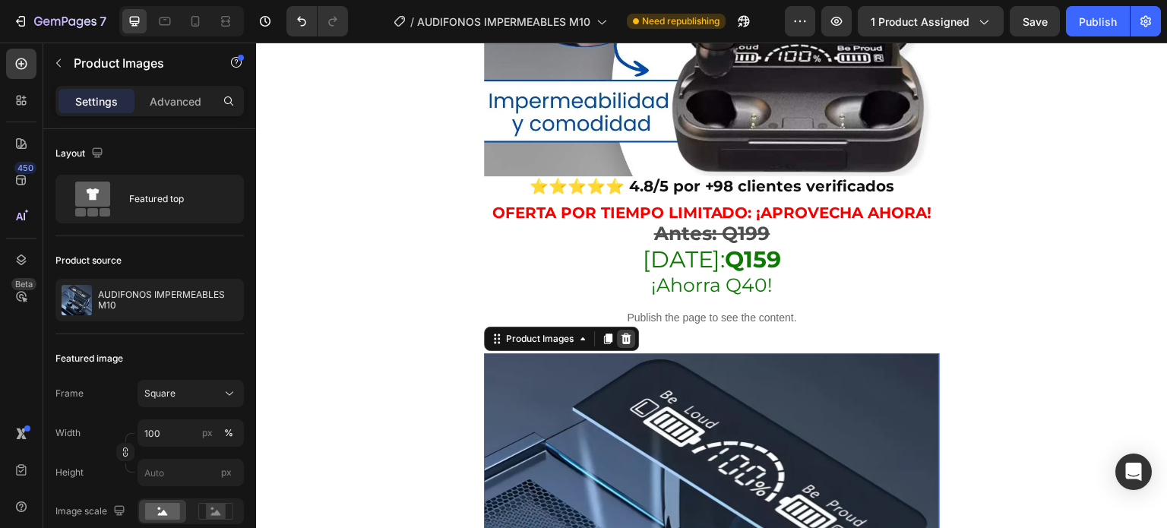
click at [628, 333] on icon at bounding box center [626, 338] width 10 height 11
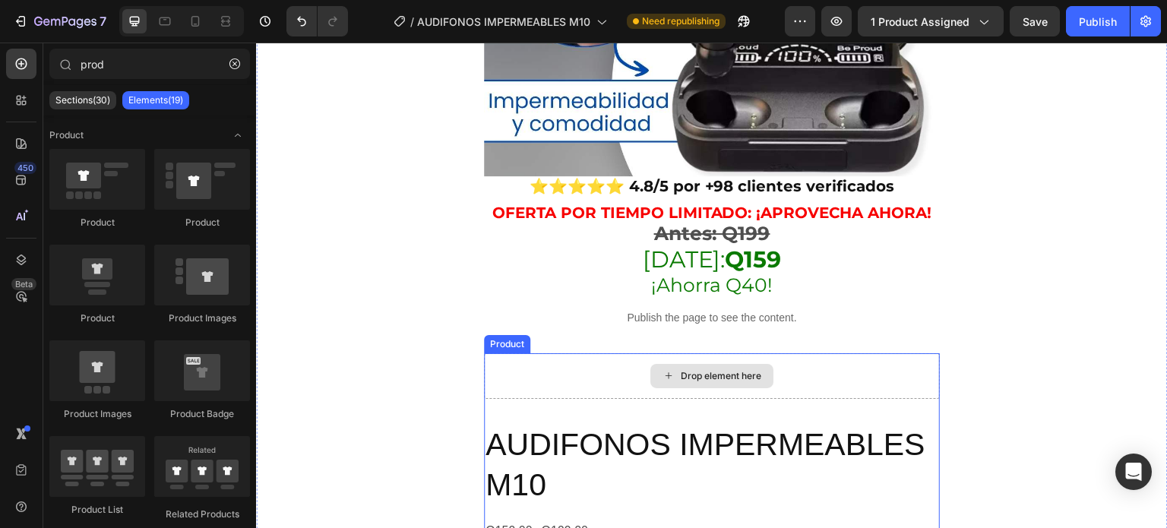
click at [608, 362] on div "Drop element here" at bounding box center [712, 376] width 456 height 46
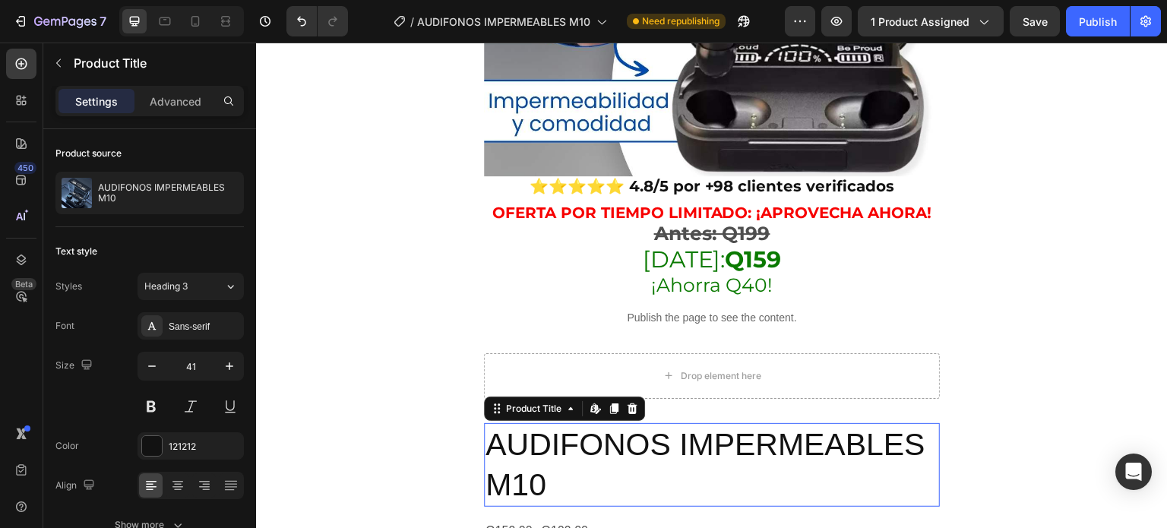
click at [566, 424] on h2 "AUDIFONOS IMPERMEABLES M10" at bounding box center [712, 465] width 456 height 84
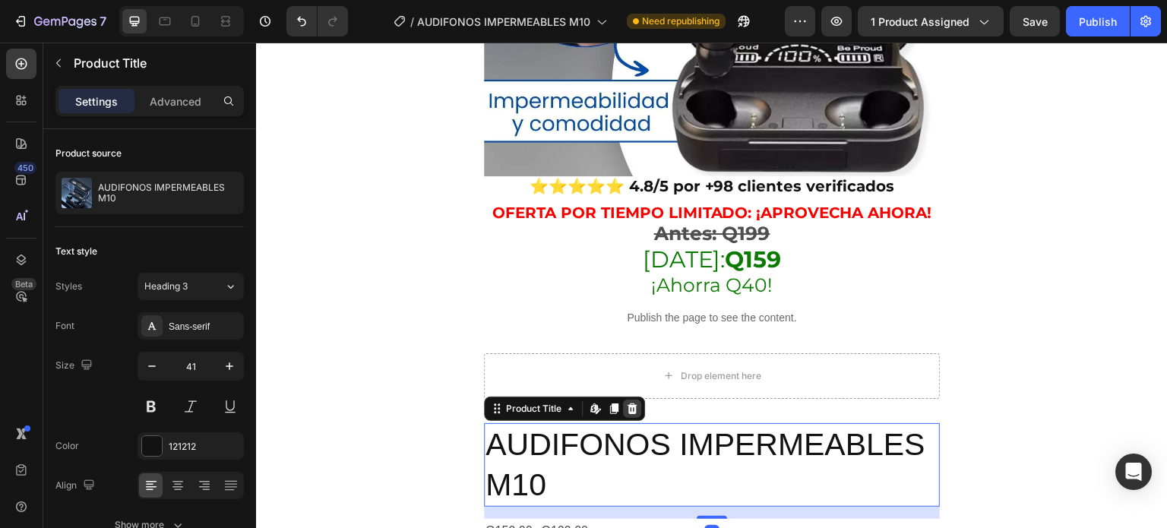
click at [631, 403] on icon at bounding box center [632, 408] width 10 height 11
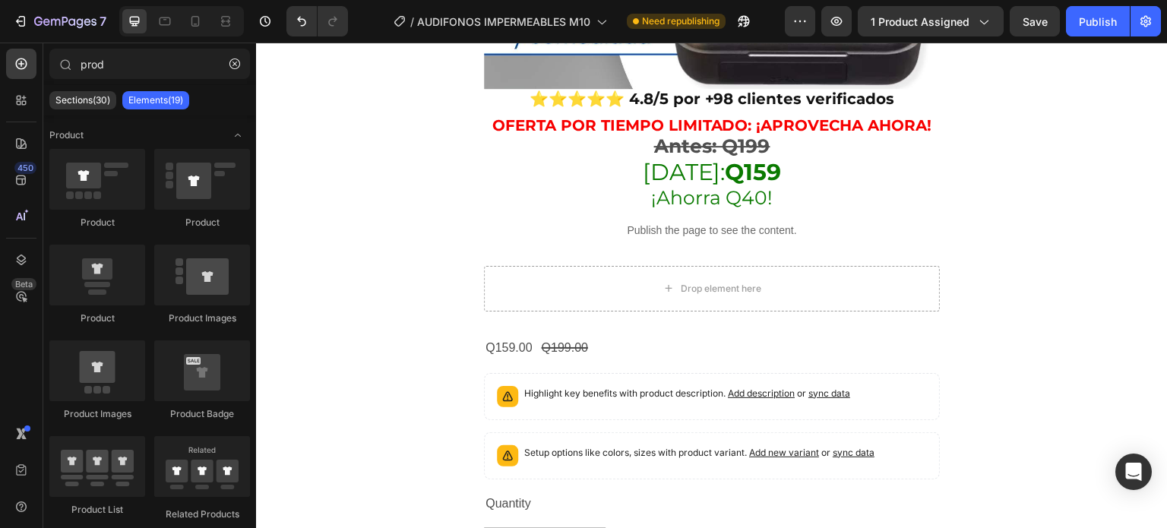
scroll to position [634, 0]
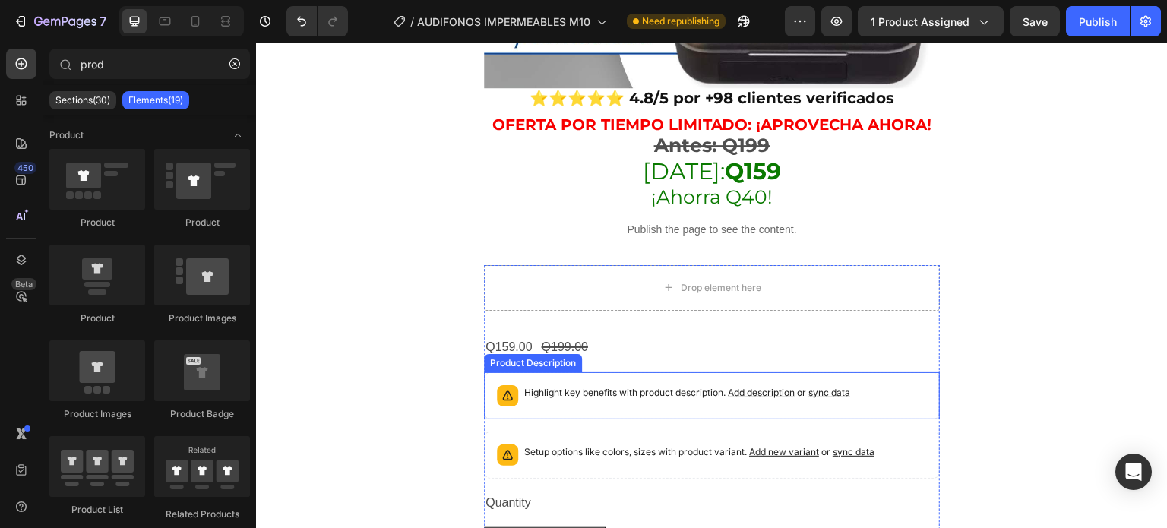
click at [533, 356] on div "Product Description" at bounding box center [533, 363] width 92 height 14
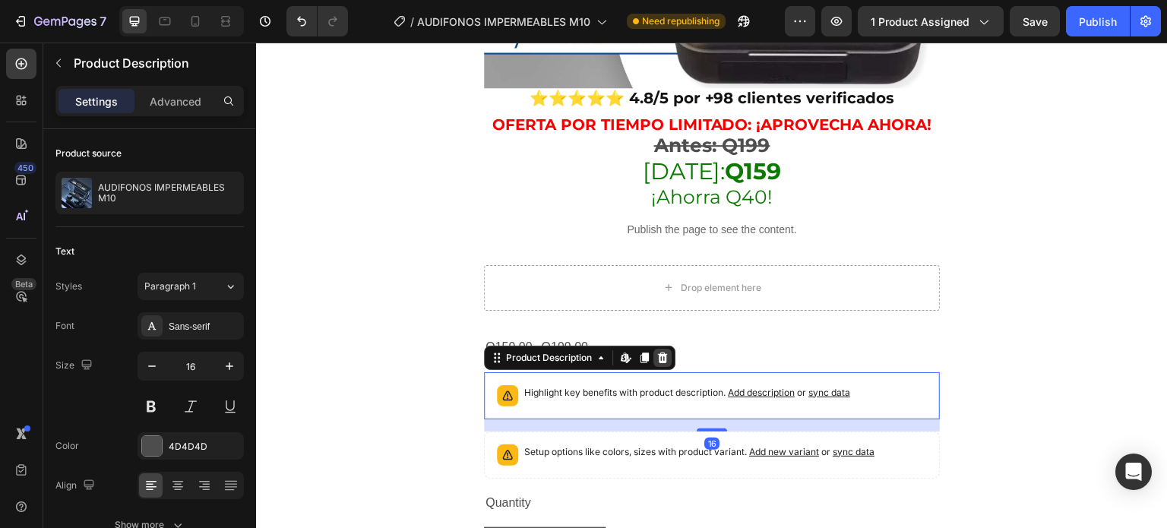
click at [668, 352] on icon at bounding box center [662, 358] width 12 height 12
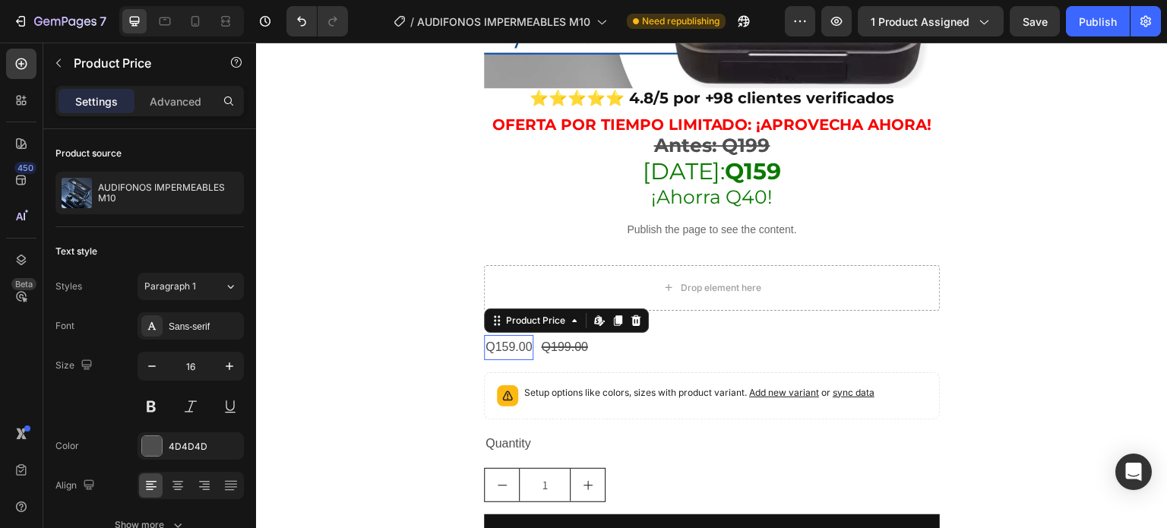
click at [523, 337] on div "Q159.00" at bounding box center [508, 347] width 49 height 25
click at [637, 315] on icon at bounding box center [636, 320] width 10 height 11
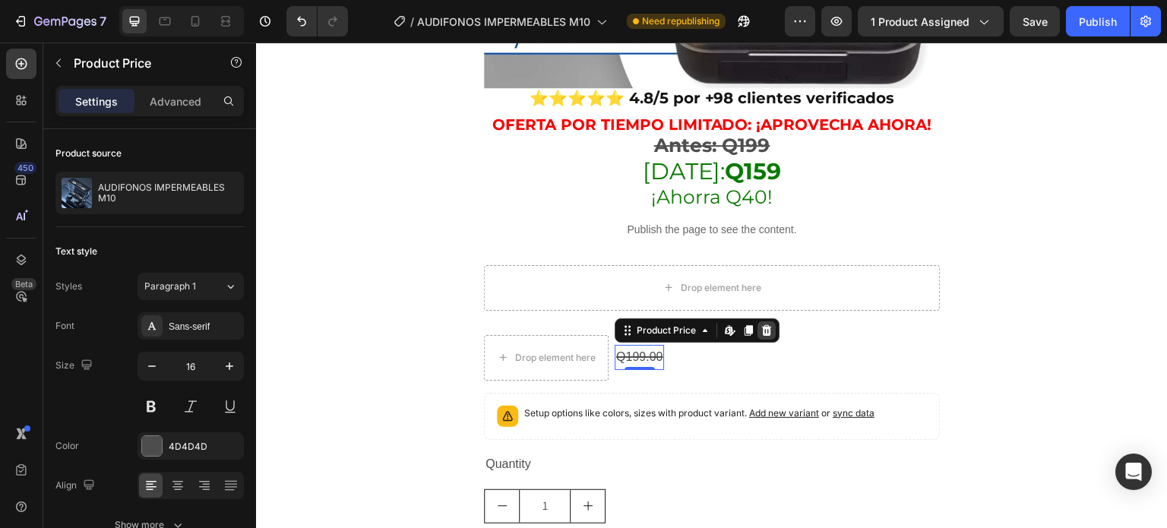
click at [767, 325] on icon at bounding box center [767, 330] width 10 height 11
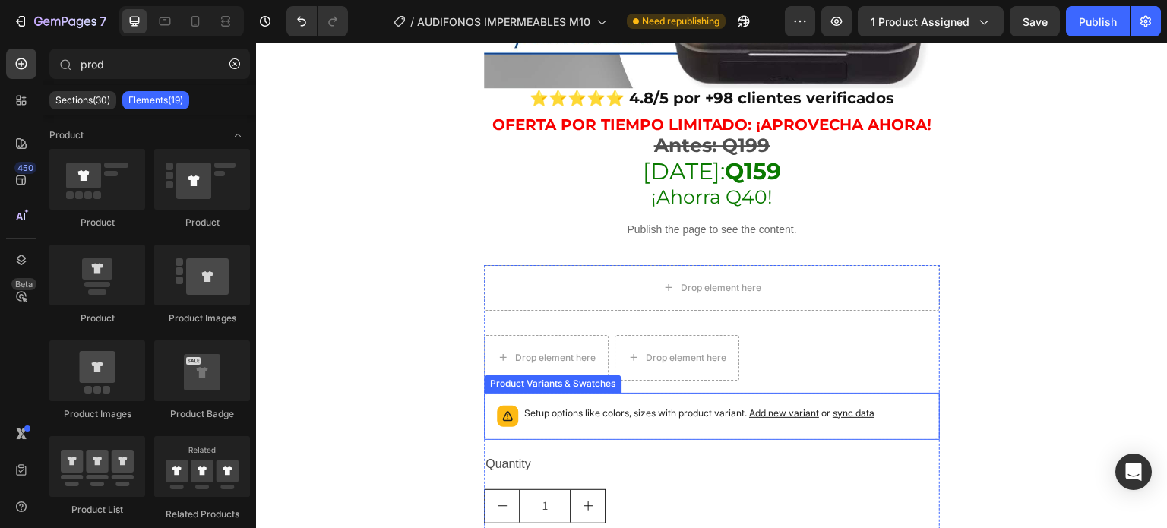
click at [557, 406] on p "Setup options like colors, sizes with product variant. Add new variant or sync …" at bounding box center [699, 413] width 350 height 15
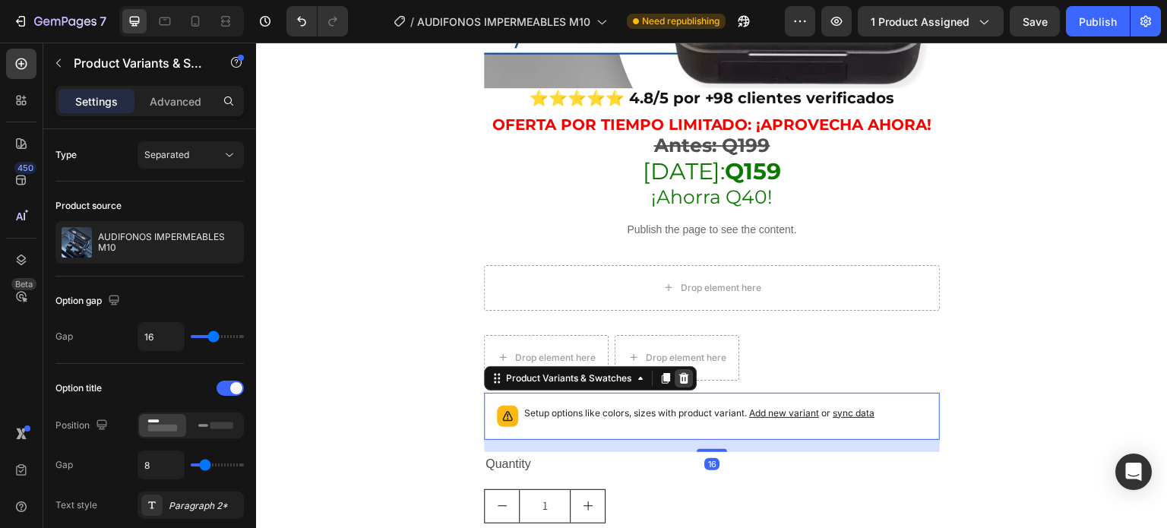
click at [688, 372] on icon at bounding box center [684, 378] width 12 height 12
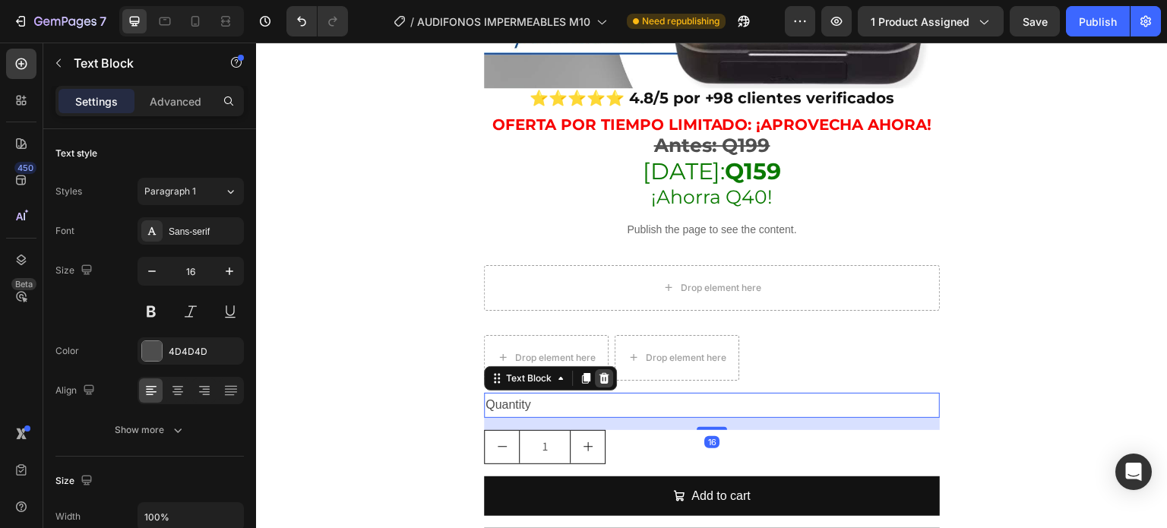
click at [602, 373] on icon at bounding box center [604, 378] width 10 height 11
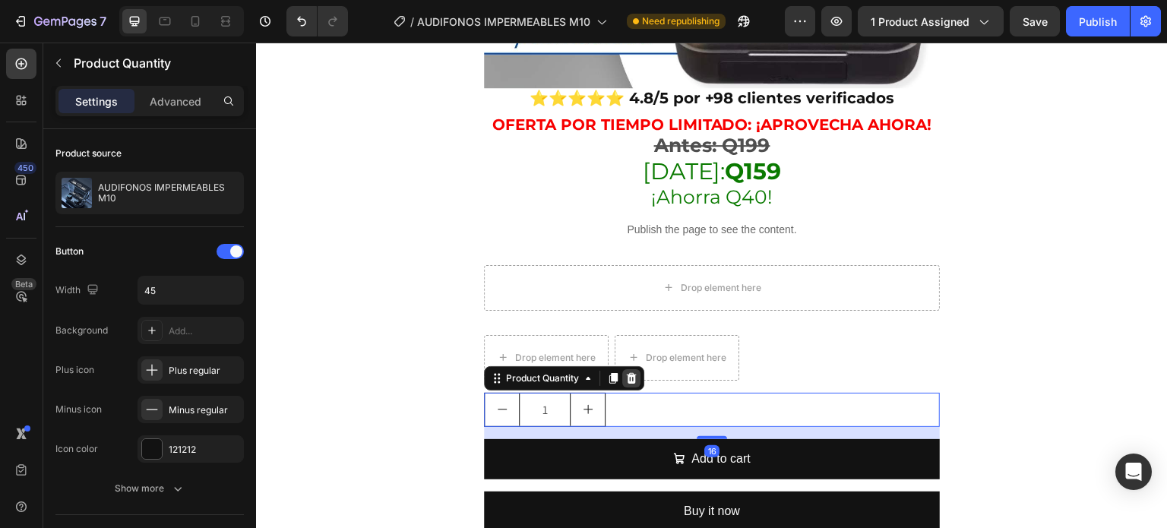
click at [633, 372] on icon at bounding box center [631, 378] width 12 height 12
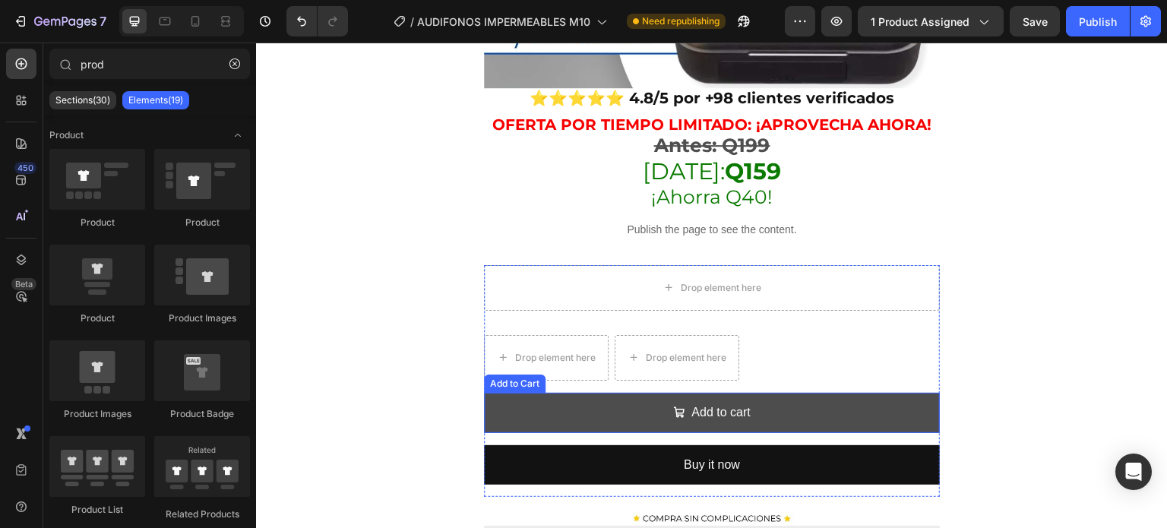
click at [552, 406] on button "Add to cart" at bounding box center [712, 413] width 456 height 40
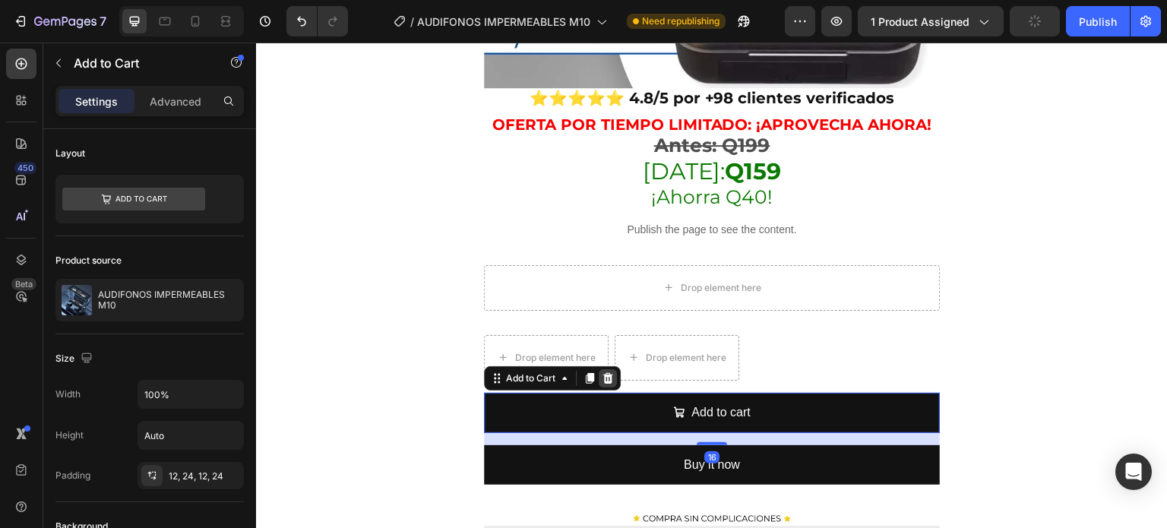
click at [608, 372] on icon at bounding box center [608, 378] width 12 height 12
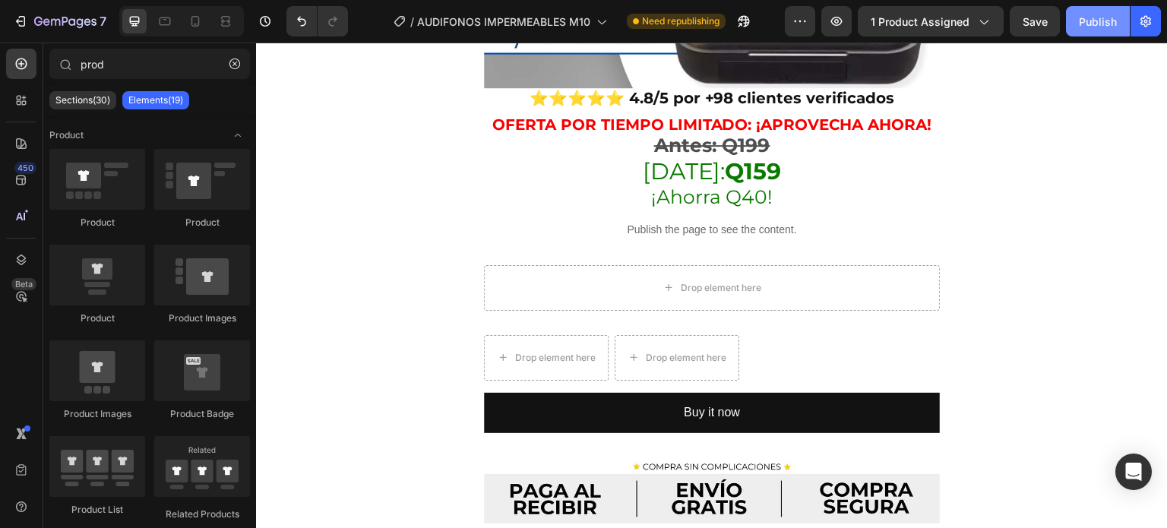
click at [1077, 31] on button "Publish" at bounding box center [1098, 21] width 64 height 30
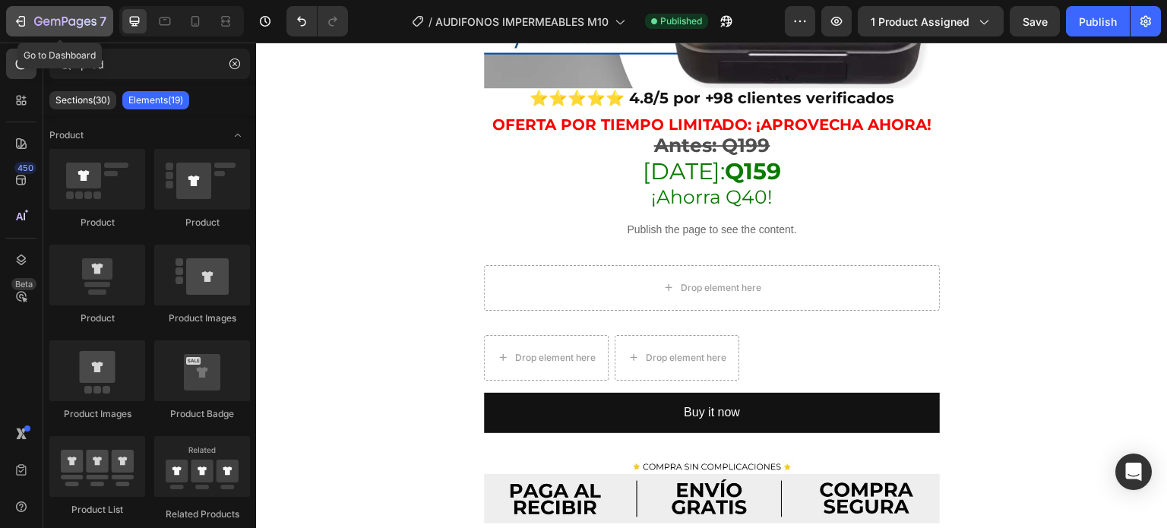
click at [15, 31] on button "7" at bounding box center [59, 21] width 107 height 30
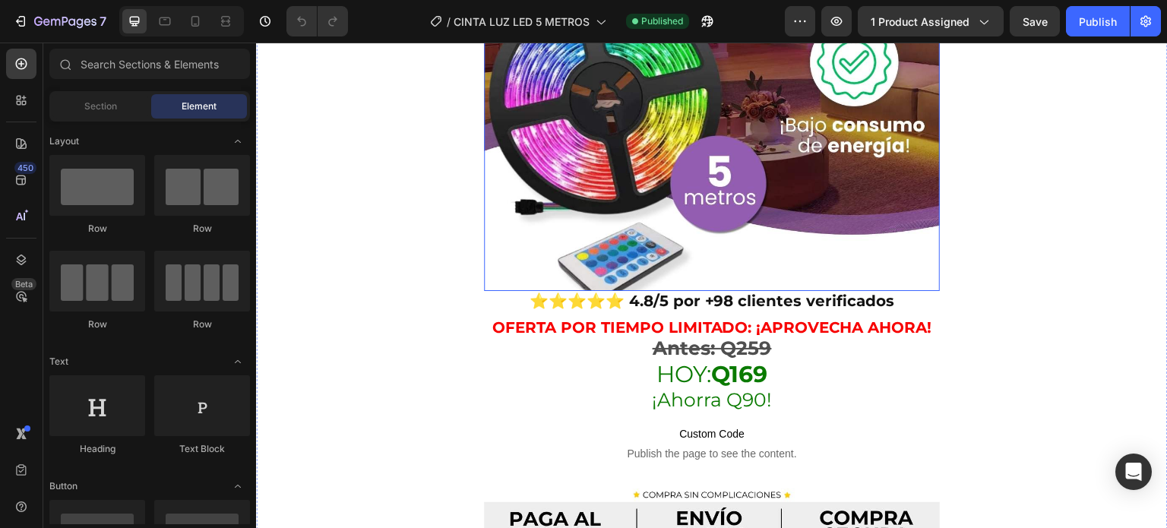
scroll to position [438, 0]
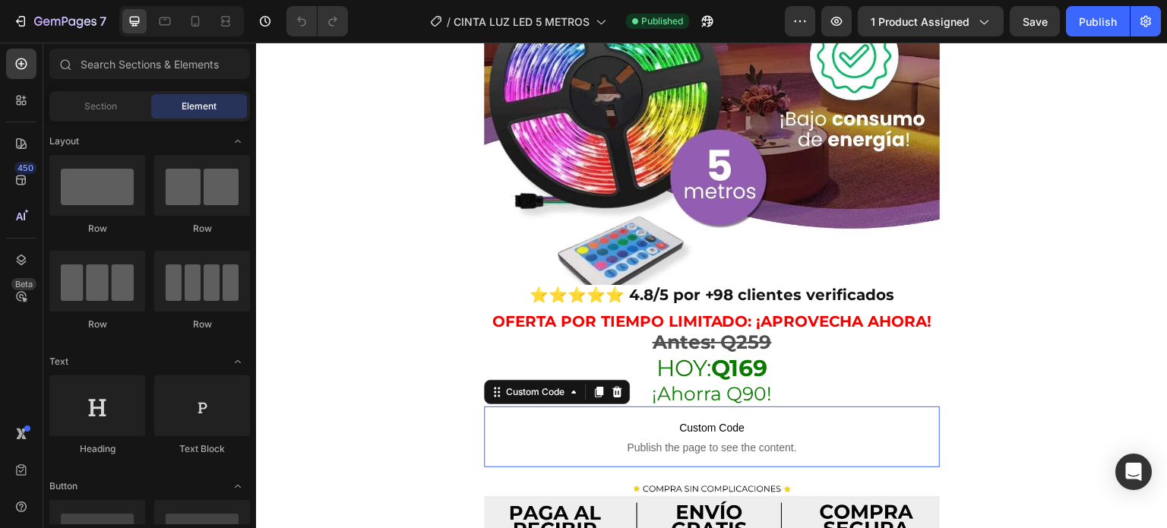
click at [696, 419] on span "Custom Code" at bounding box center [712, 428] width 380 height 18
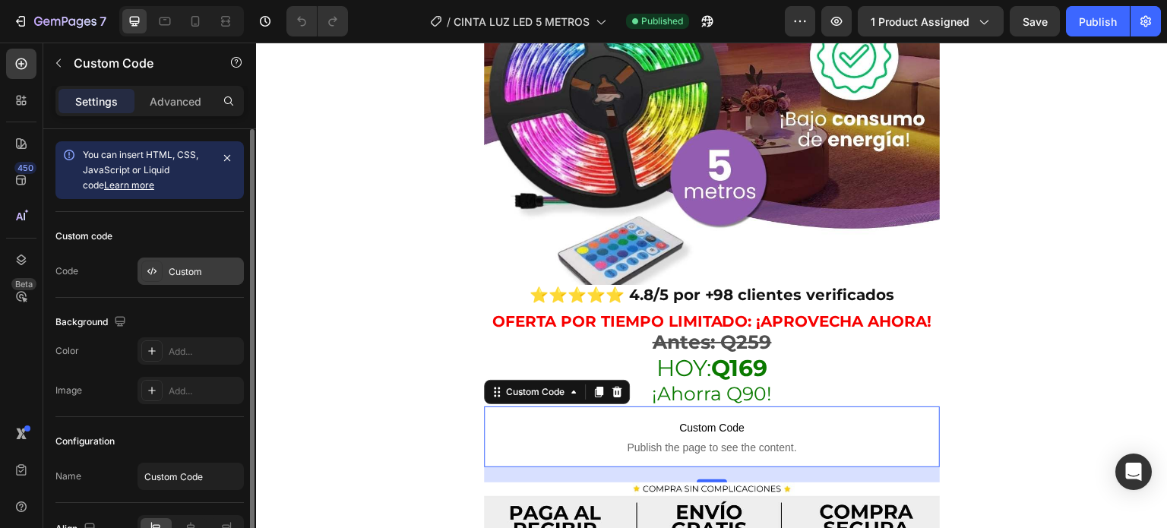
click at [158, 265] on div at bounding box center [151, 271] width 21 height 21
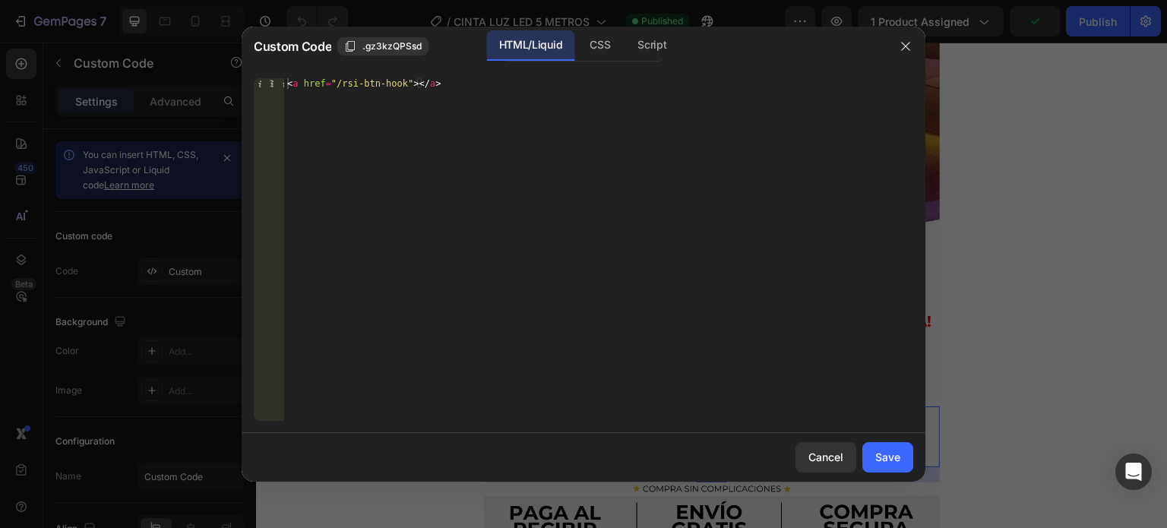
type textarea "<a href="/rsi-btn-hook"></a>"
click at [460, 182] on div "< a href = "/rsi-btn-hook" > </ a >" at bounding box center [598, 260] width 629 height 364
paste textarea
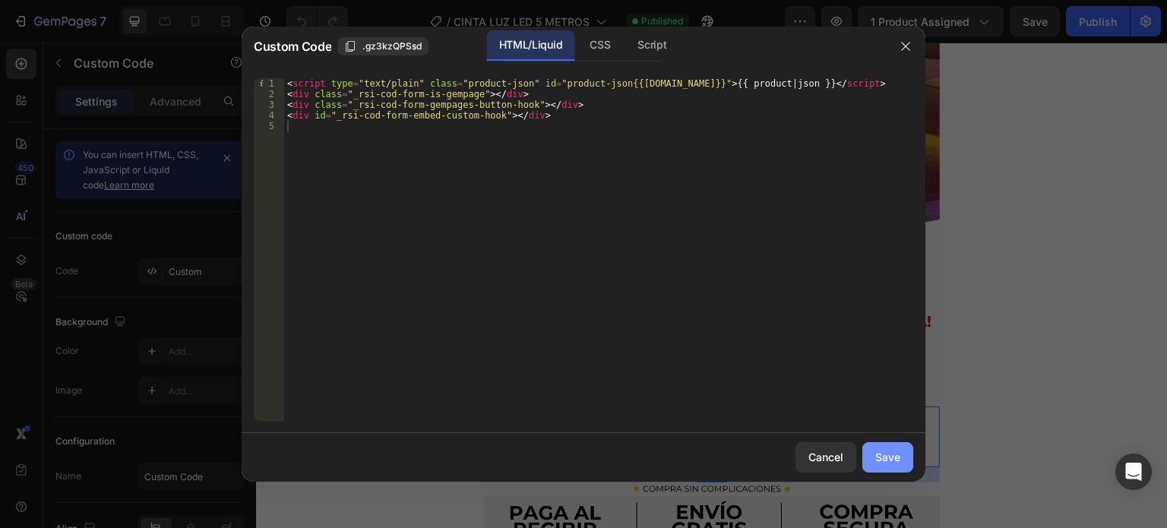
click at [877, 454] on div "Save" at bounding box center [887, 457] width 25 height 16
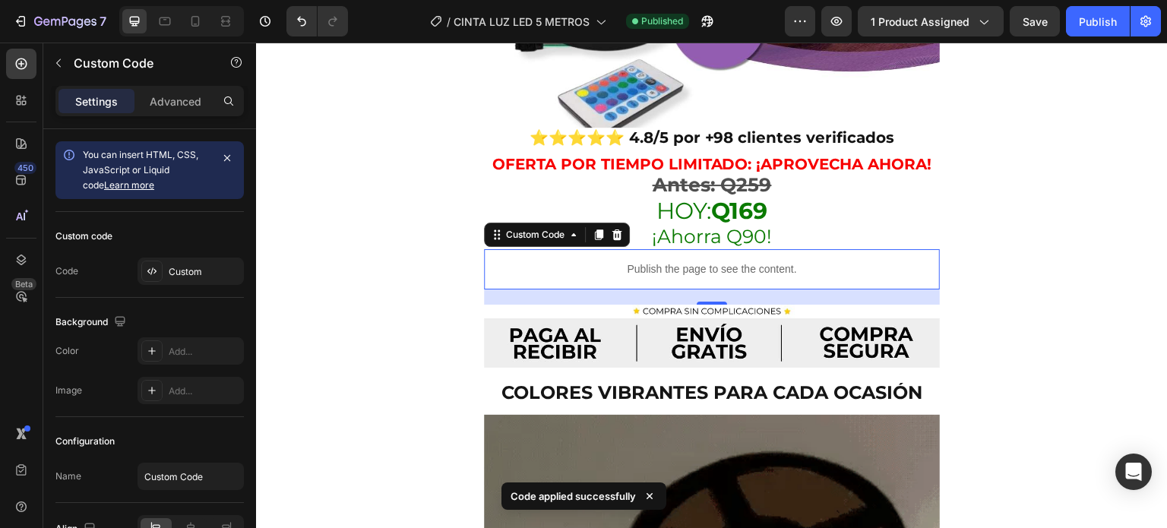
scroll to position [546, 0]
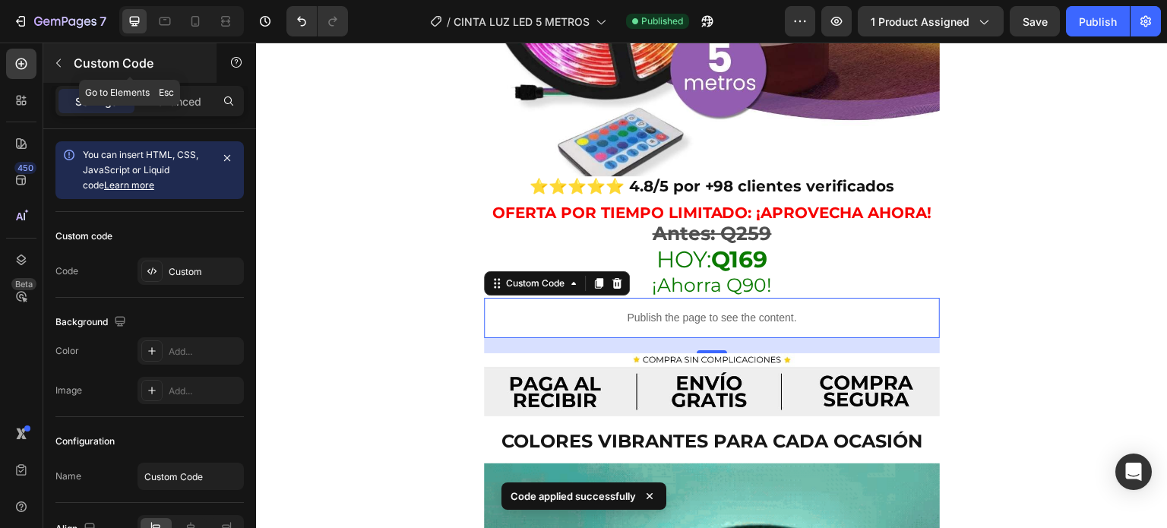
click at [62, 57] on icon "button" at bounding box center [58, 63] width 12 height 12
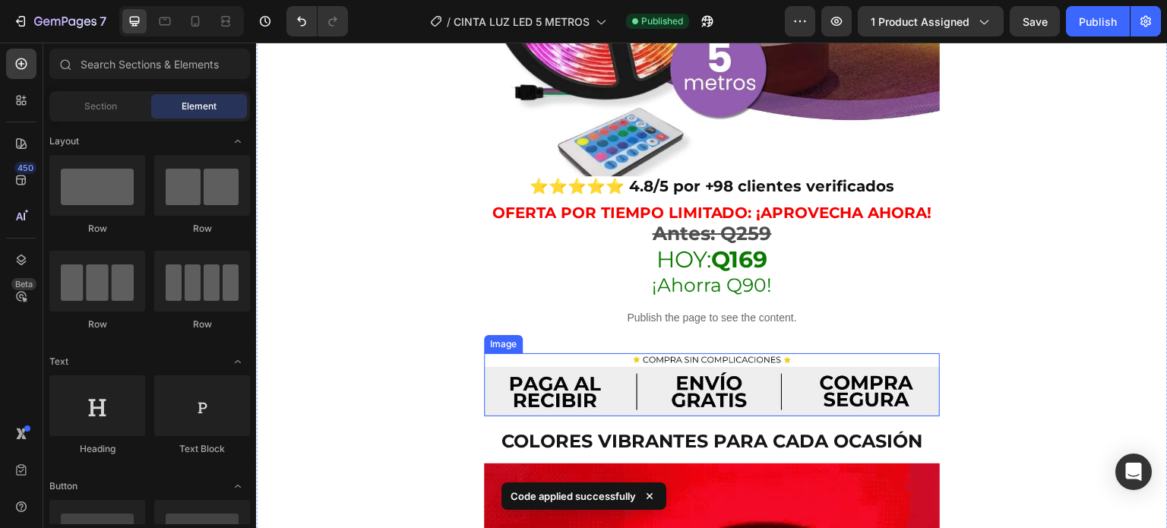
scroll to position [580, 0]
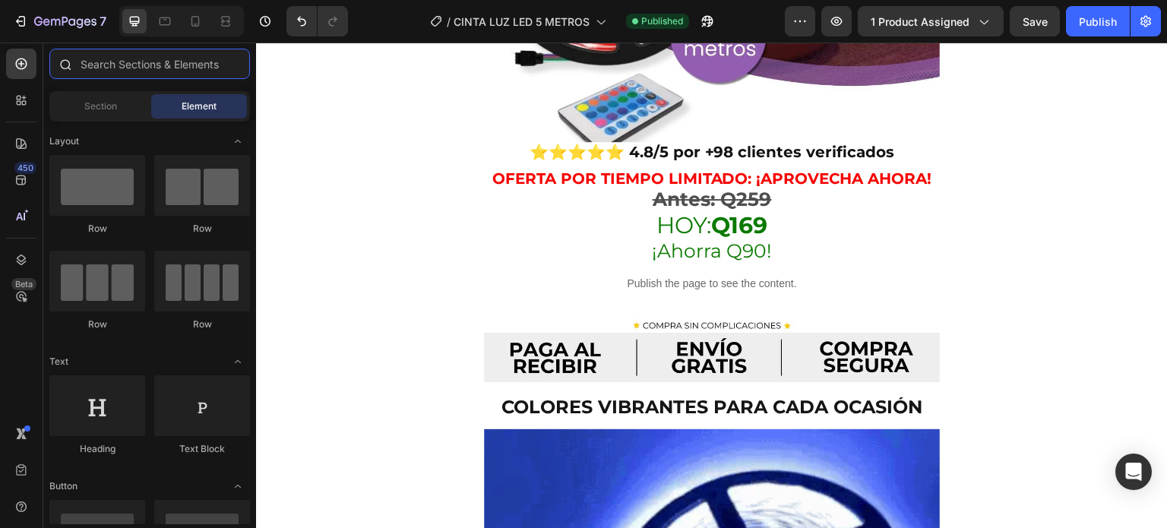
click at [146, 74] on input "text" at bounding box center [149, 64] width 201 height 30
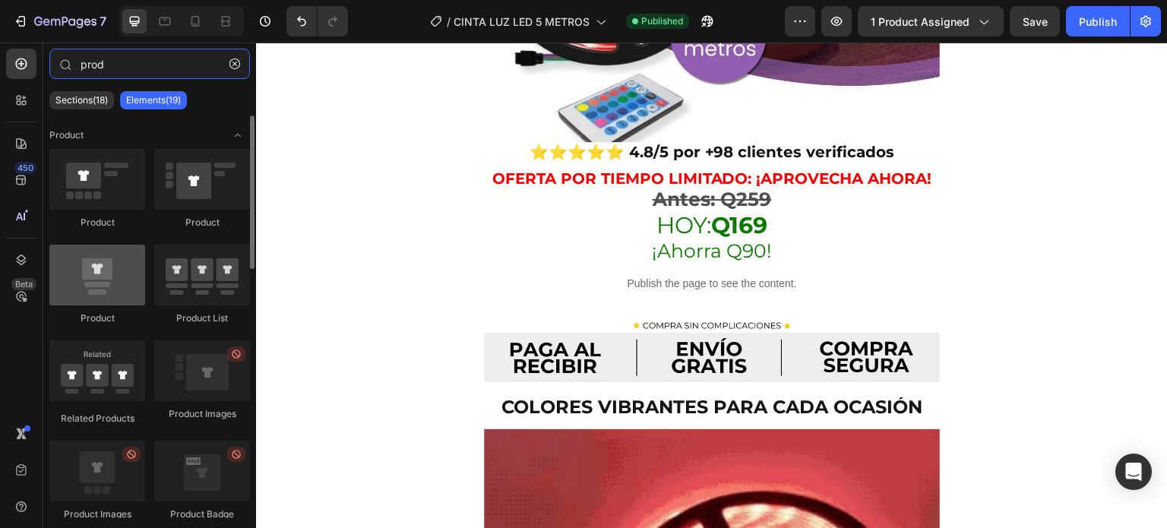
type input "prod"
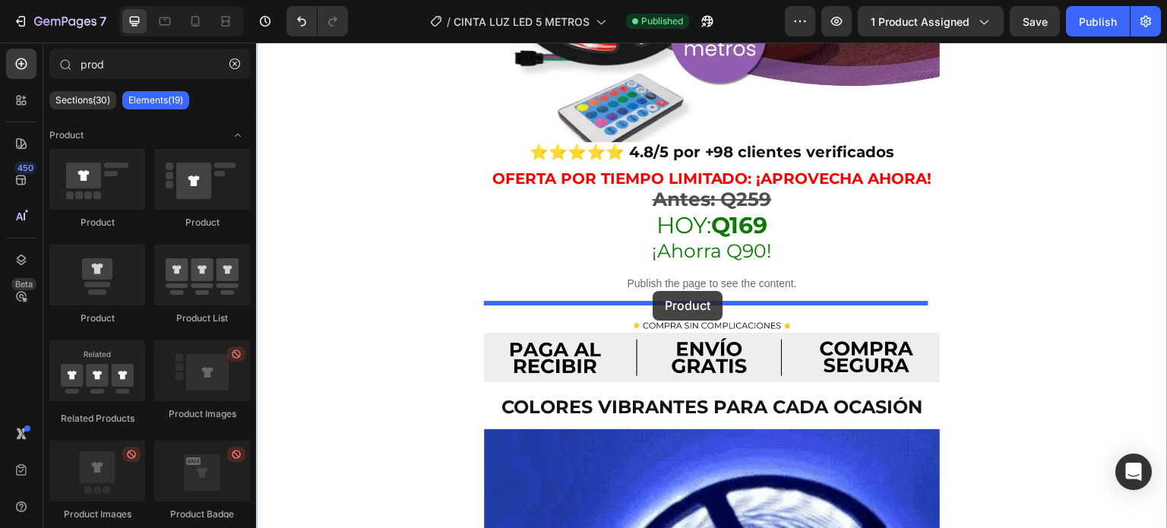
drag, startPoint x: 363, startPoint y: 321, endPoint x: 653, endPoint y: 291, distance: 291.0
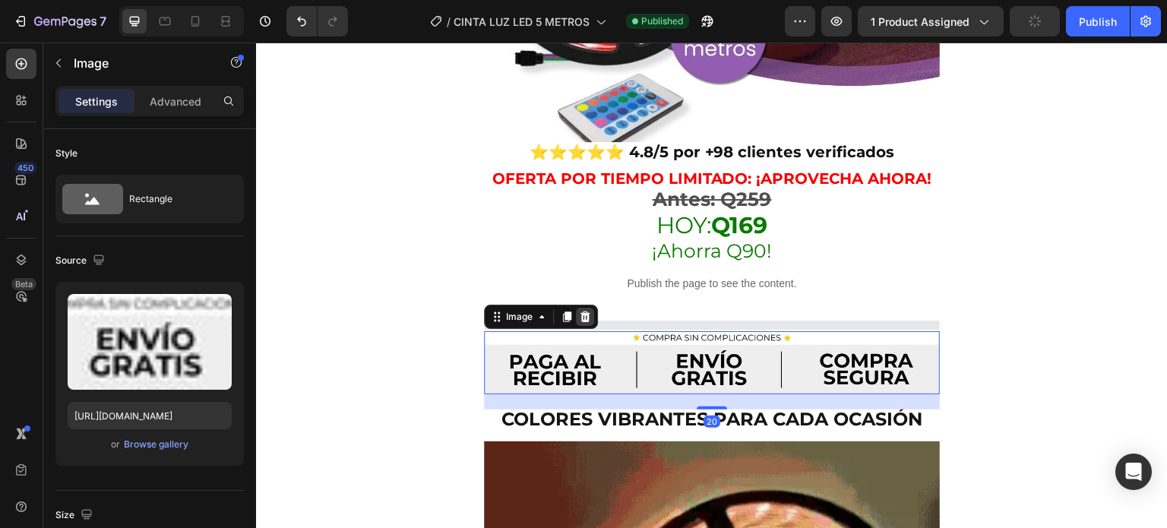
click at [577, 308] on div at bounding box center [585, 317] width 18 height 18
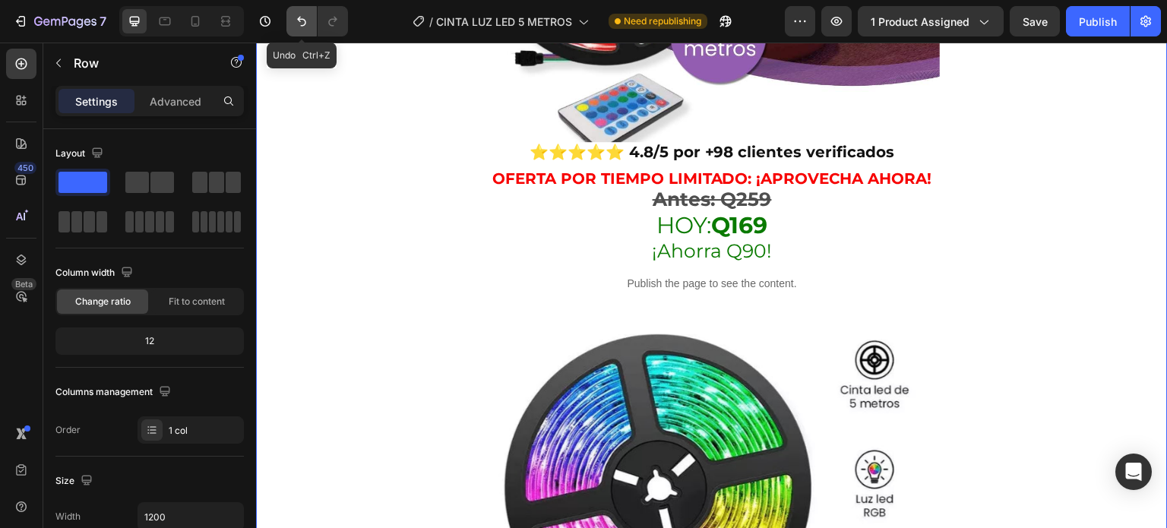
click at [292, 27] on button "Undo/Redo" at bounding box center [301, 21] width 30 height 30
click at [300, 21] on icon "Undo/Redo" at bounding box center [301, 22] width 9 height 10
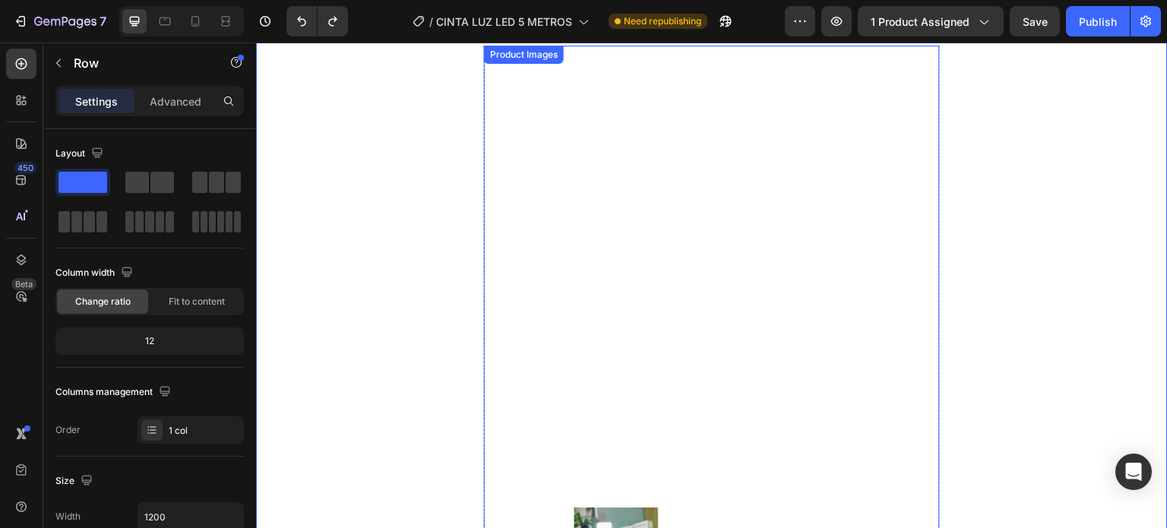
scroll to position [641, 0]
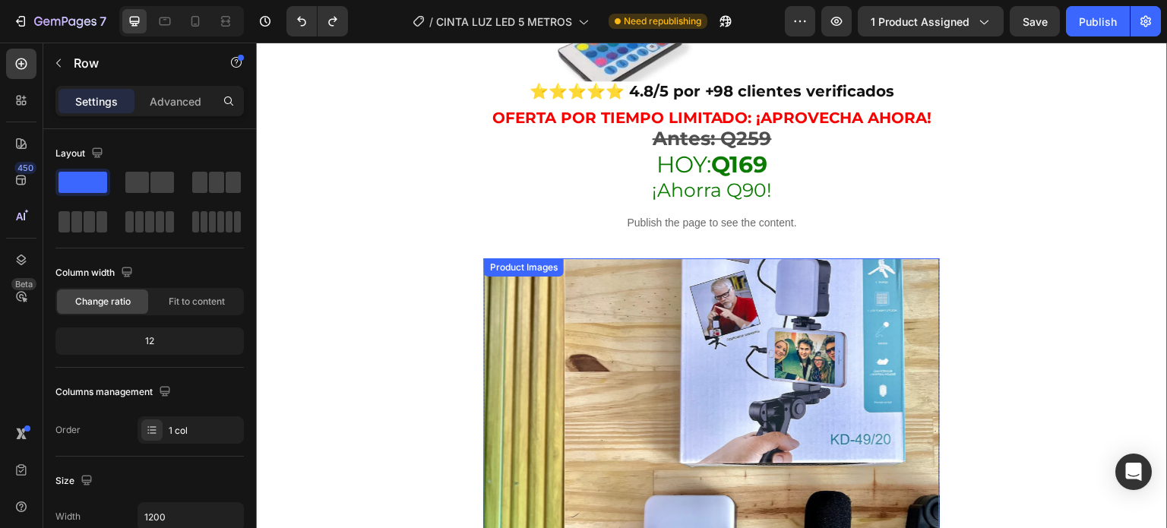
click at [555, 258] on div "Product Images" at bounding box center [712, 531] width 456 height 546
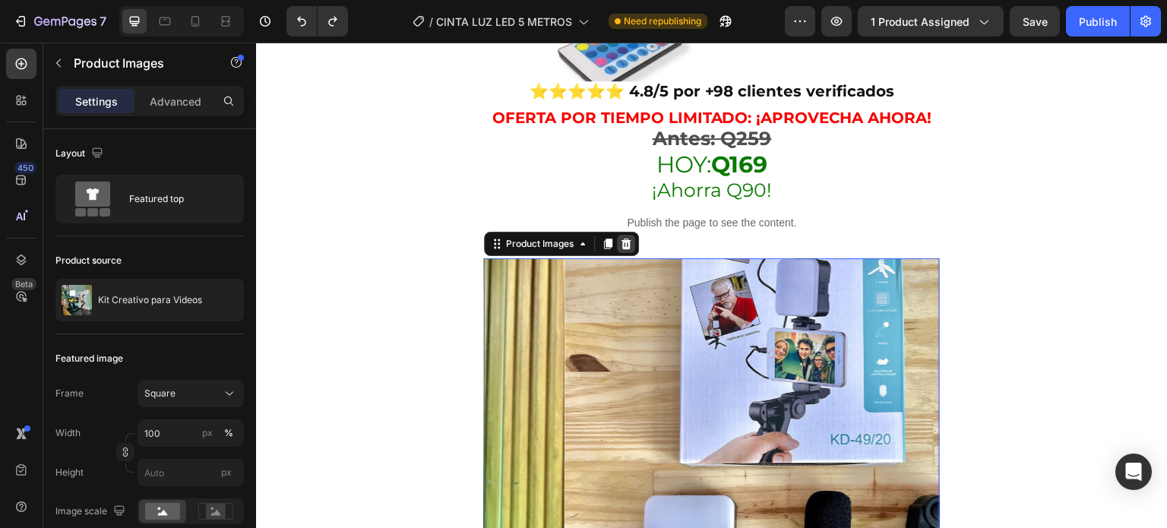
click at [633, 235] on div at bounding box center [626, 244] width 18 height 18
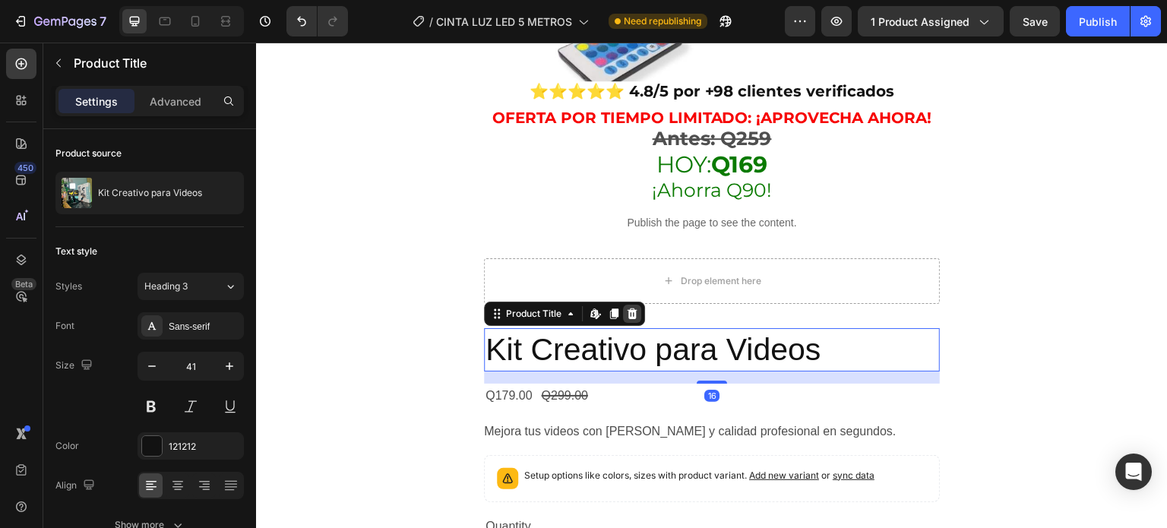
click at [636, 308] on icon at bounding box center [632, 313] width 10 height 11
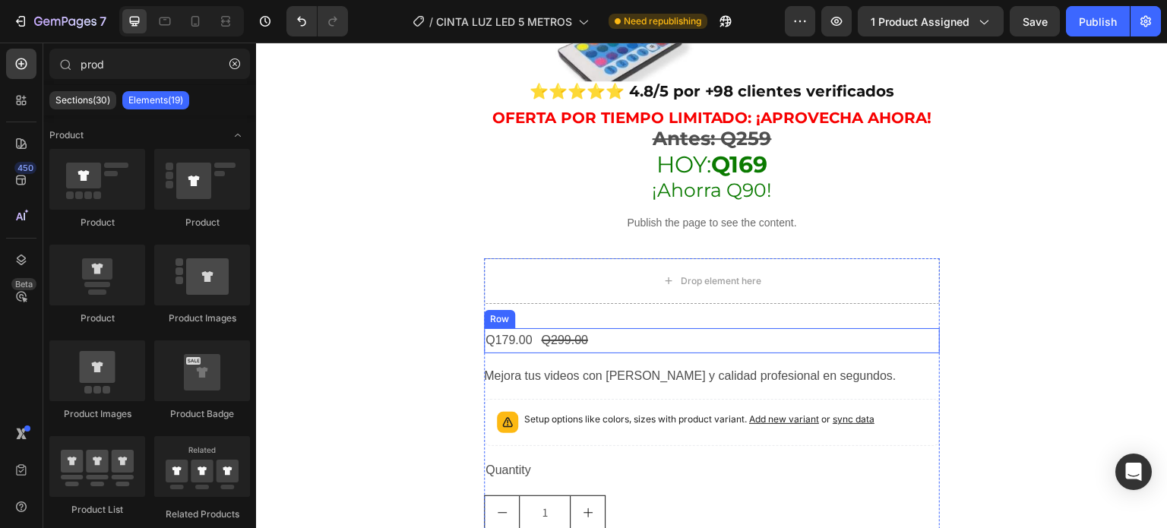
click at [618, 328] on div "Q179.00 Product Price Product Price Q299.00 Product Price Product Price Row" at bounding box center [712, 340] width 456 height 25
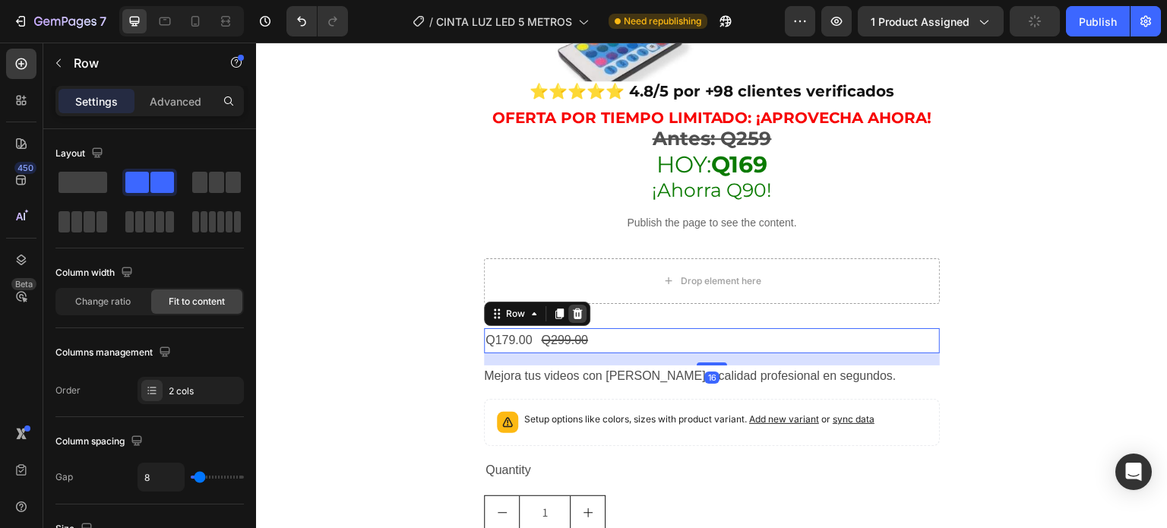
click at [577, 308] on icon at bounding box center [578, 313] width 10 height 11
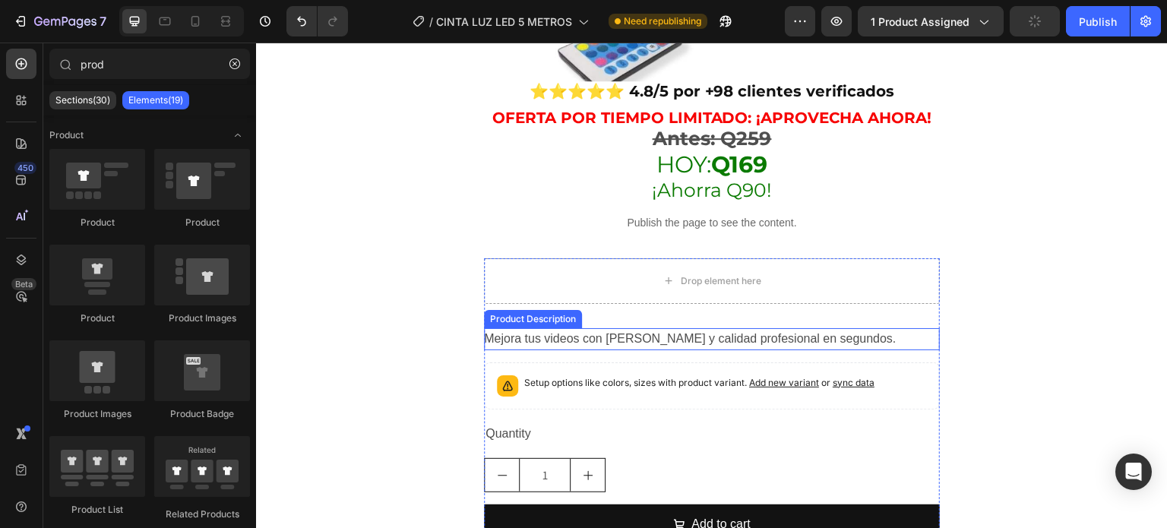
click at [554, 329] on div "Mejora tus videos con [PERSON_NAME] y calidad profesional en segundos." at bounding box center [712, 339] width 456 height 22
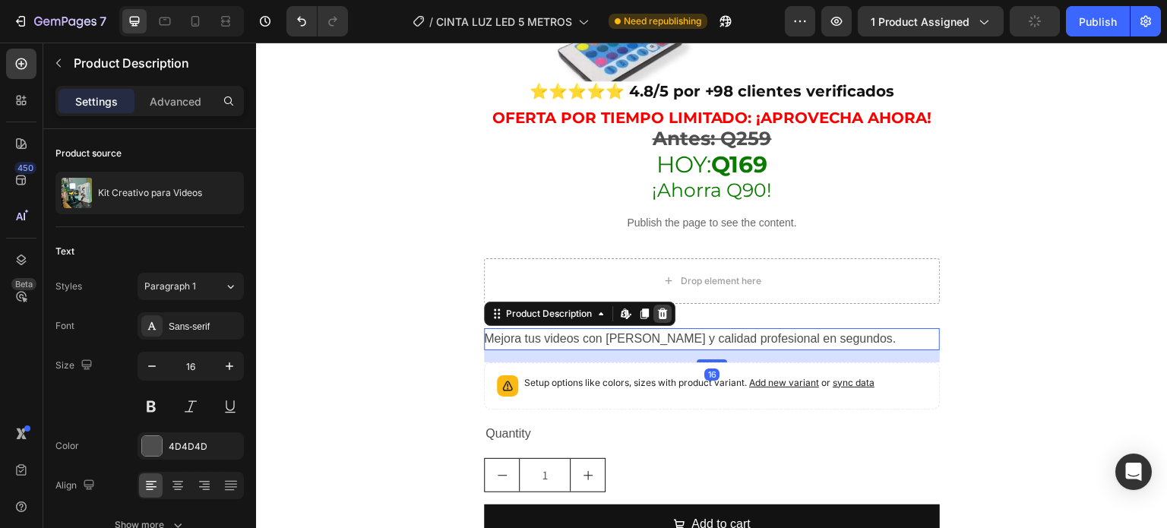
click at [664, 305] on div at bounding box center [662, 314] width 18 height 18
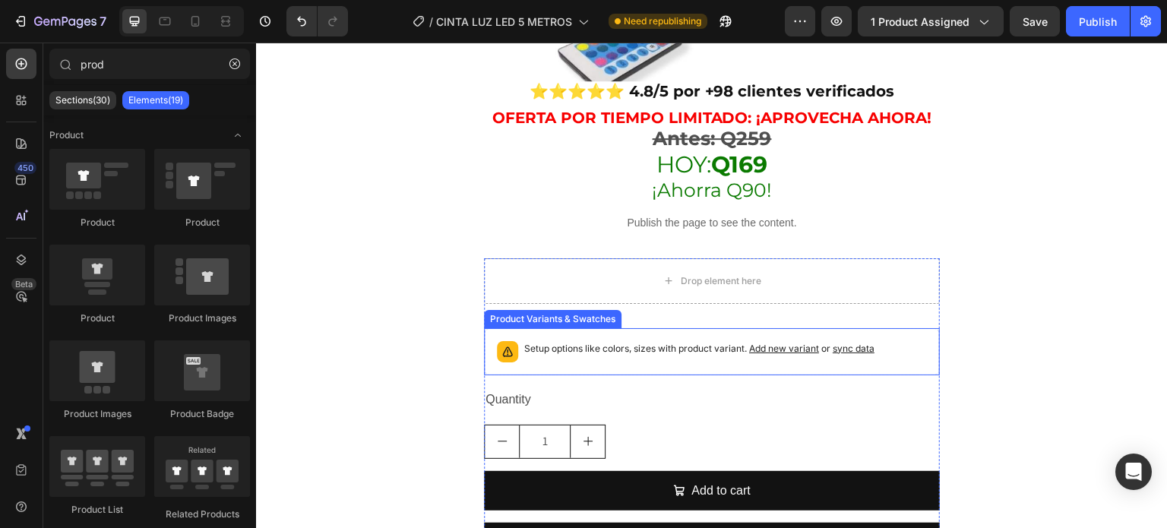
click at [566, 341] on p "Setup options like colors, sizes with product variant. Add new variant or sync …" at bounding box center [699, 348] width 350 height 15
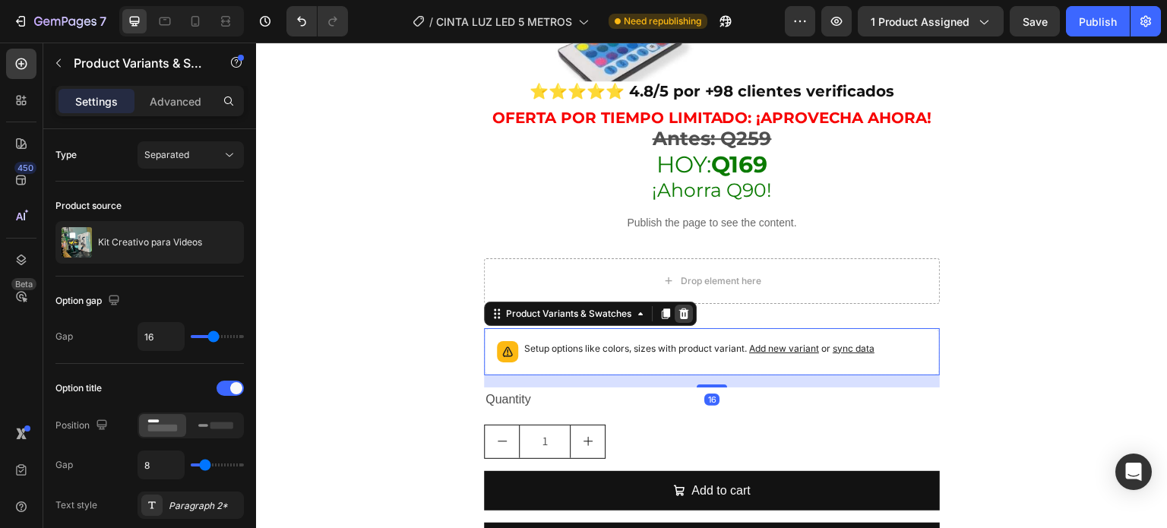
click at [686, 308] on icon at bounding box center [684, 313] width 10 height 11
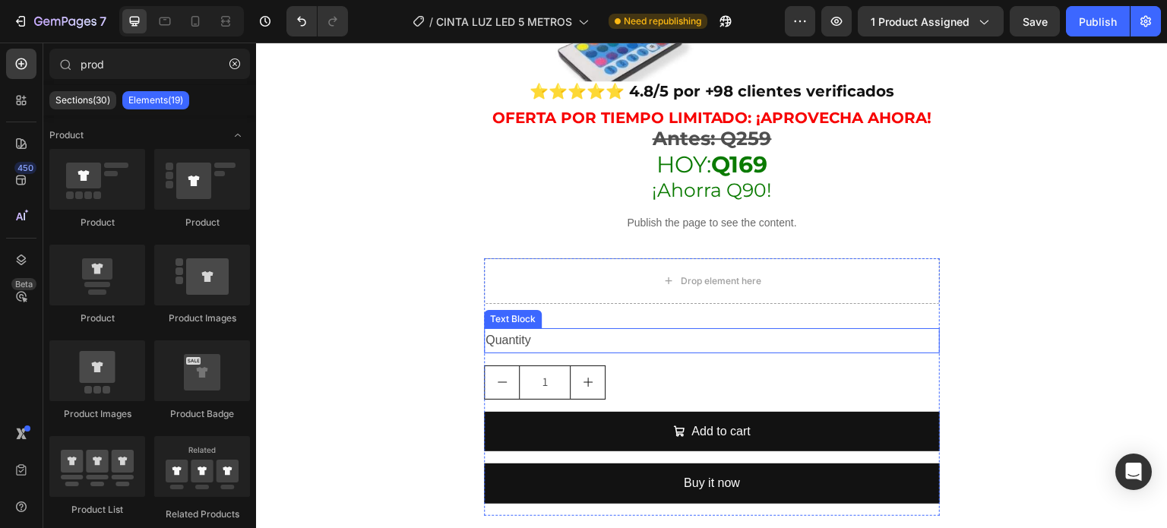
click at [560, 328] on div "Quantity" at bounding box center [712, 340] width 456 height 25
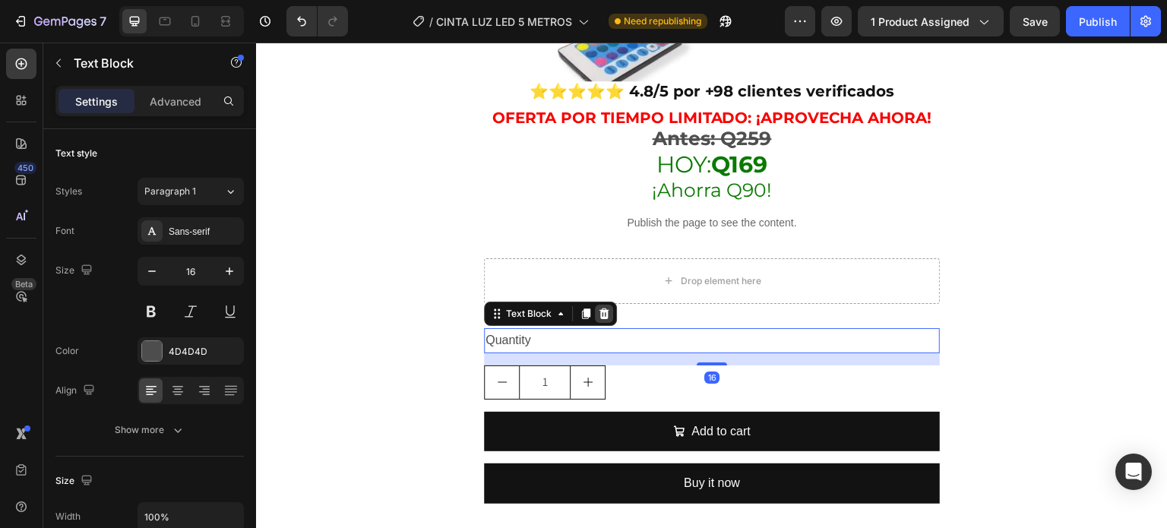
click at [598, 308] on icon at bounding box center [604, 314] width 12 height 12
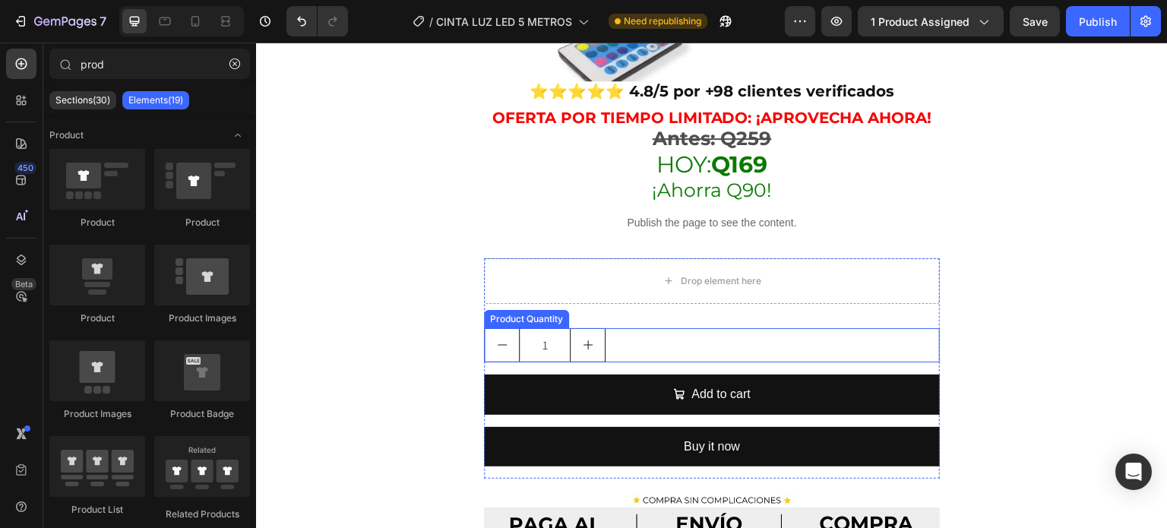
click at [634, 328] on div "1" at bounding box center [712, 345] width 456 height 34
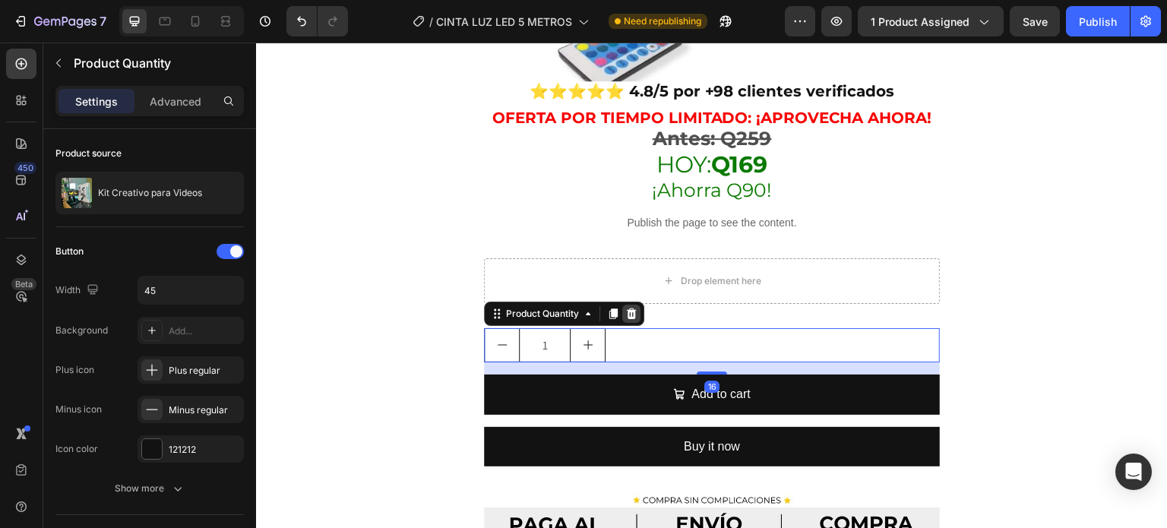
click at [632, 308] on icon at bounding box center [632, 313] width 10 height 11
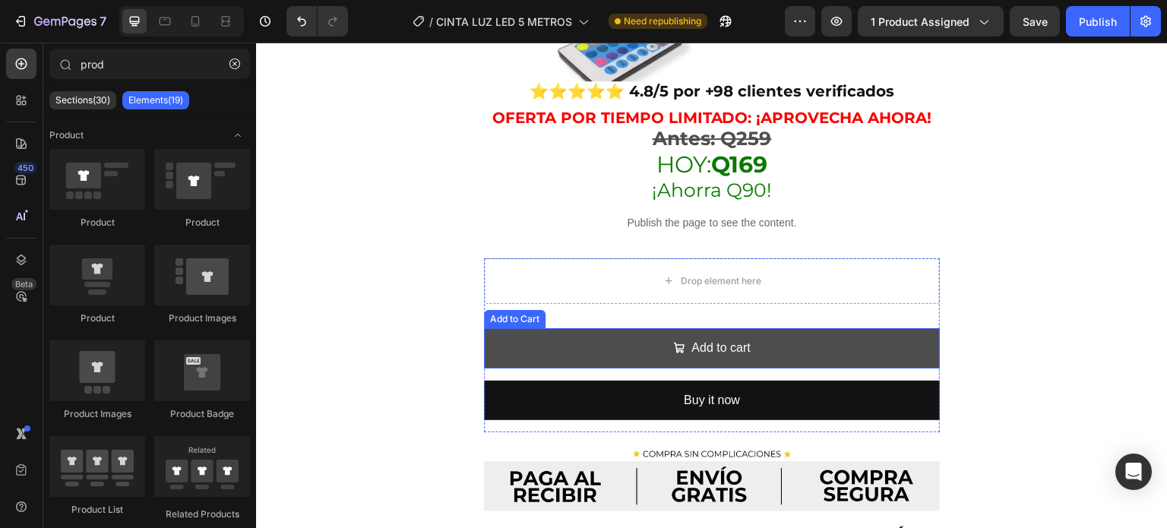
click at [554, 340] on button "Add to cart" at bounding box center [712, 348] width 456 height 40
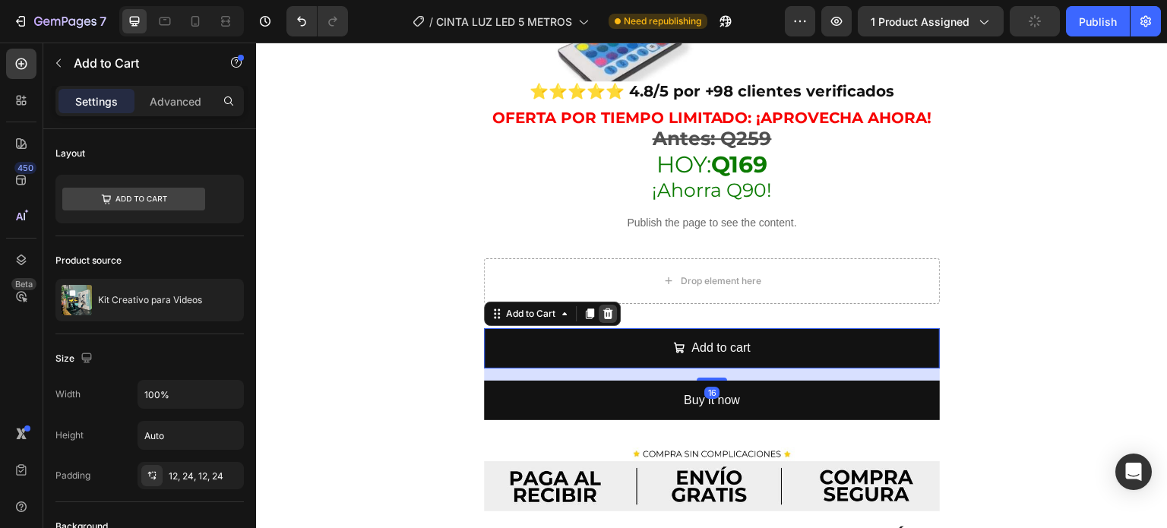
click at [606, 308] on icon at bounding box center [608, 313] width 10 height 11
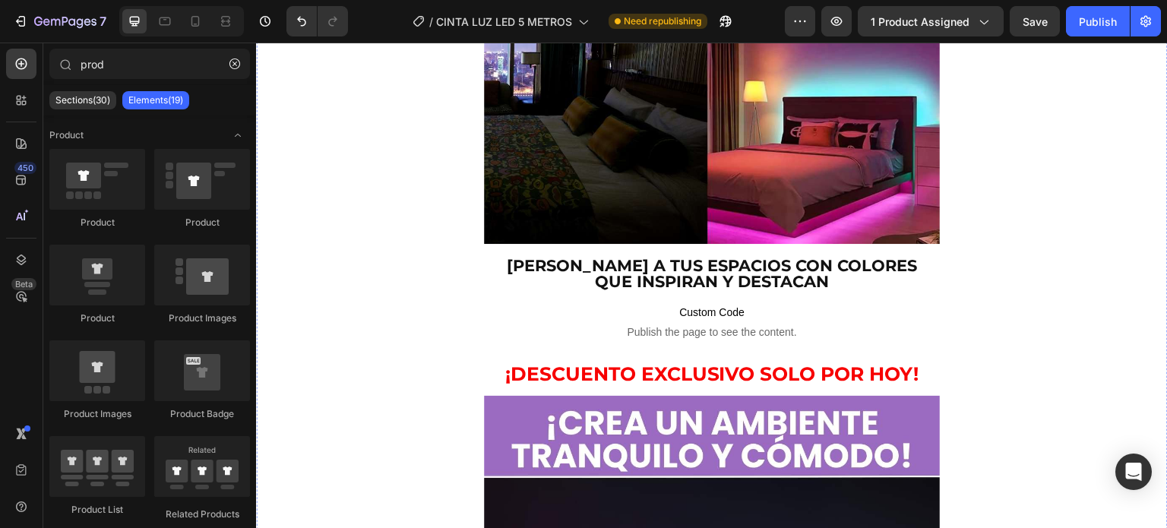
scroll to position [1860, 0]
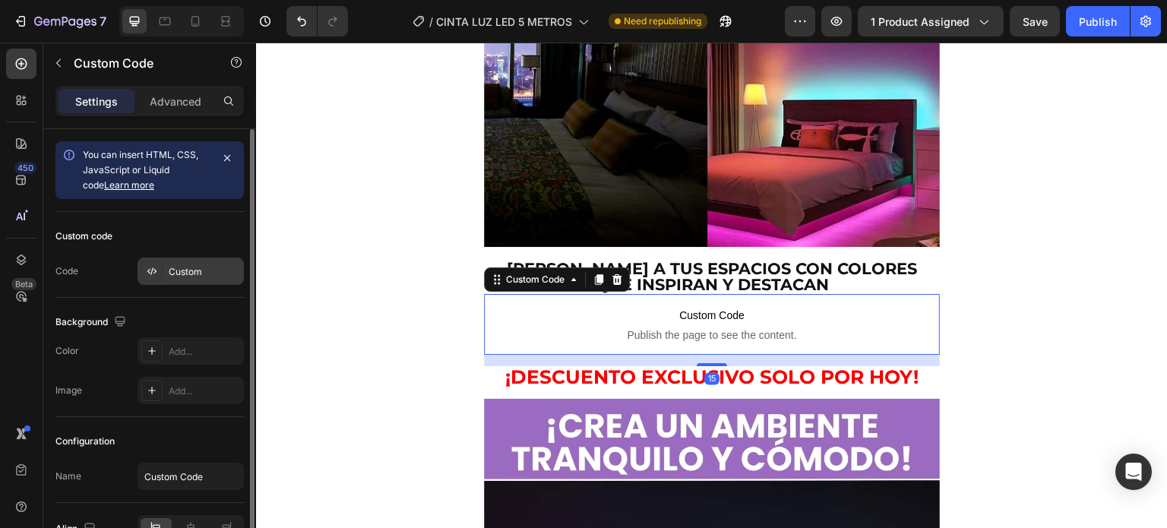
click at [153, 273] on icon at bounding box center [154, 271] width 3 height 5
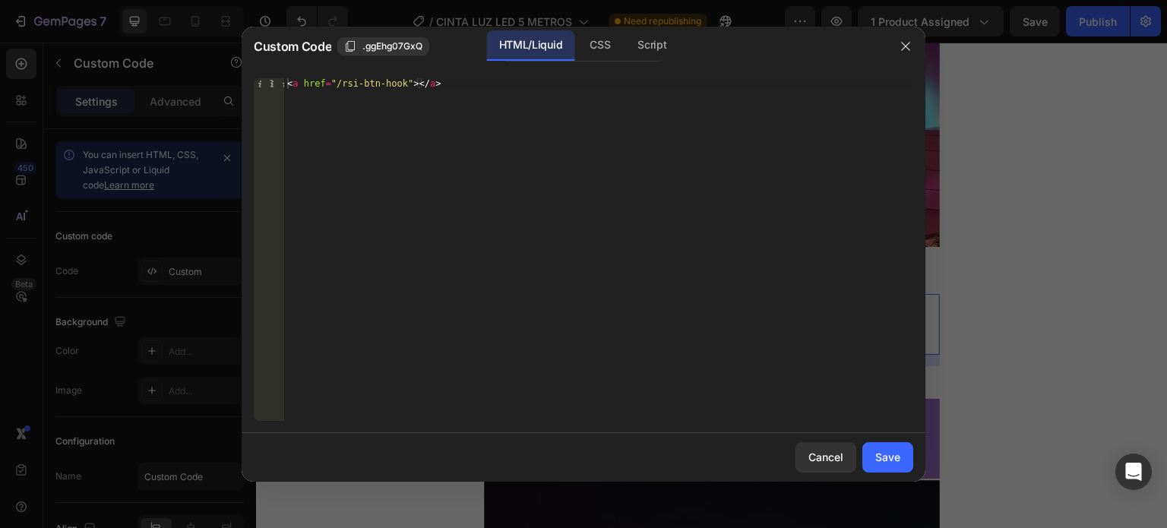
type textarea "<a href="/rsi-btn-hook"></a>"
click at [451, 128] on div "< a href = "/rsi-btn-hook" > </ a >" at bounding box center [598, 260] width 629 height 364
paste textarea
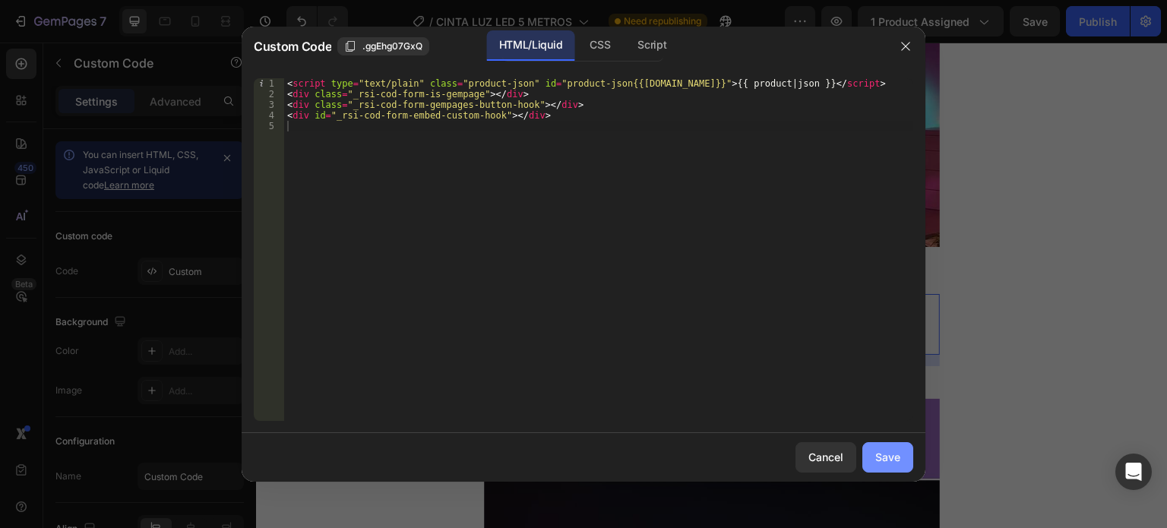
click at [878, 461] on div "Save" at bounding box center [887, 457] width 25 height 16
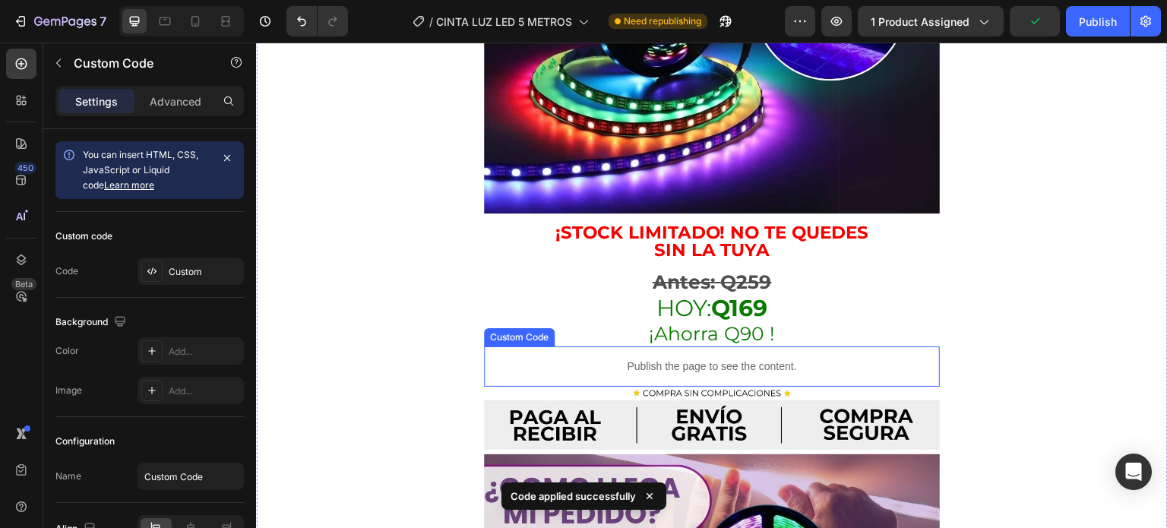
scroll to position [2651, 0]
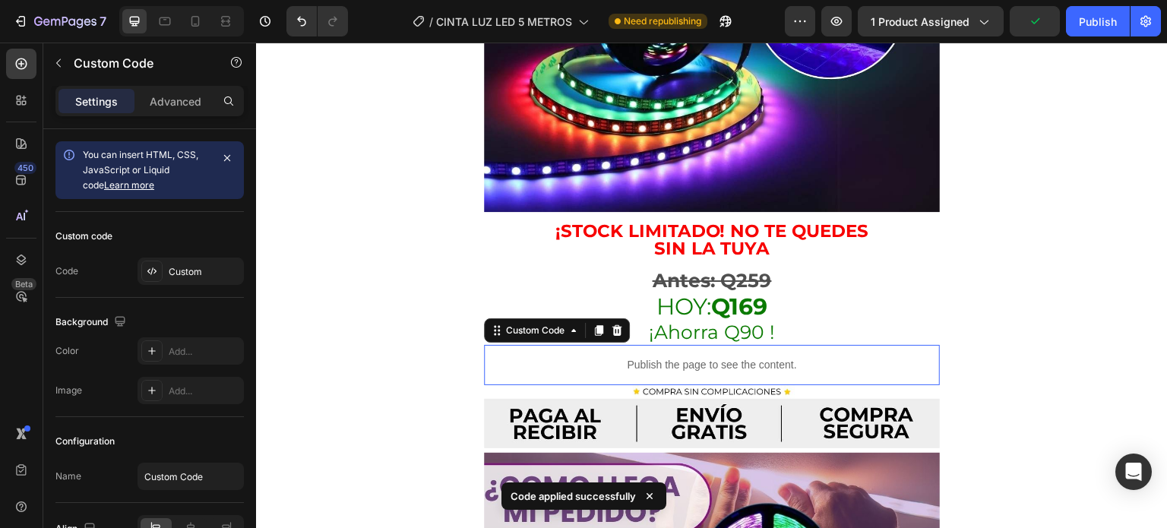
click at [667, 345] on div "Publish the page to see the content." at bounding box center [712, 365] width 380 height 40
click at [149, 265] on icon at bounding box center [152, 271] width 12 height 12
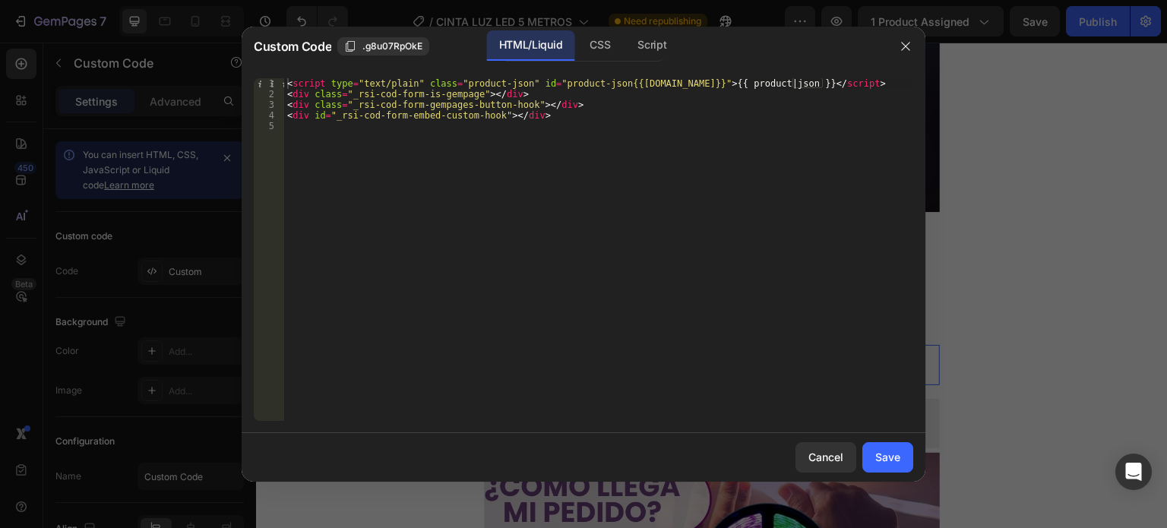
click at [474, 191] on div "< script type = "text/plain" class = "product-json" id = "product-json{{product…" at bounding box center [598, 260] width 629 height 364
click at [882, 452] on div "Save" at bounding box center [887, 457] width 25 height 16
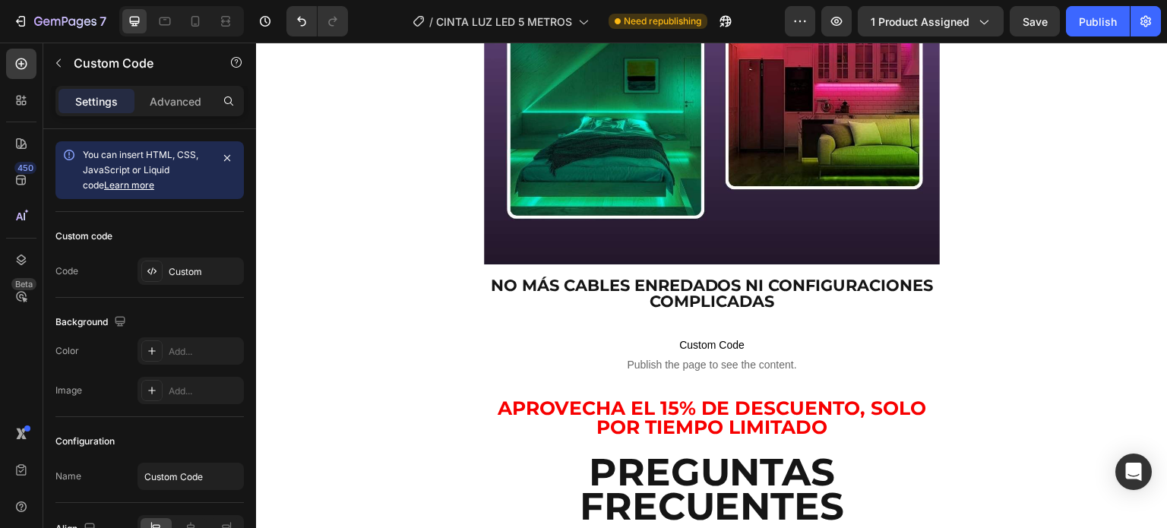
scroll to position [3788, 0]
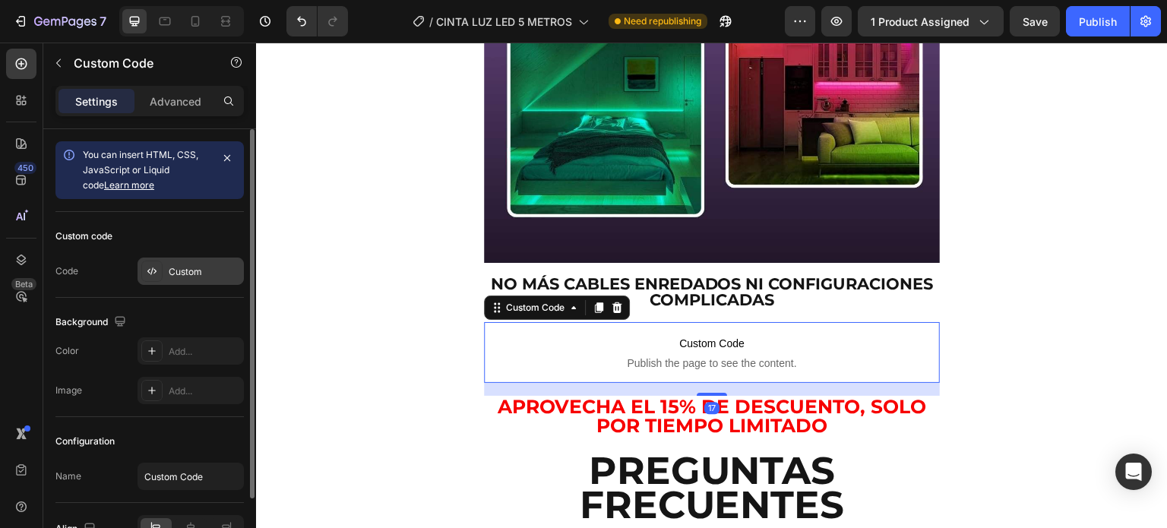
click at [147, 273] on icon at bounding box center [152, 271] width 12 height 12
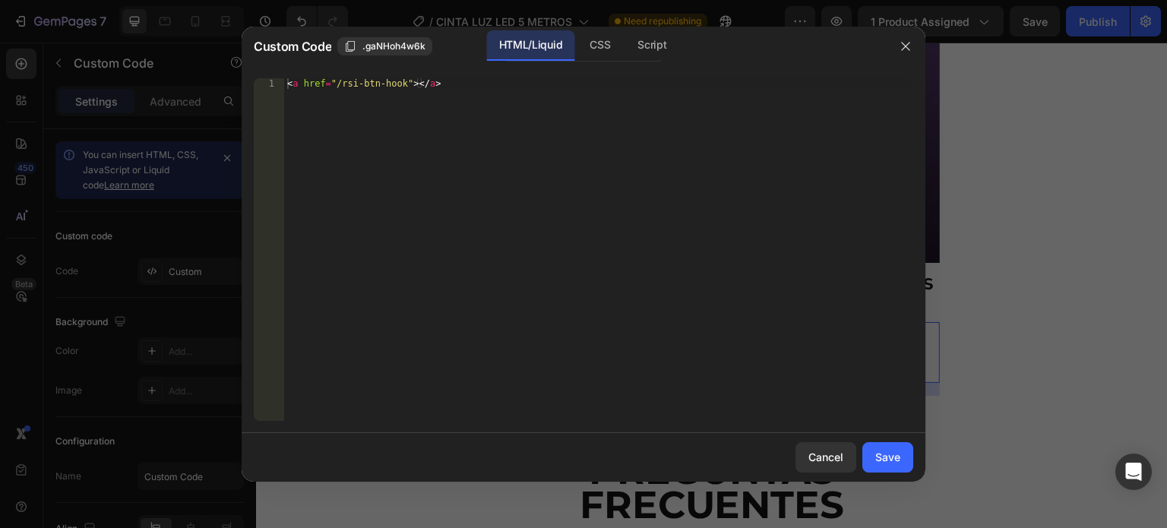
type textarea "<a href="/rsi-btn-hook"></a>"
click at [441, 236] on div "< a href = "/rsi-btn-hook" > </ a >" at bounding box center [598, 260] width 629 height 364
paste textarea
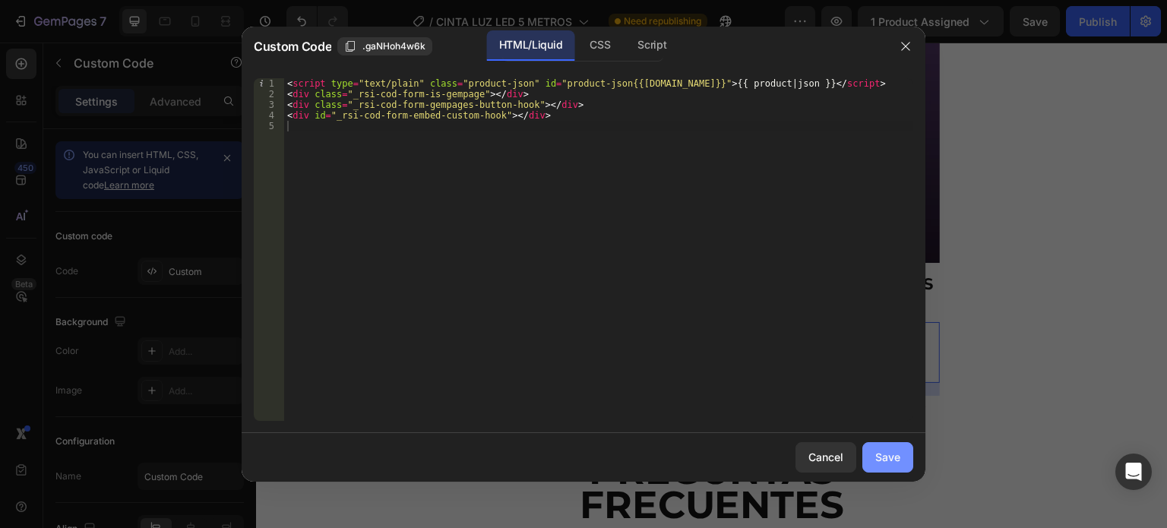
click at [881, 454] on div "Save" at bounding box center [887, 457] width 25 height 16
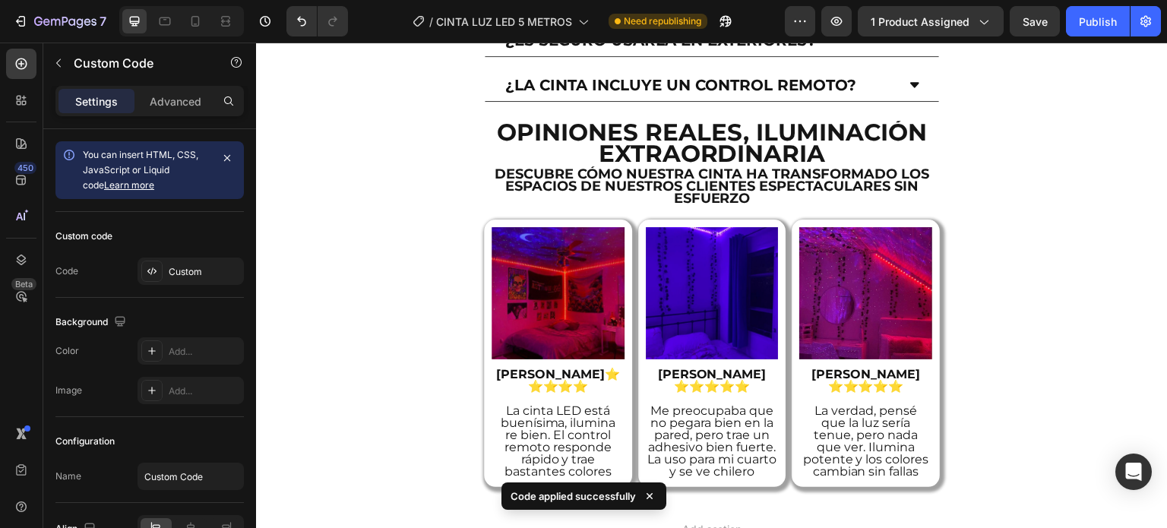
scroll to position [4462, 0]
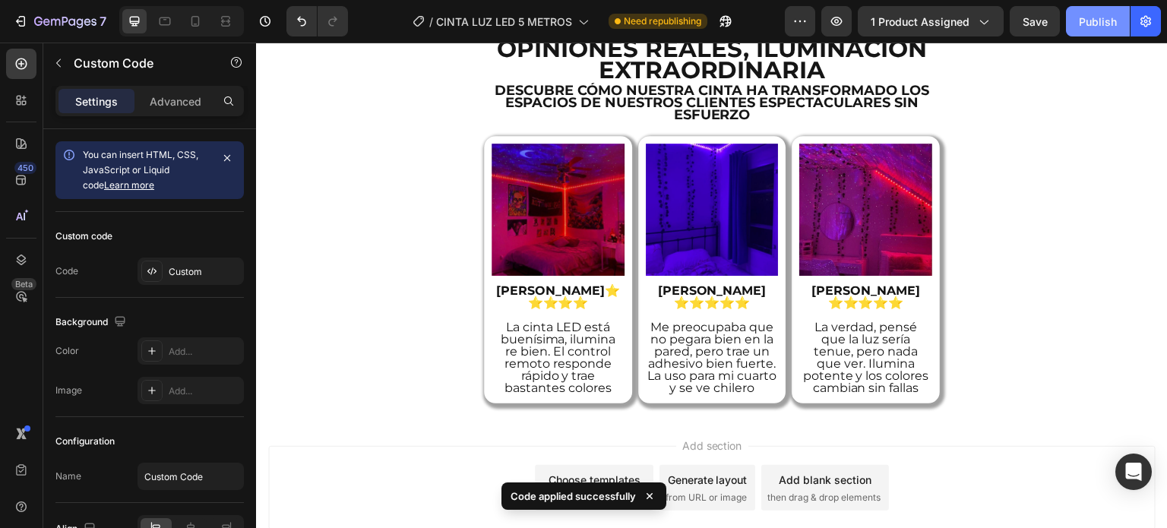
click at [1114, 26] on div "Publish" at bounding box center [1098, 22] width 38 height 16
click at [1114, 26] on button "Publish" at bounding box center [1098, 21] width 64 height 30
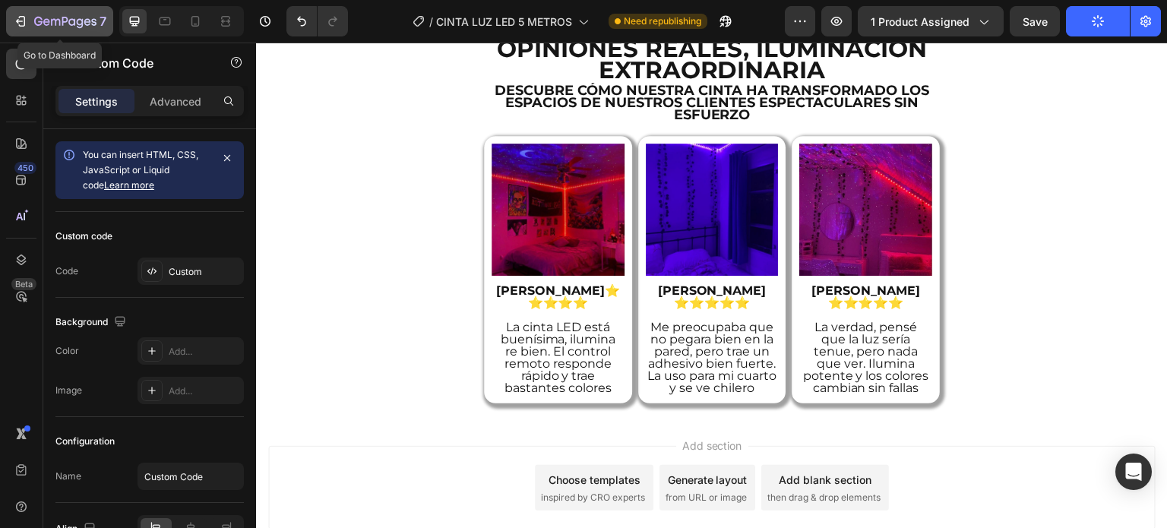
click at [27, 20] on icon "button" at bounding box center [20, 21] width 15 height 15
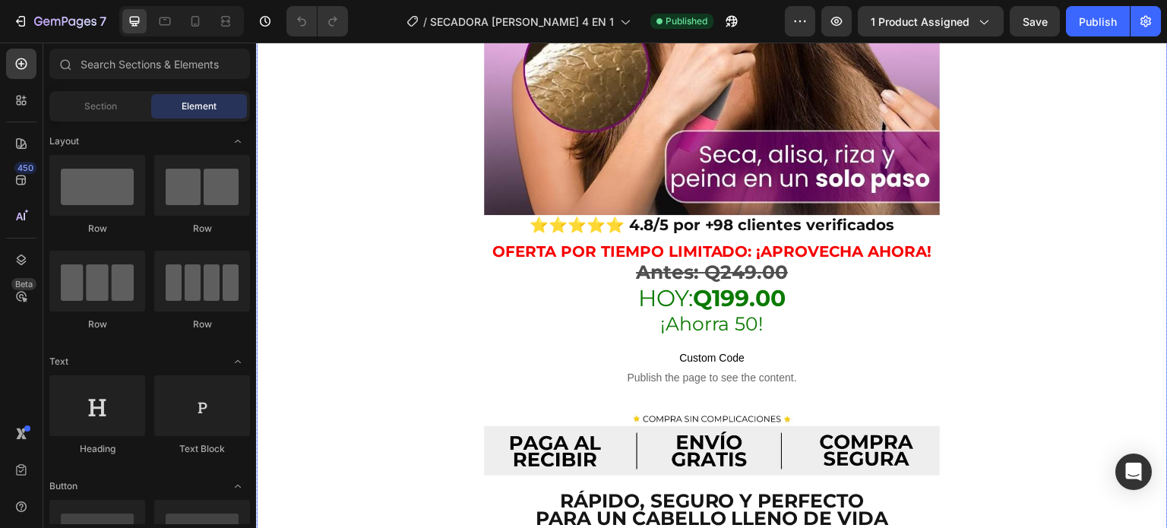
scroll to position [509, 0]
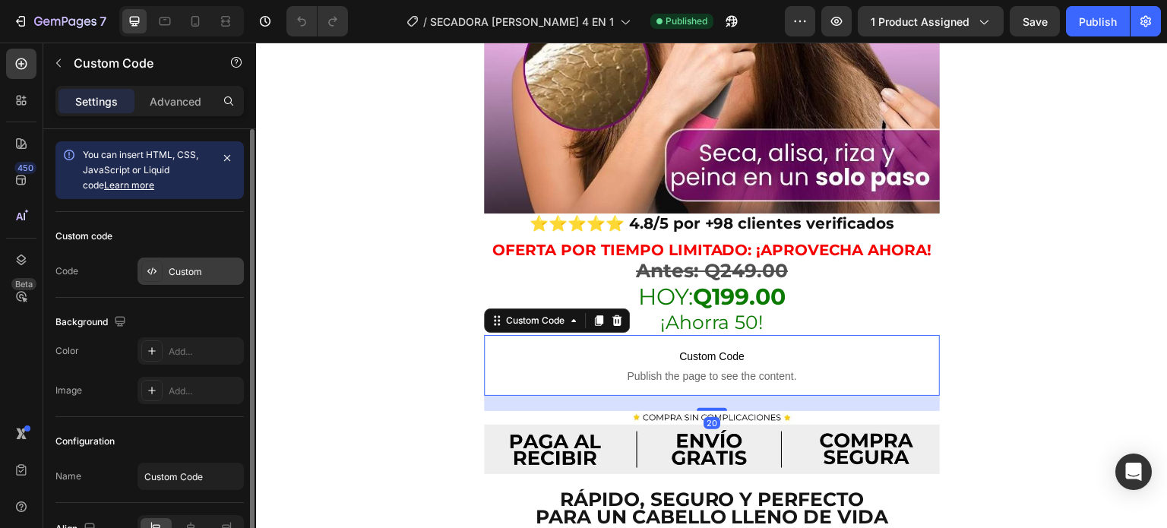
click at [156, 270] on icon at bounding box center [152, 271] width 12 height 12
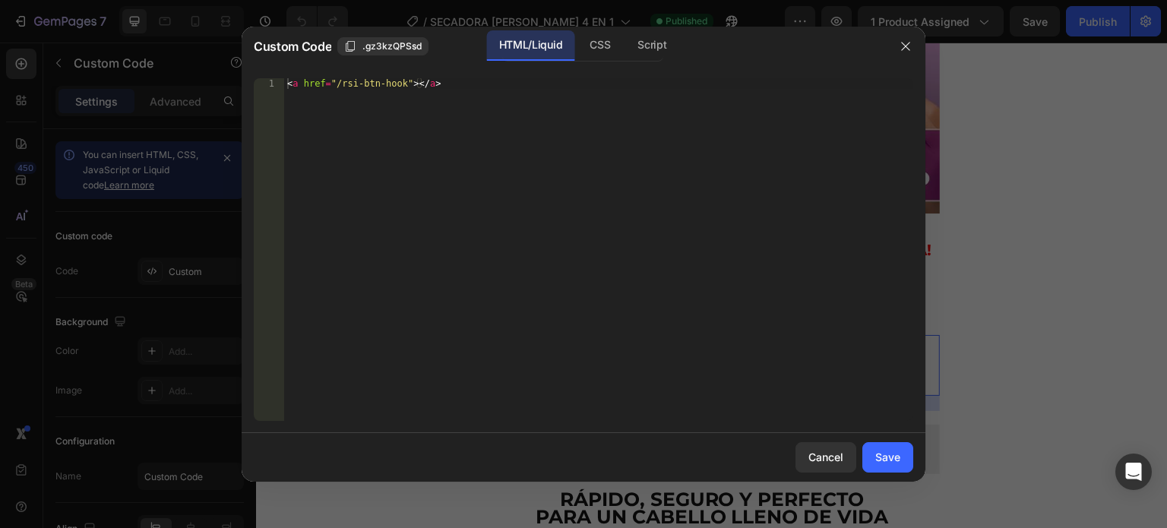
type textarea "<a href="/rsi-btn-hook"></a>"
click at [466, 219] on div "< a href = "/rsi-btn-hook" > </ a >" at bounding box center [598, 260] width 629 height 364
paste textarea
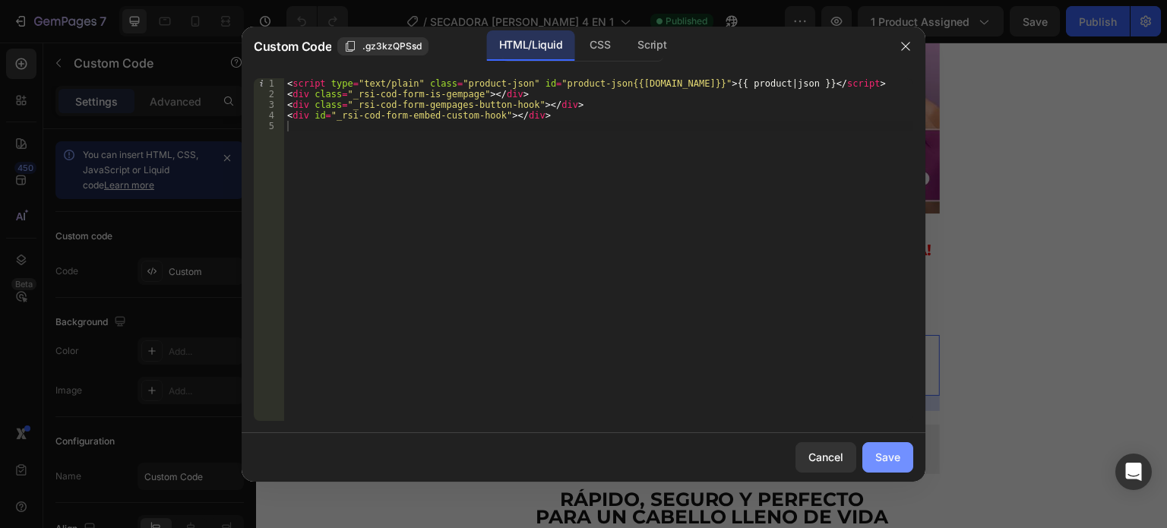
click at [890, 461] on div "Save" at bounding box center [887, 457] width 25 height 16
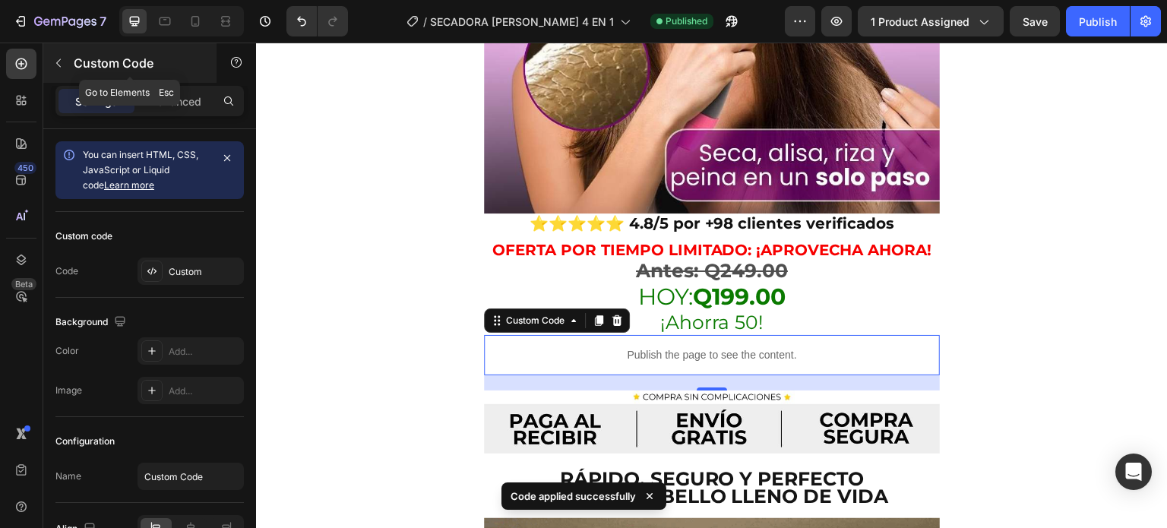
click at [58, 67] on icon "button" at bounding box center [58, 63] width 12 height 12
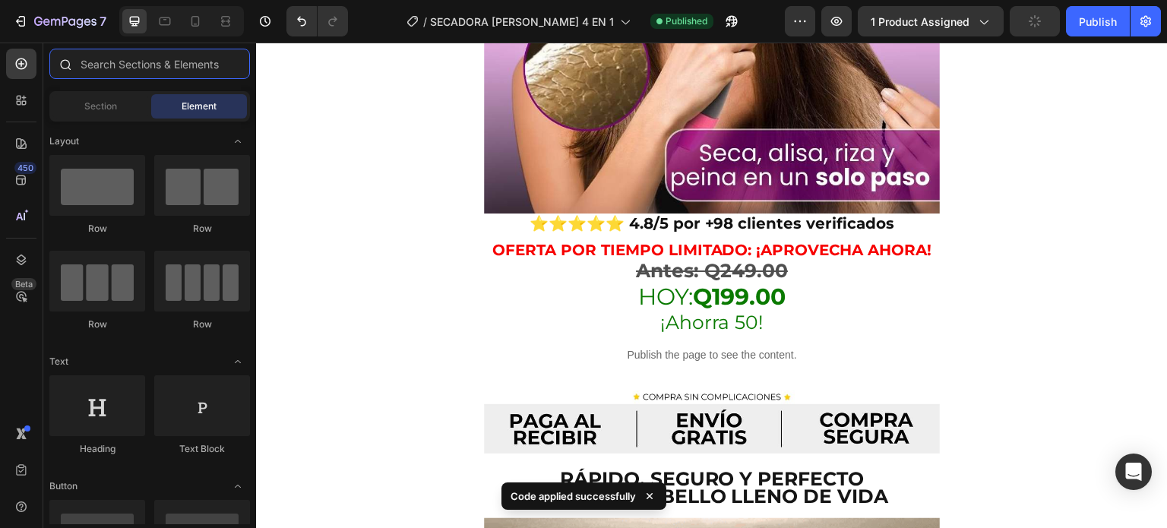
click at [112, 74] on input "text" at bounding box center [149, 64] width 201 height 30
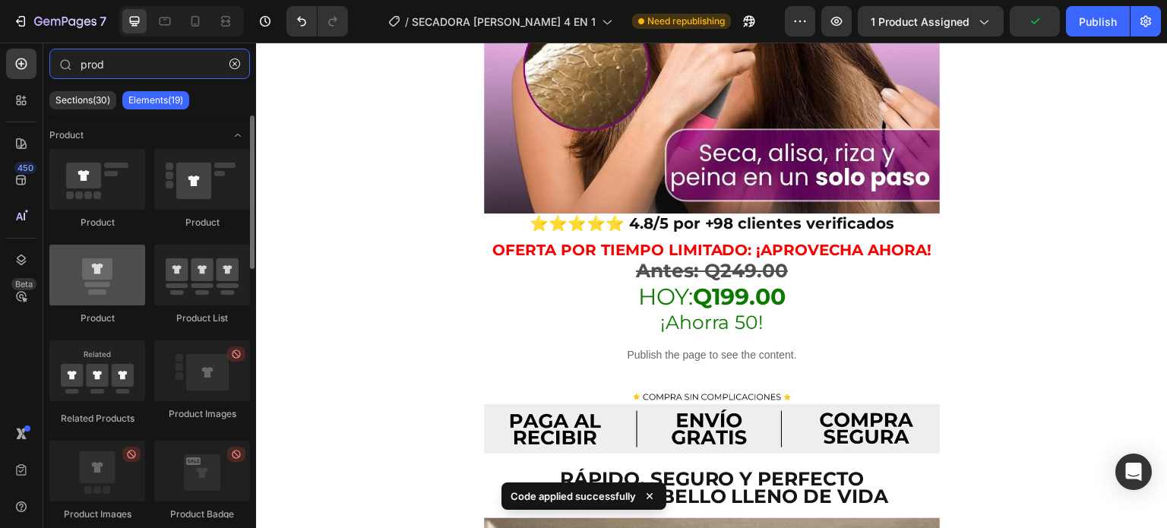
type input "prod"
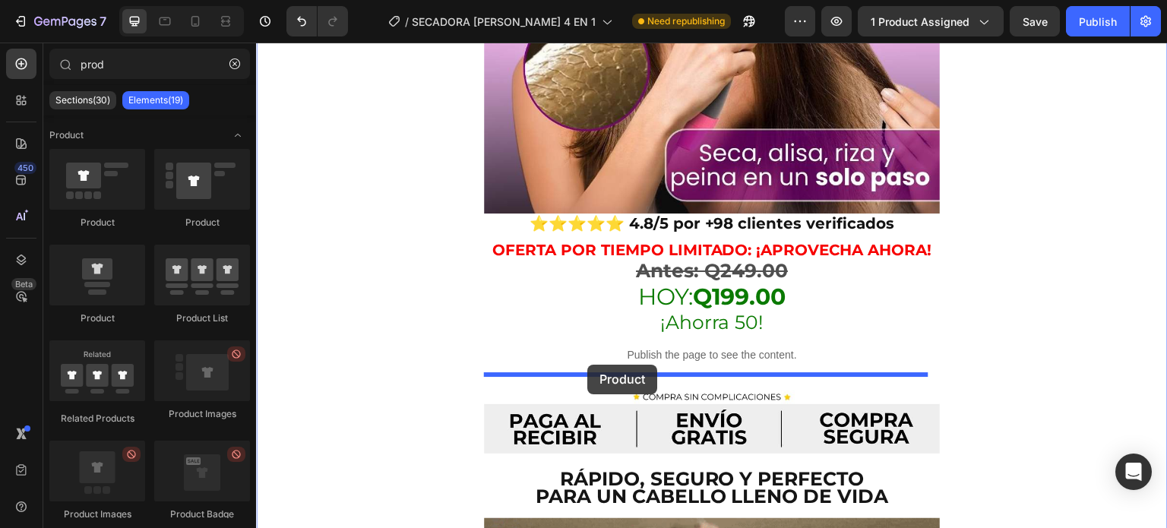
drag, startPoint x: 347, startPoint y: 328, endPoint x: 587, endPoint y: 365, distance: 242.8
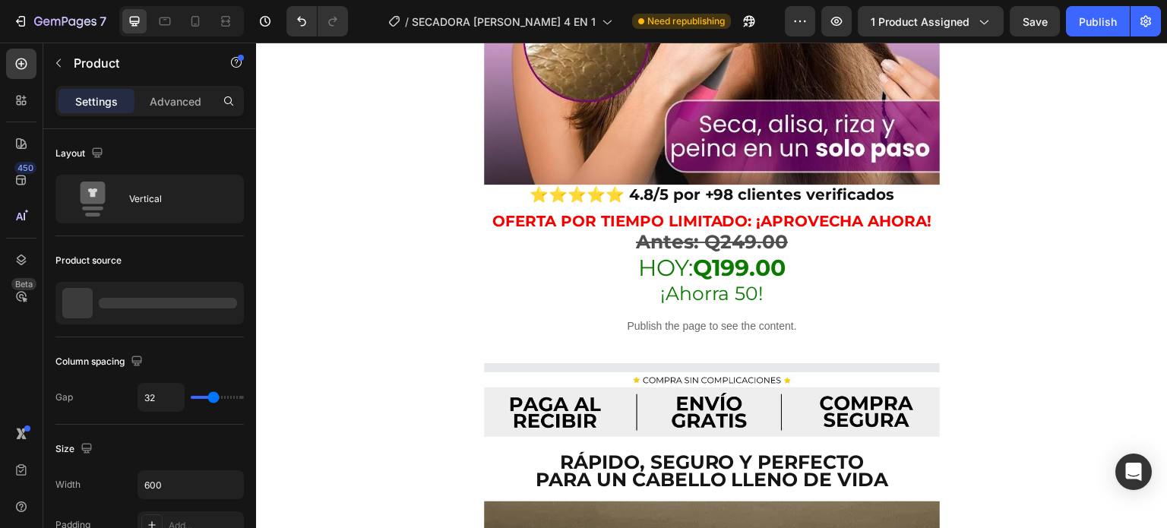
scroll to position [625, 0]
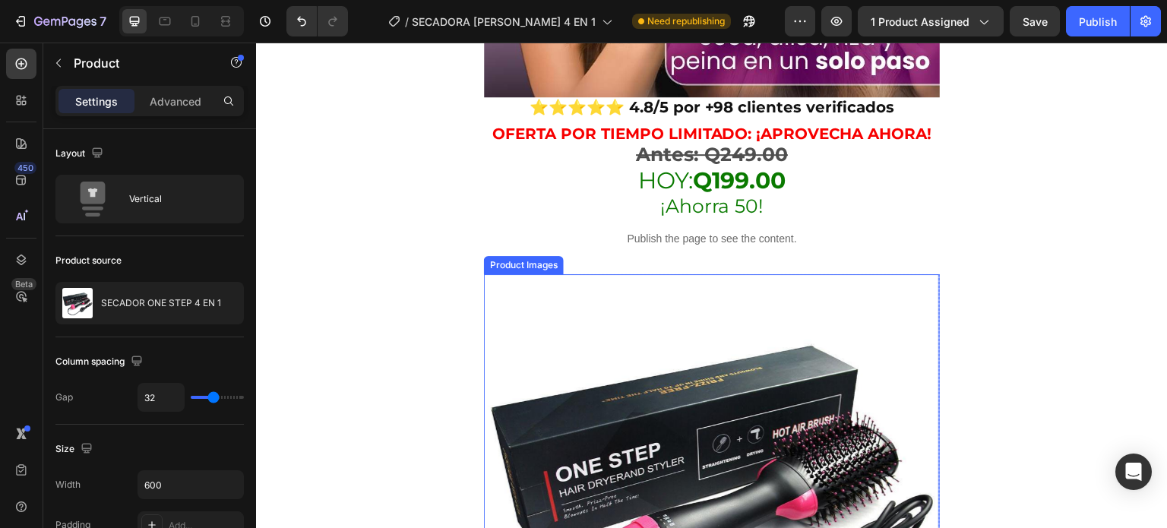
click at [557, 304] on img at bounding box center [712, 502] width 456 height 456
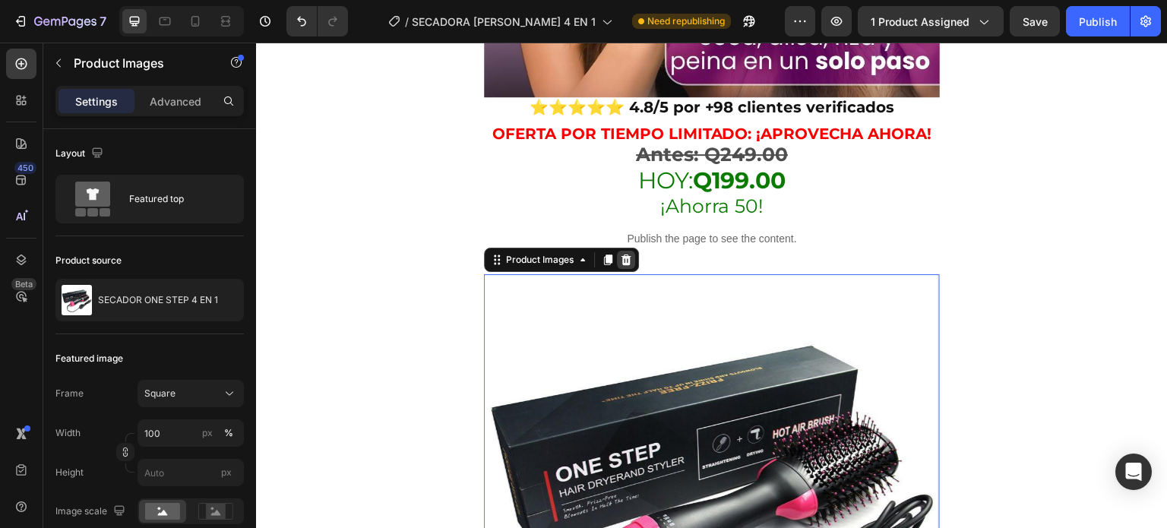
click at [625, 254] on icon at bounding box center [626, 260] width 12 height 12
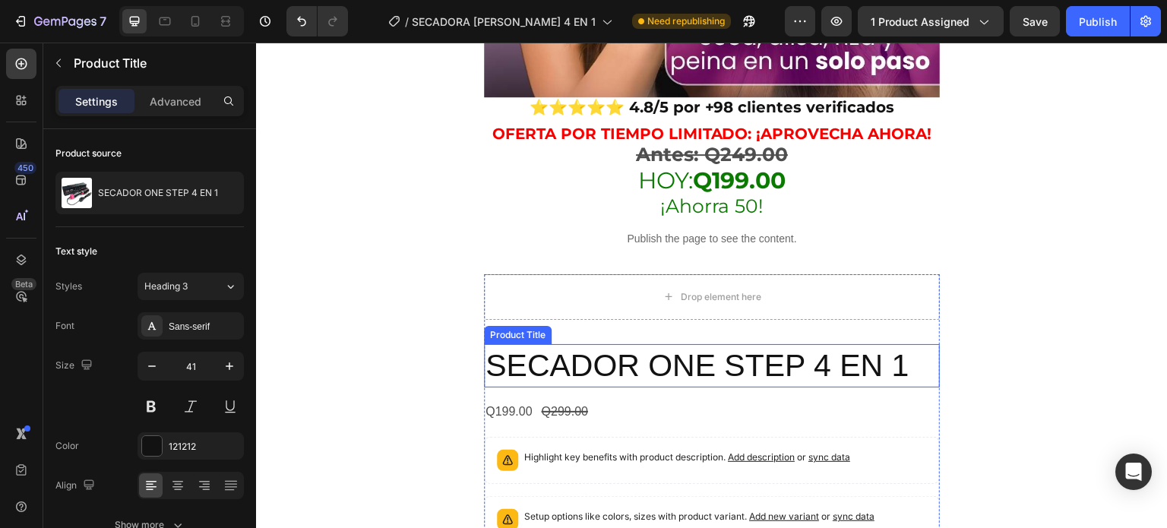
click at [553, 344] on h2 "SECADOR ONE STEP 4 EN 1" at bounding box center [712, 365] width 456 height 43
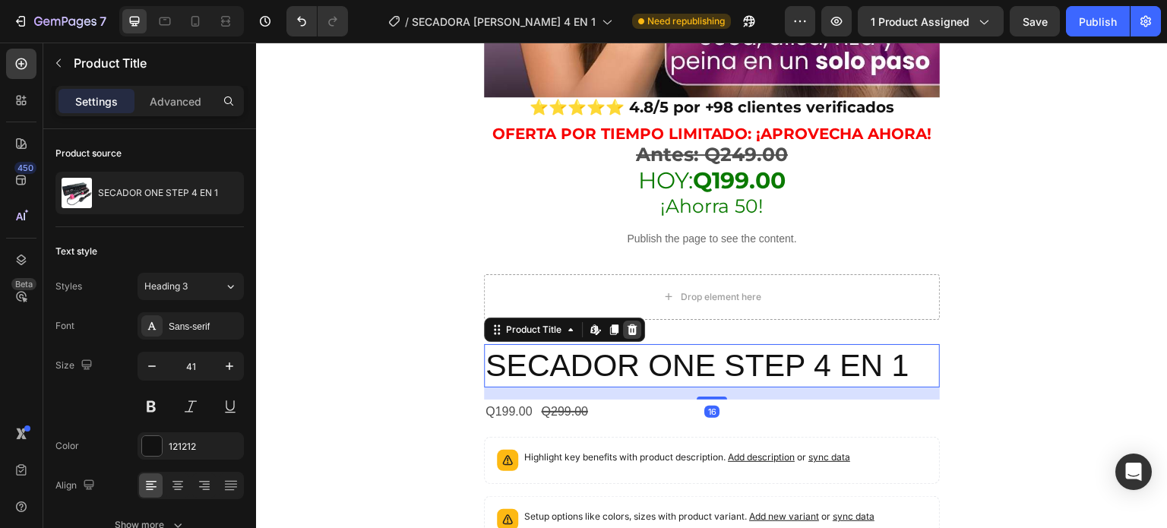
click at [637, 324] on icon at bounding box center [632, 330] width 12 height 12
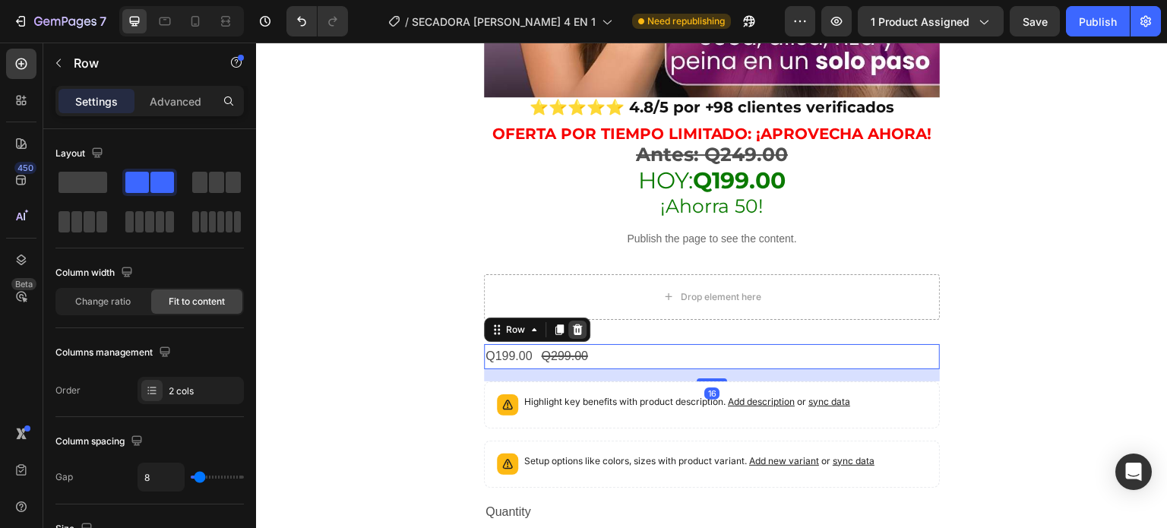
click at [578, 324] on icon at bounding box center [578, 329] width 10 height 11
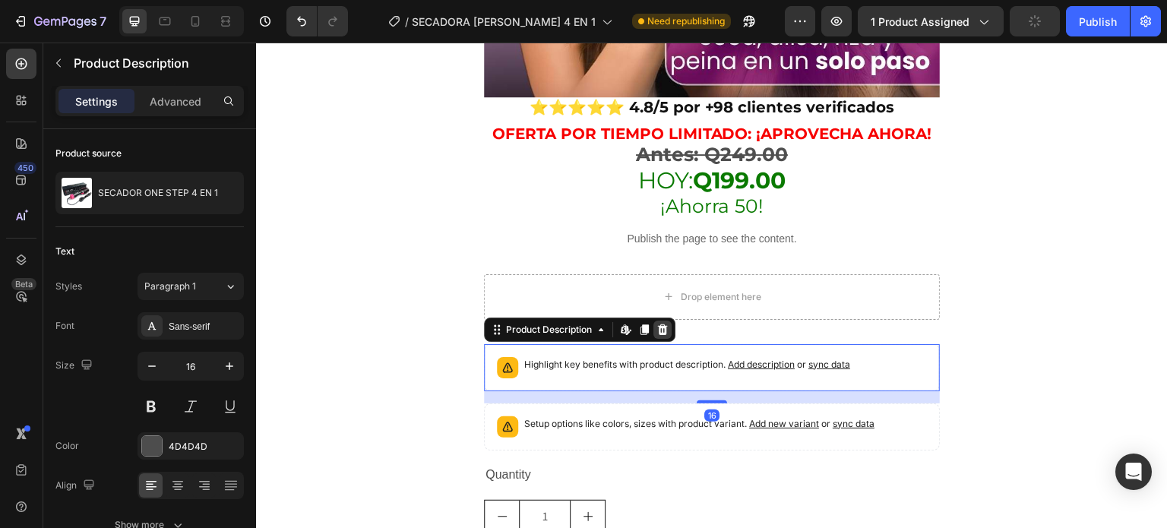
click at [667, 324] on icon at bounding box center [663, 329] width 10 height 11
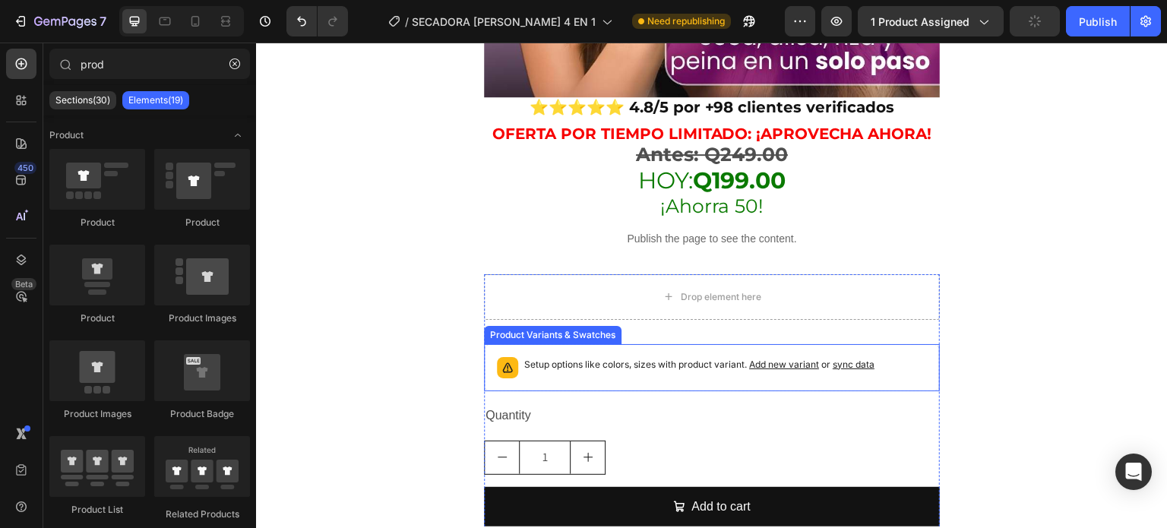
click at [569, 357] on p "Setup options like colors, sizes with product variant. Add new variant or sync …" at bounding box center [699, 364] width 350 height 15
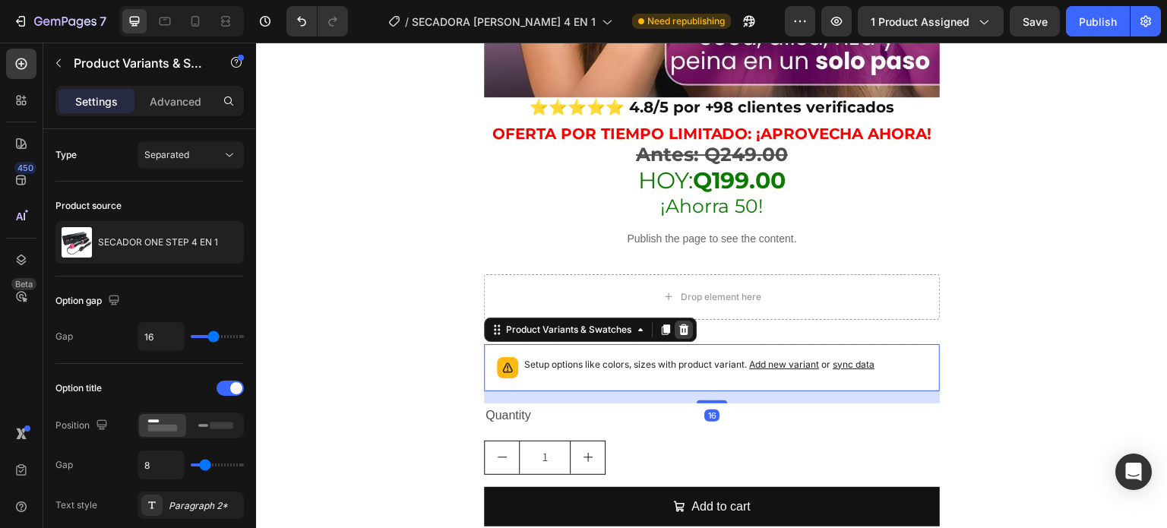
click at [686, 324] on icon at bounding box center [684, 329] width 10 height 11
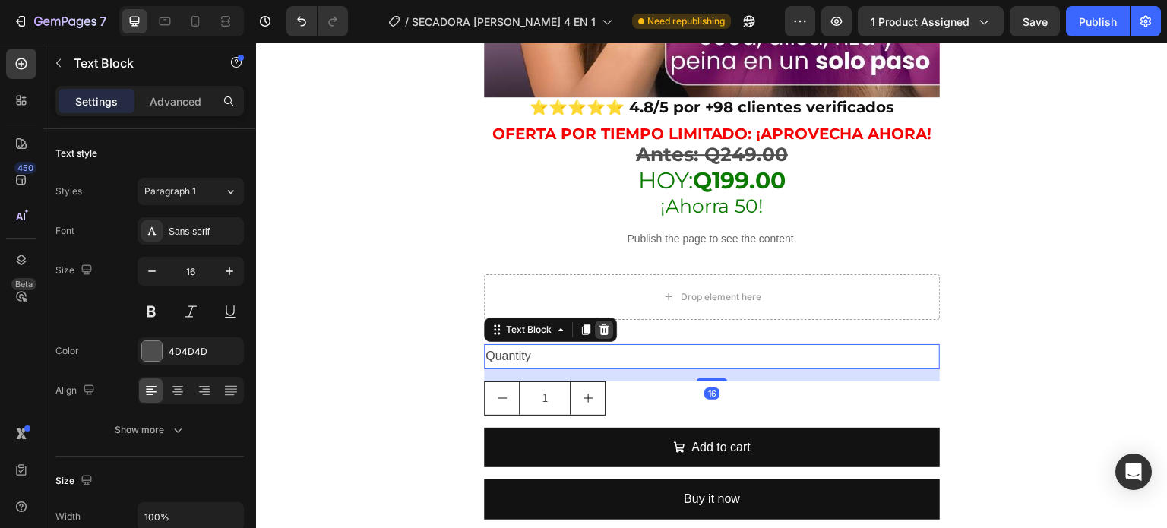
click at [602, 324] on icon at bounding box center [604, 329] width 10 height 11
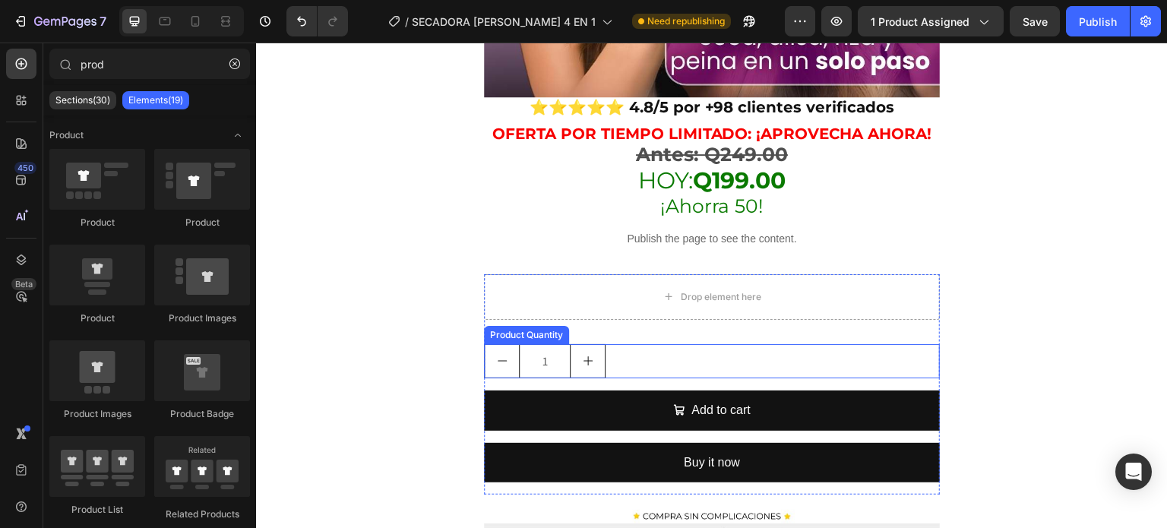
click at [638, 345] on div "1" at bounding box center [712, 361] width 456 height 34
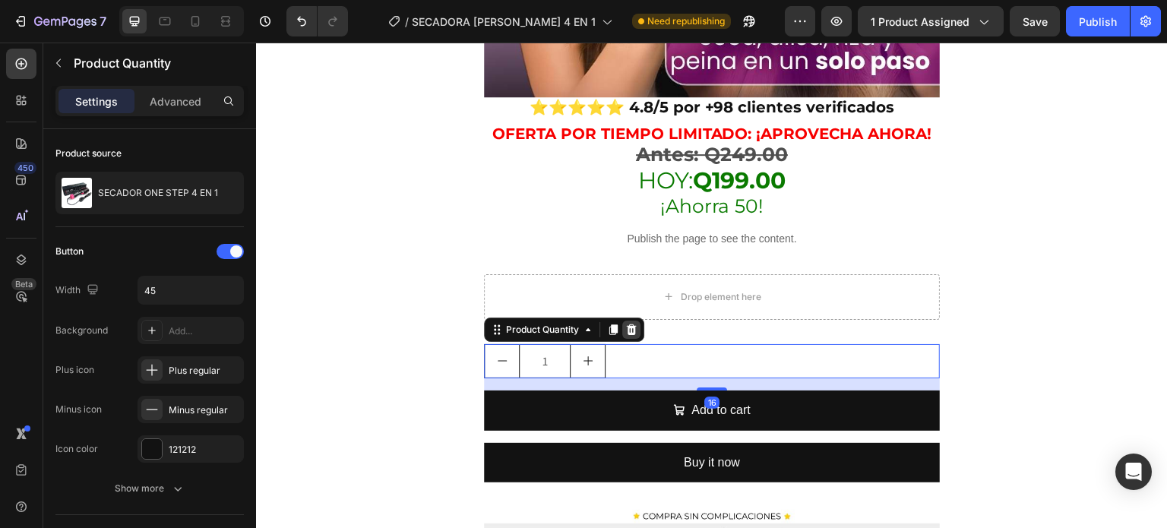
click at [635, 324] on icon at bounding box center [632, 329] width 10 height 11
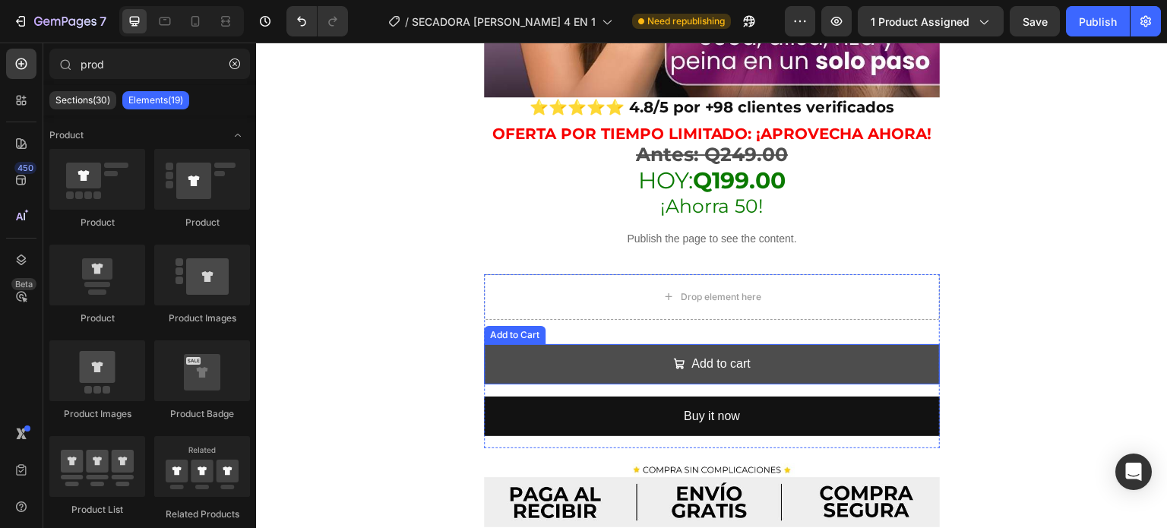
click at [588, 348] on button "Add to cart" at bounding box center [712, 364] width 456 height 40
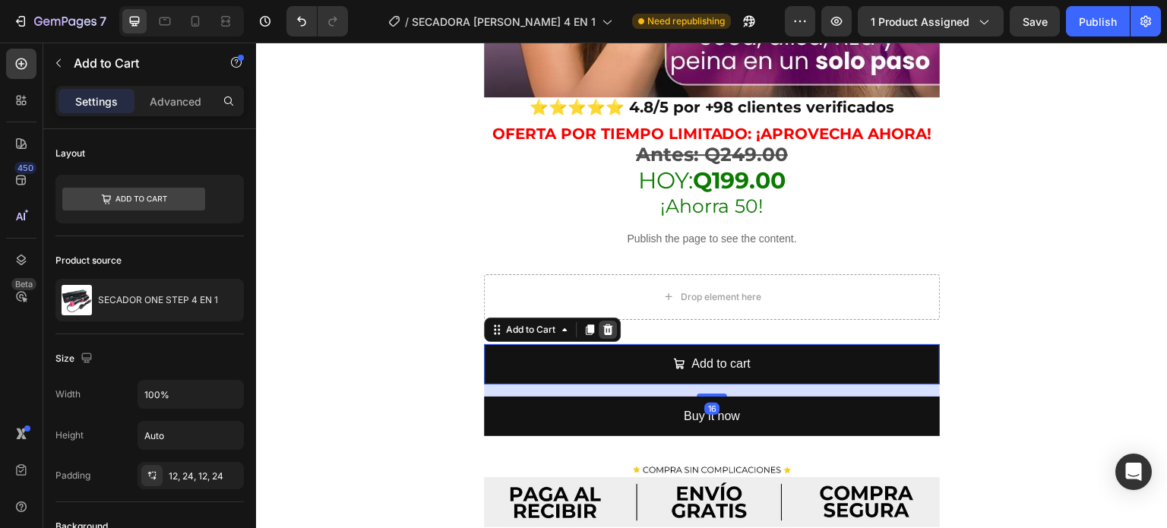
click at [609, 324] on icon at bounding box center [608, 329] width 10 height 11
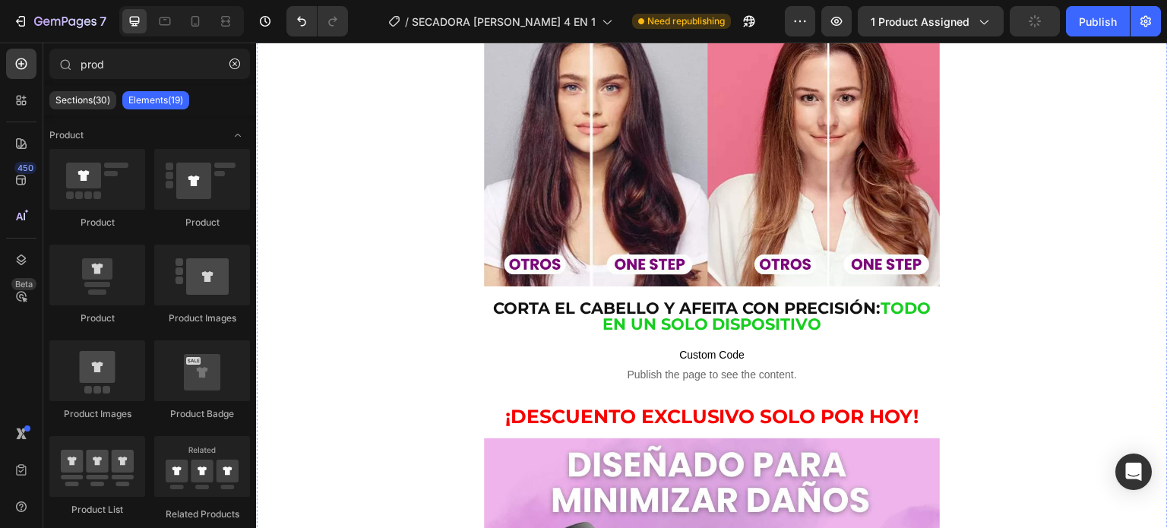
scroll to position [1901, 0]
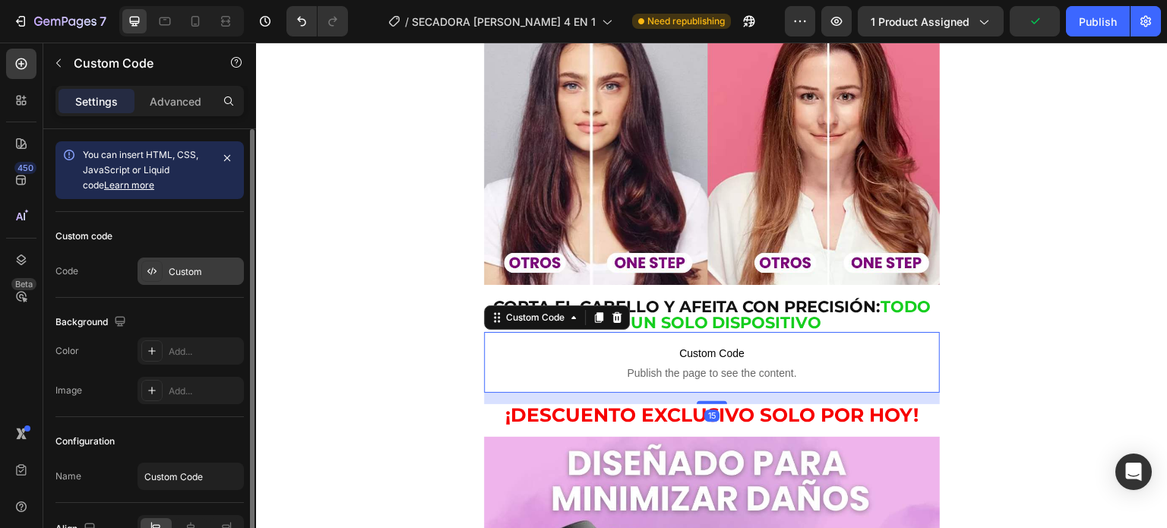
click at [164, 265] on div "Custom" at bounding box center [190, 271] width 106 height 27
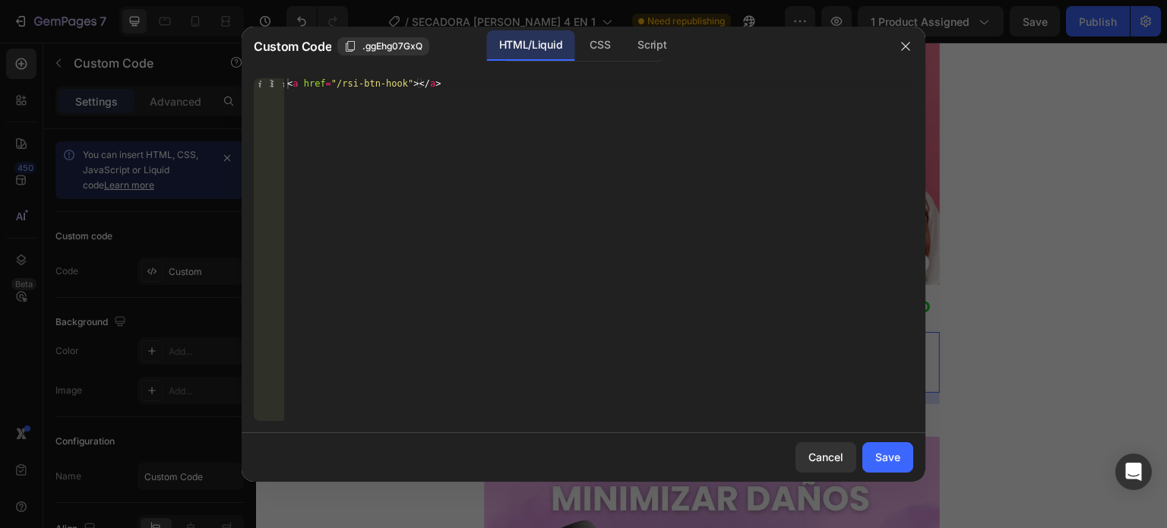
type textarea "<a href="/rsi-btn-hook"></a>"
click at [441, 185] on div "< a href = "/rsi-btn-hook" > </ a >" at bounding box center [598, 260] width 629 height 364
paste textarea
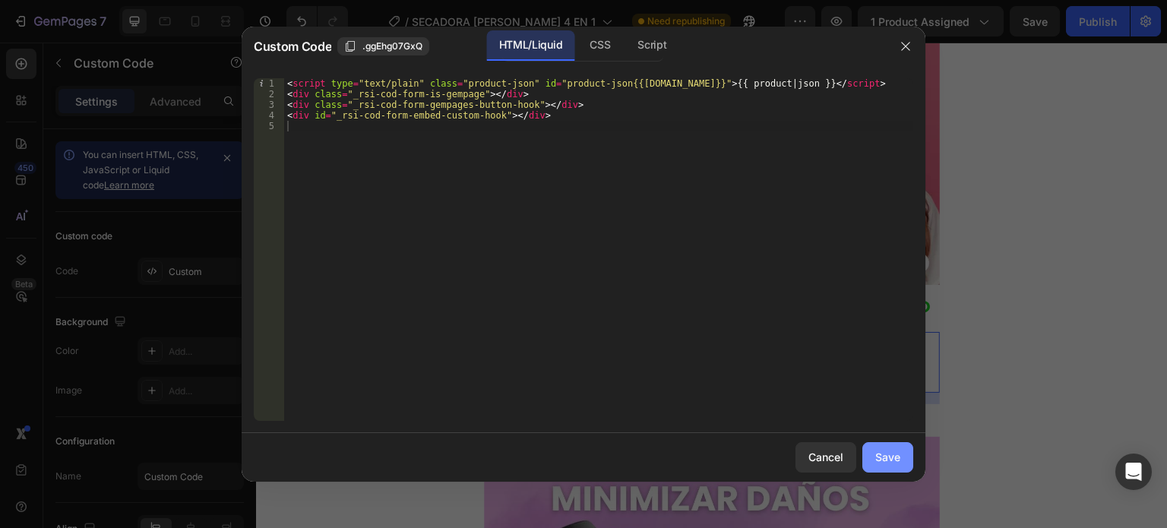
click at [874, 458] on button "Save" at bounding box center [887, 457] width 51 height 30
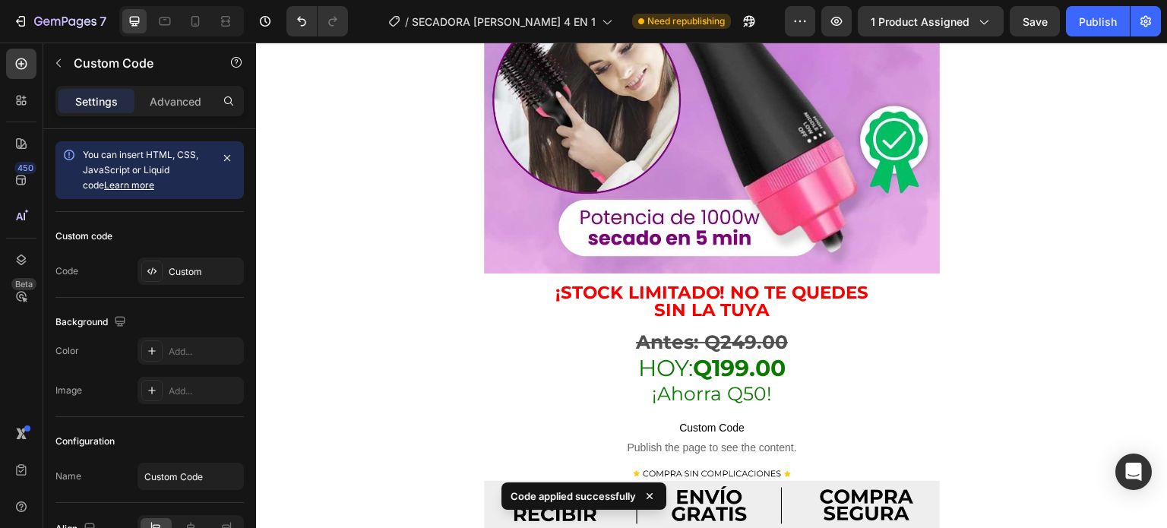
scroll to position [2669, 0]
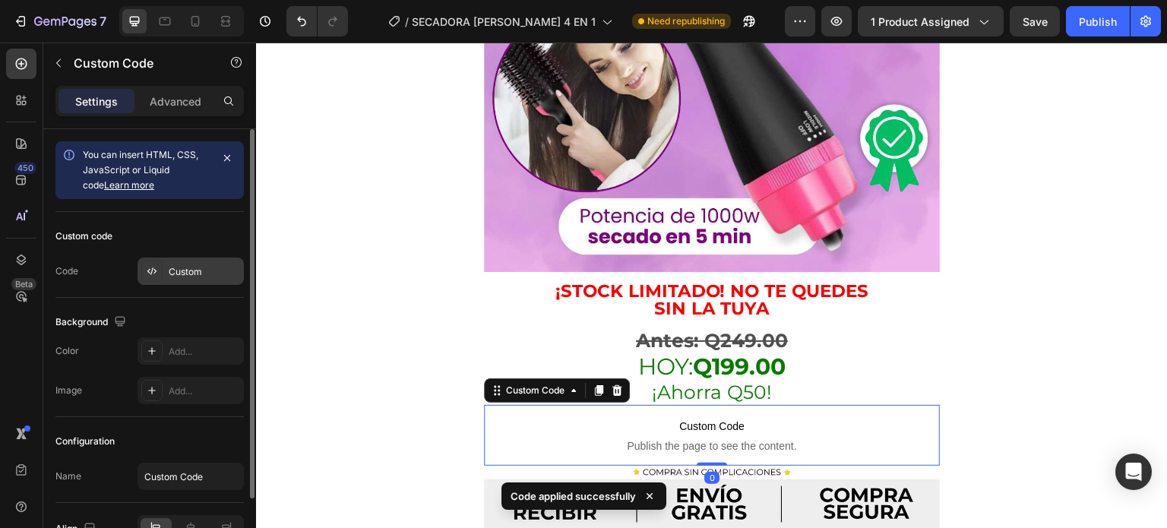
click at [146, 272] on icon at bounding box center [152, 271] width 12 height 12
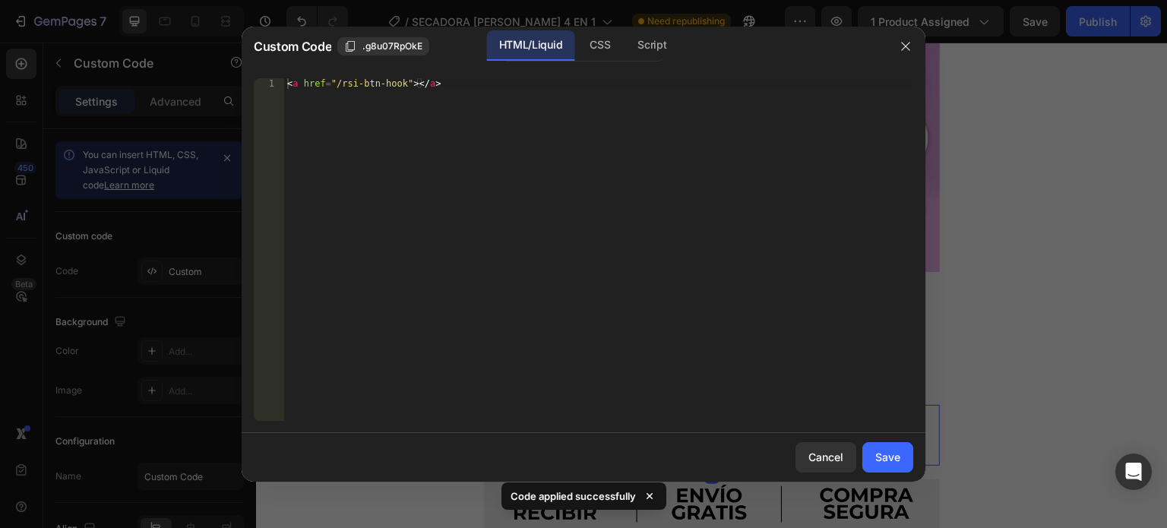
type textarea "<a href="/rsi-btn-hook"></a>"
click at [484, 268] on div "< a href = "/rsi-btn-hook" > </ a >" at bounding box center [598, 260] width 629 height 364
paste textarea
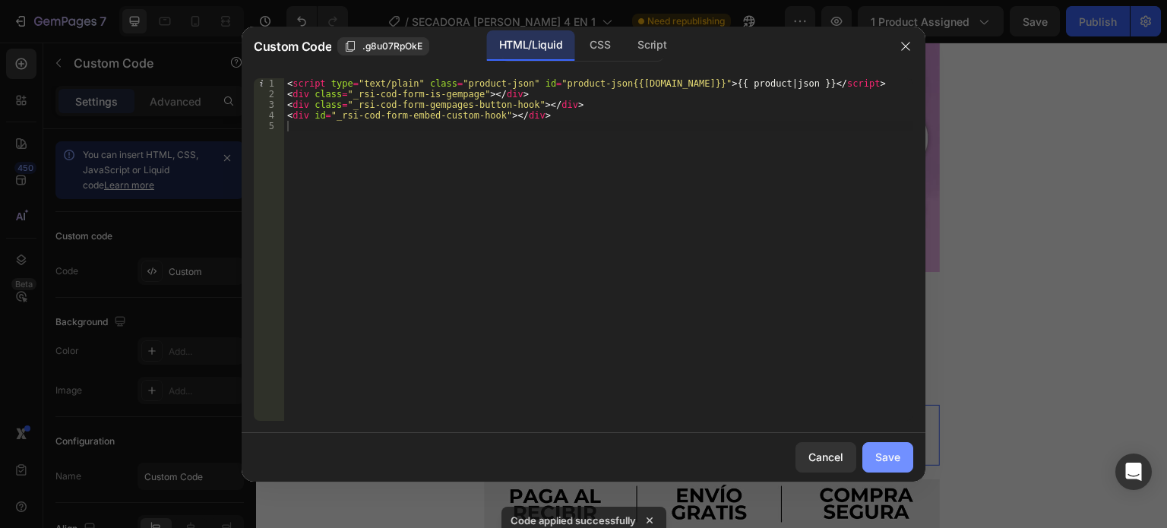
click at [893, 455] on div "Save" at bounding box center [887, 457] width 25 height 16
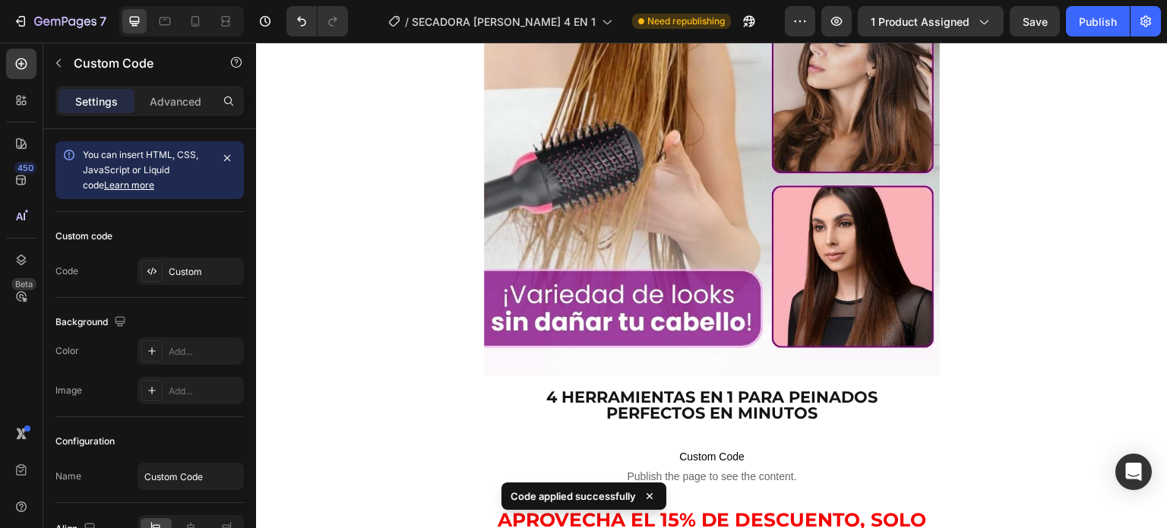
scroll to position [3853, 0]
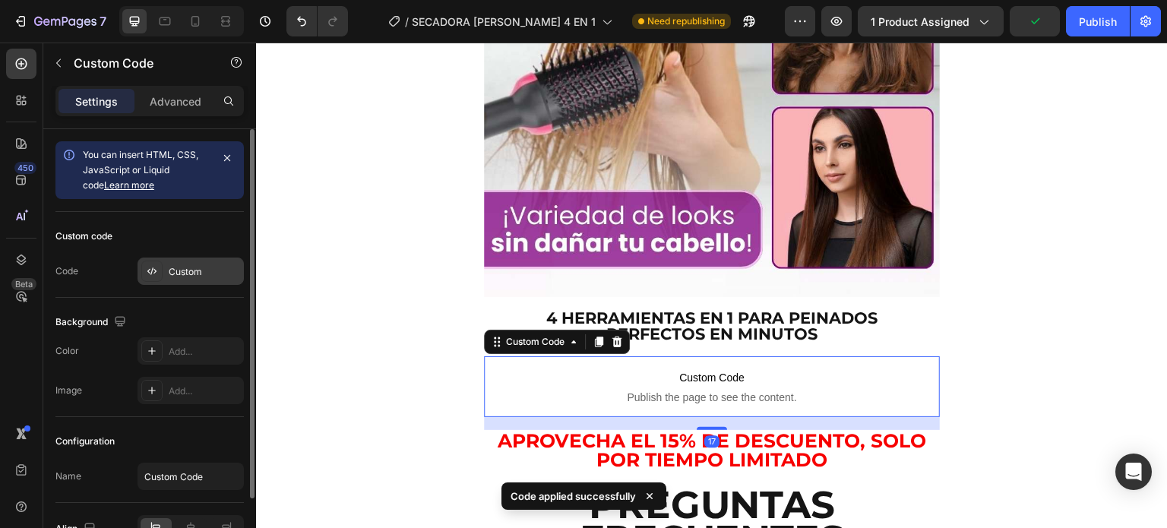
click at [155, 270] on icon at bounding box center [154, 271] width 3 height 5
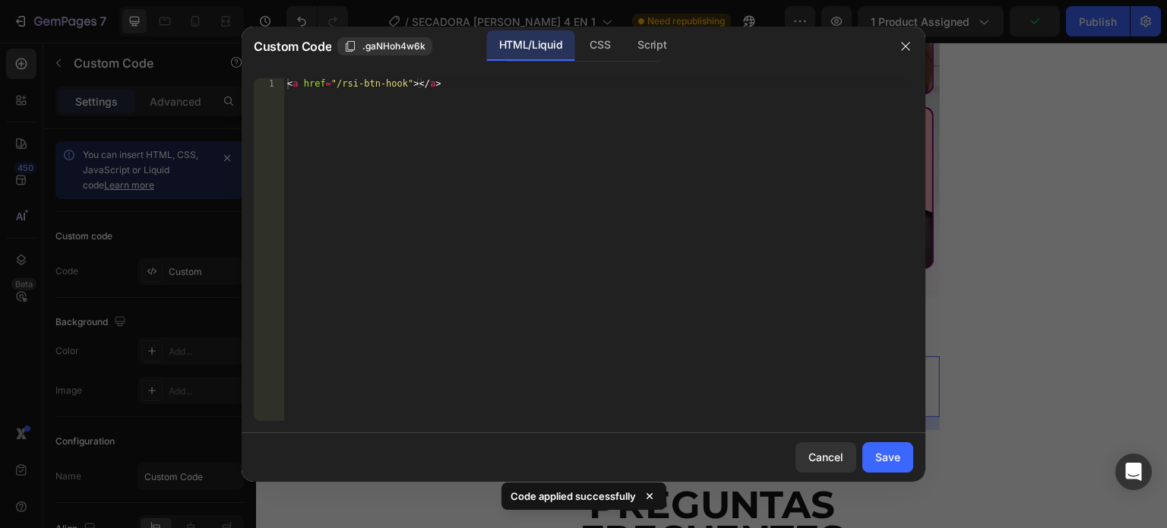
type textarea "<a href="/rsi-btn-hook"></a>"
click at [526, 179] on div "< a href = "/rsi-btn-hook" > </ a >" at bounding box center [598, 260] width 629 height 364
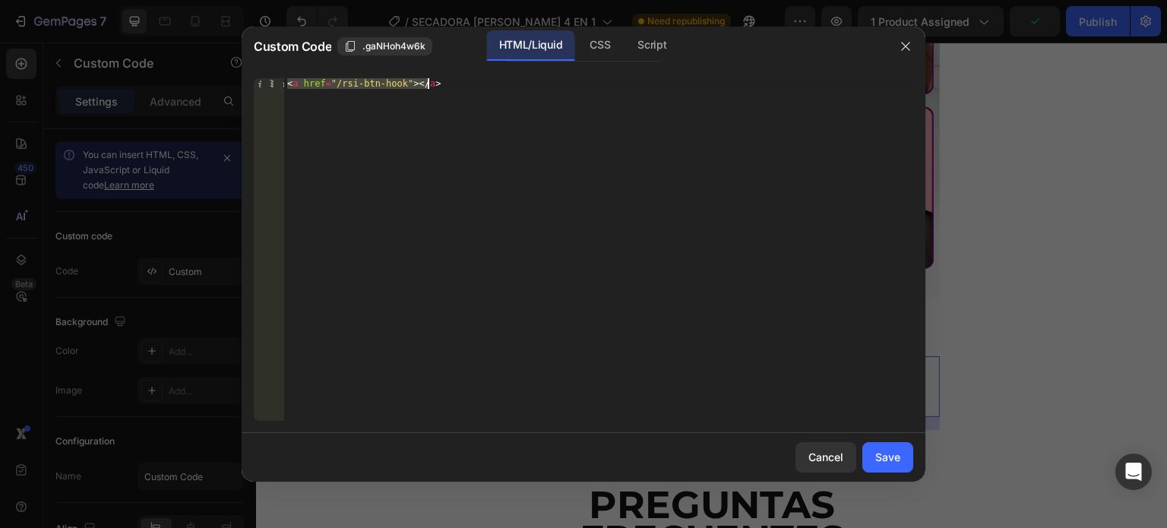
click at [526, 179] on div "< a href = "/rsi-btn-hook" > </ a >" at bounding box center [598, 260] width 629 height 364
paste textarea
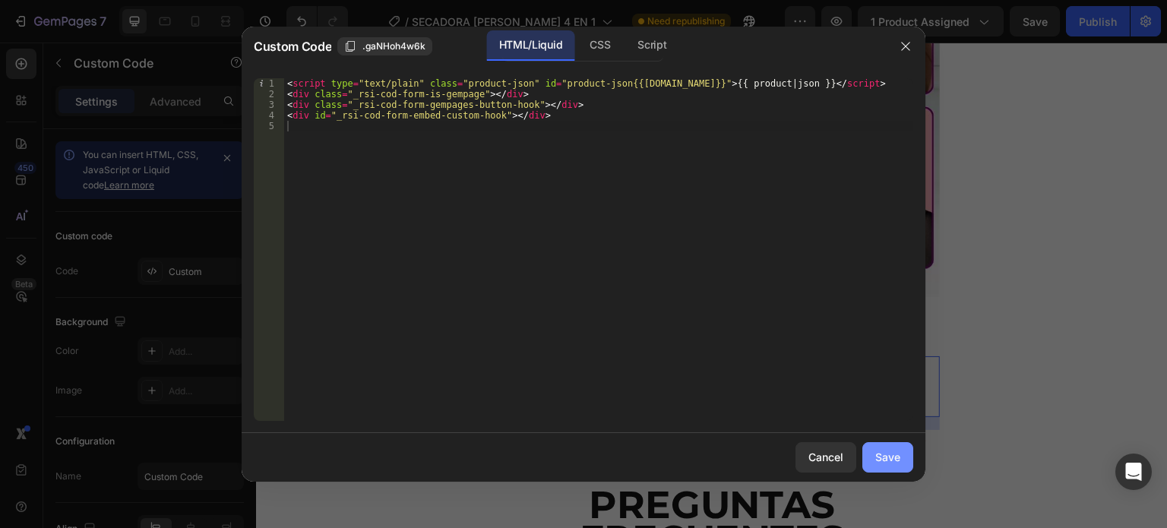
click at [884, 461] on div "Save" at bounding box center [887, 457] width 25 height 16
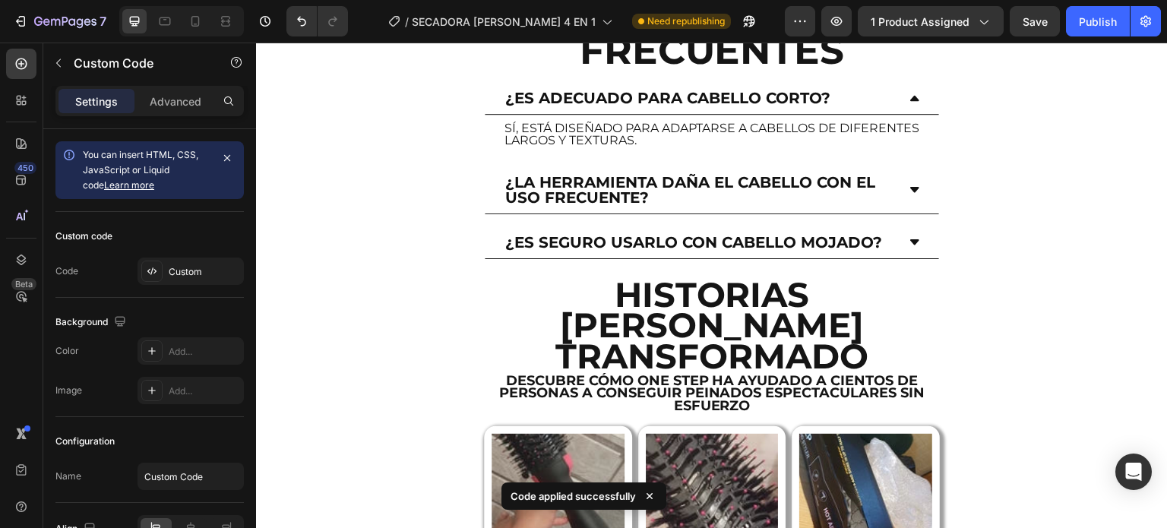
scroll to position [4580, 0]
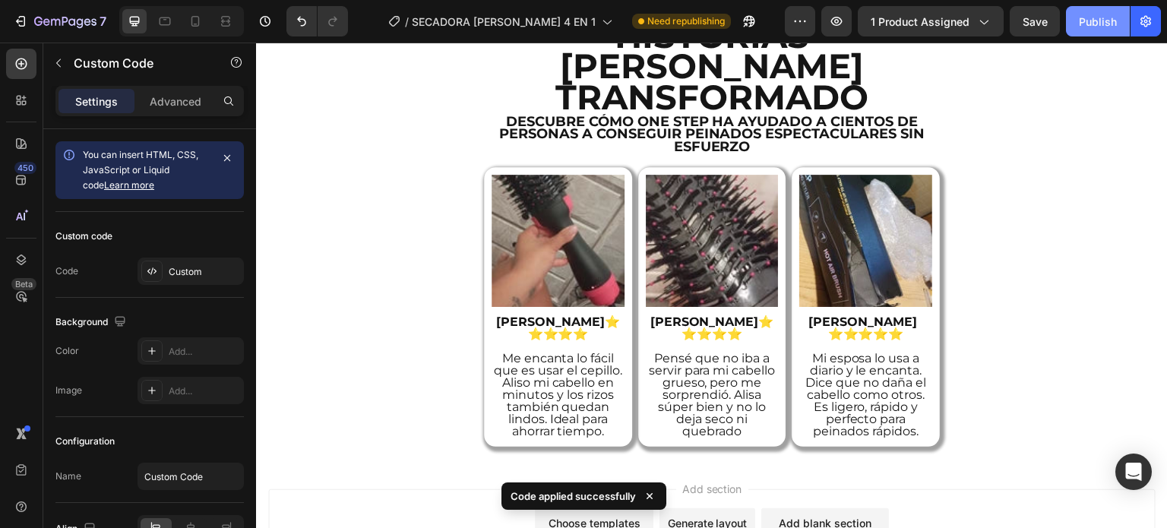
click at [1091, 30] on button "Publish" at bounding box center [1098, 21] width 64 height 30
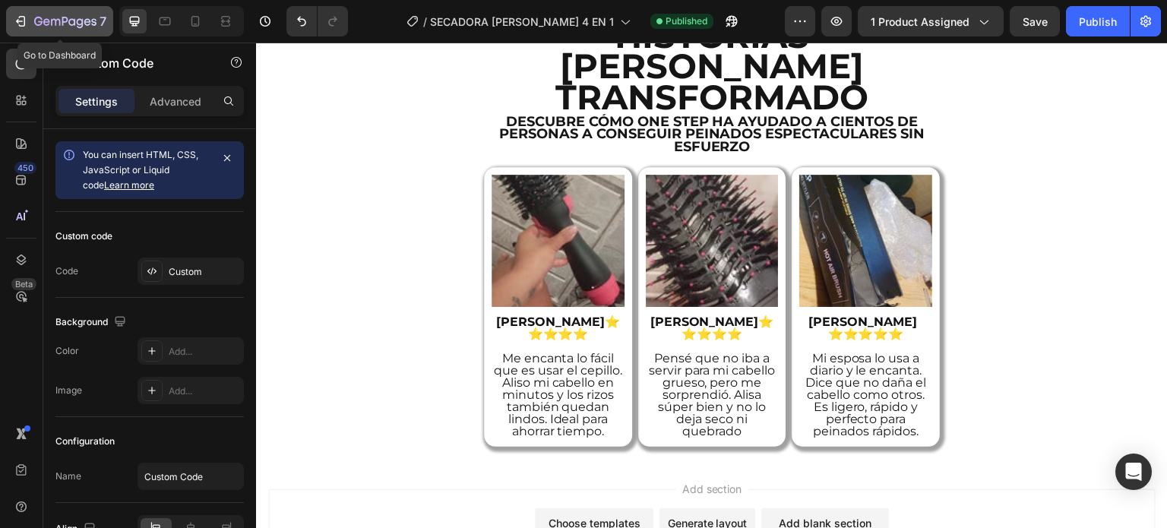
click at [28, 27] on div "7" at bounding box center [59, 21] width 93 height 18
